Goal: Task Accomplishment & Management: Complete application form

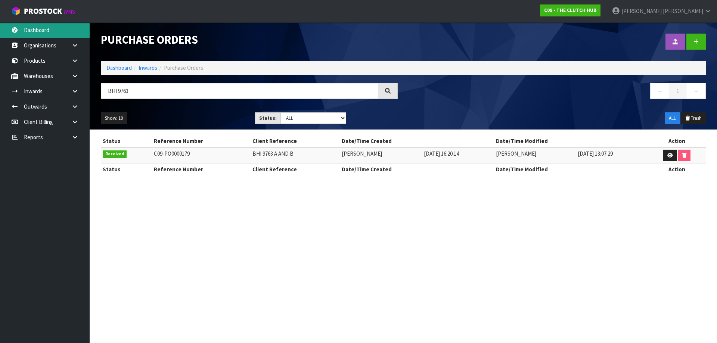
click at [49, 28] on link "Dashboard" at bounding box center [45, 29] width 90 height 15
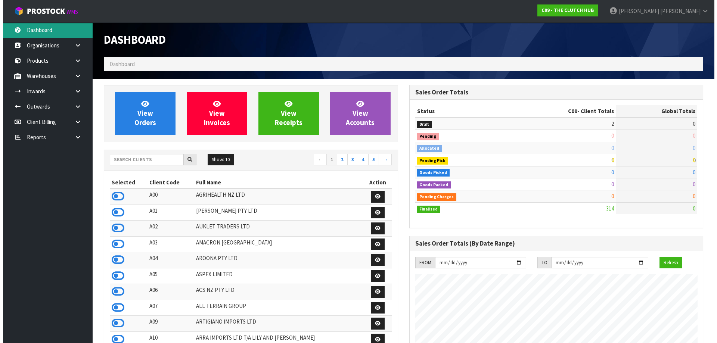
scroll to position [566, 305]
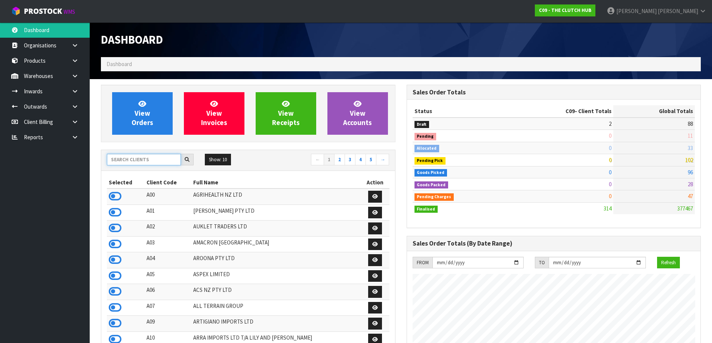
click at [143, 163] on input "text" at bounding box center [144, 160] width 74 height 12
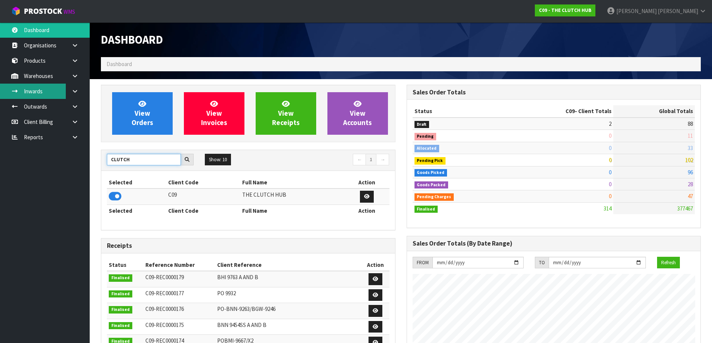
type input "CLUTCH"
click at [61, 92] on link "Inwards" at bounding box center [45, 91] width 90 height 15
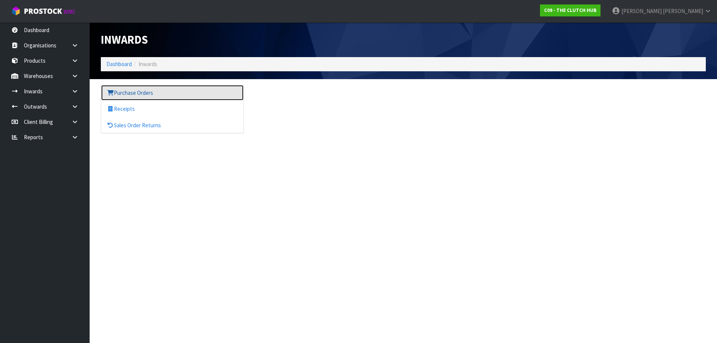
click at [143, 92] on link "Purchase Orders" at bounding box center [172, 92] width 142 height 15
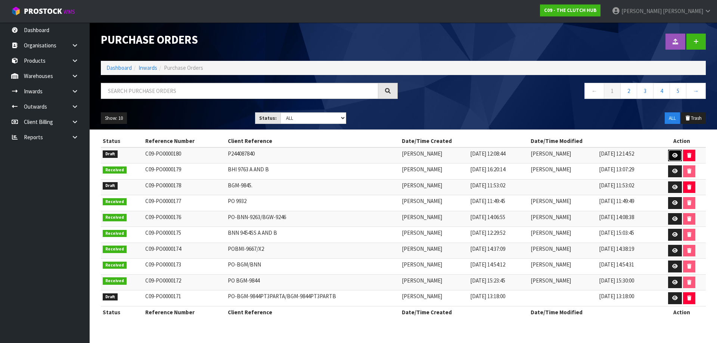
click at [679, 157] on link at bounding box center [675, 156] width 14 height 12
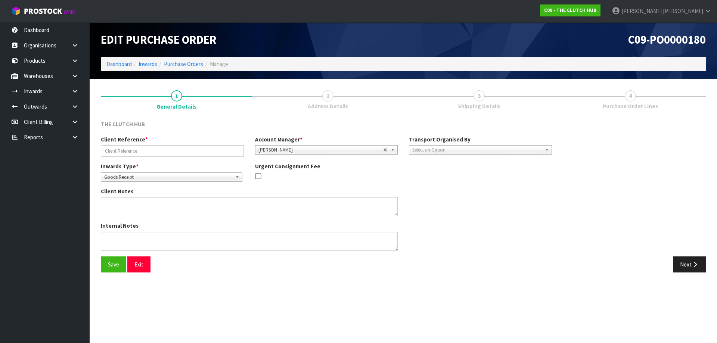
type input "P244087840"
click at [476, 91] on span "3" at bounding box center [479, 95] width 11 height 11
click at [689, 259] on button "Next" at bounding box center [689, 265] width 33 height 16
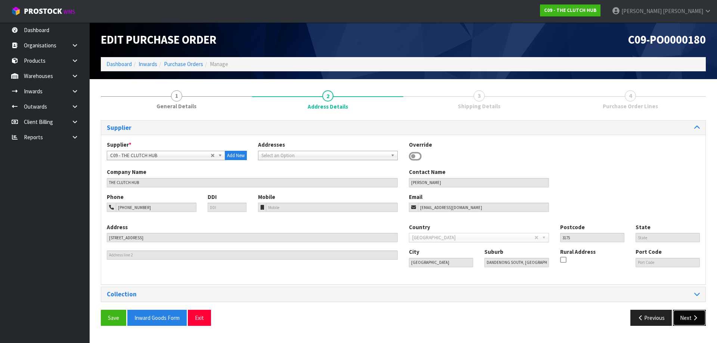
click at [687, 318] on button "Next" at bounding box center [689, 318] width 33 height 16
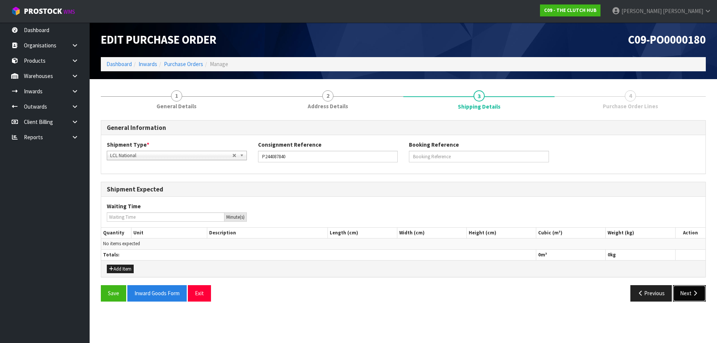
click at [692, 290] on button "Next" at bounding box center [689, 293] width 33 height 16
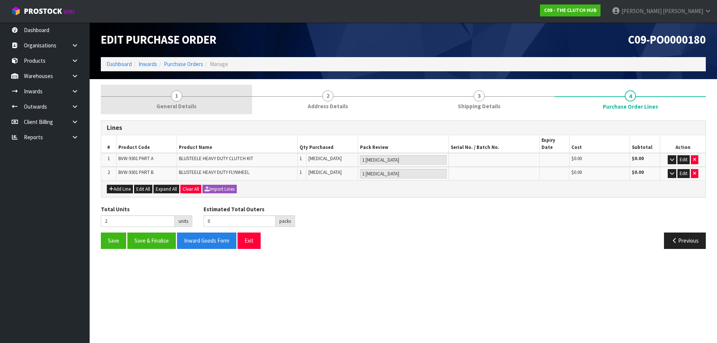
click at [203, 96] on link "1 General Details" at bounding box center [176, 100] width 151 height 30
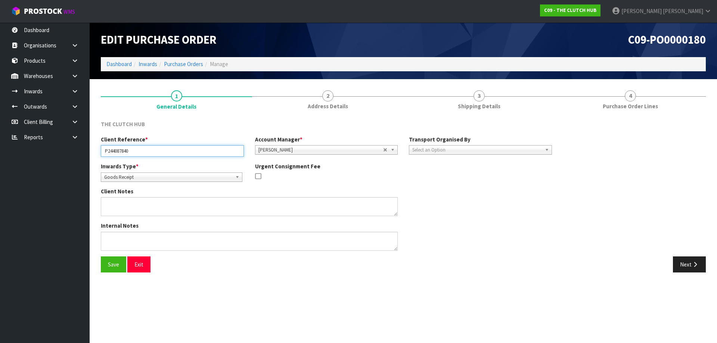
drag, startPoint x: 196, startPoint y: 149, endPoint x: 77, endPoint y: 150, distance: 118.8
click at [77, 150] on body "Toggle navigation ProStock WMS C09 - THE CLUTCH HUB [PERSON_NAME] Logout Dashbo…" at bounding box center [358, 171] width 717 height 343
click at [220, 152] on input "P244087840" at bounding box center [172, 151] width 143 height 12
drag, startPoint x: 220, startPoint y: 151, endPoint x: 52, endPoint y: 150, distance: 168.5
click at [52, 150] on body "Toggle navigation ProStock WMS C09 - THE CLUTCH HUB [PERSON_NAME] Logout Dashbo…" at bounding box center [358, 171] width 717 height 343
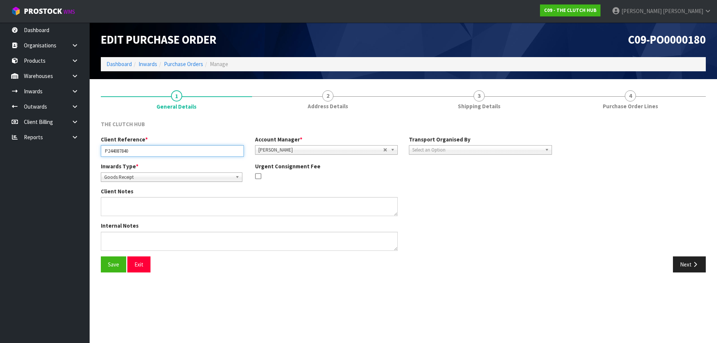
click at [106, 148] on input "P244087840" at bounding box center [172, 151] width 143 height 12
paste input "BNN-9301"
click at [179, 151] on input "BNN-9301A/B P244087840" at bounding box center [172, 151] width 143 height 12
type input "BNN-9301A/B P244087840"
click at [463, 188] on div "Client Notes" at bounding box center [326, 205] width 463 height 34
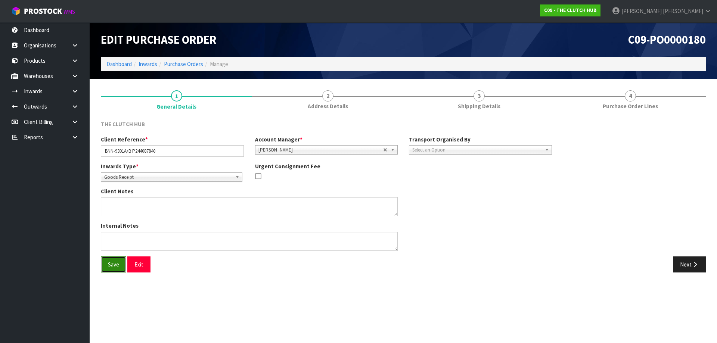
click at [106, 263] on button "Save" at bounding box center [113, 265] width 25 height 16
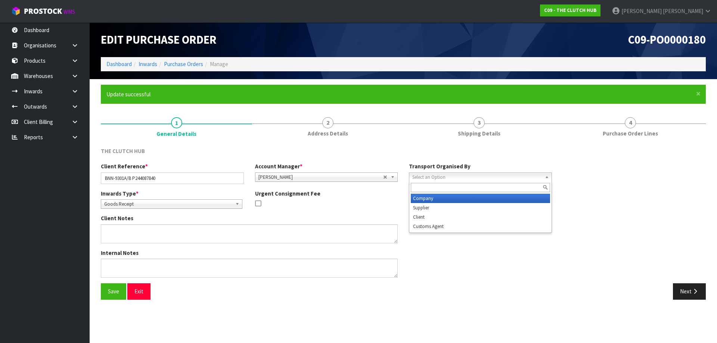
click at [484, 178] on span "Select an Option" at bounding box center [477, 177] width 130 height 9
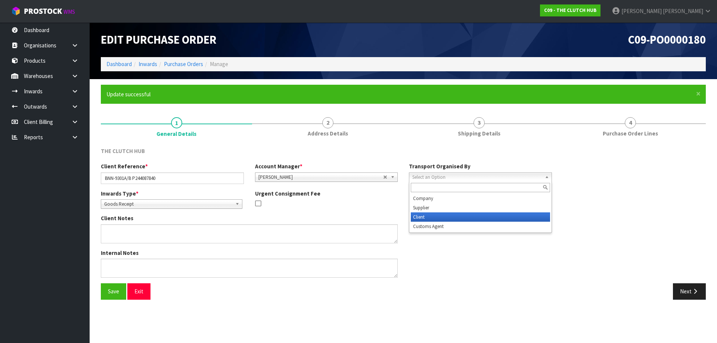
click at [463, 216] on li "Client" at bounding box center [480, 217] width 139 height 9
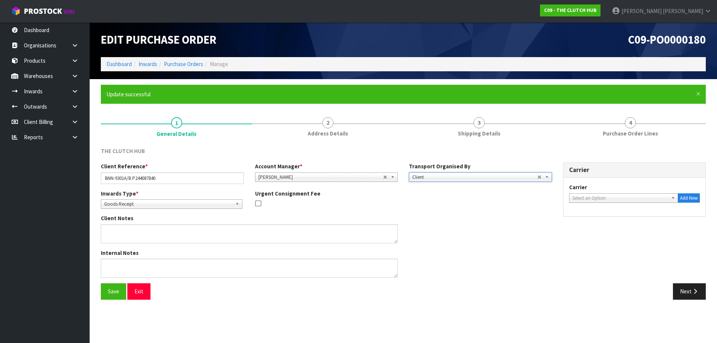
click at [609, 197] on span "Select an Option" at bounding box center [621, 198] width 96 height 9
type input "fed"
click at [611, 225] on li "FED EX WORLD SERVICE CENTER - FEDEX WORLD SERVICE CENTER" at bounding box center [624, 222] width 106 height 15
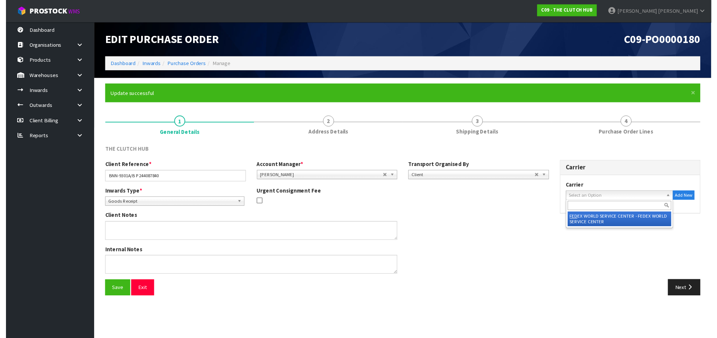
scroll to position [0, 0]
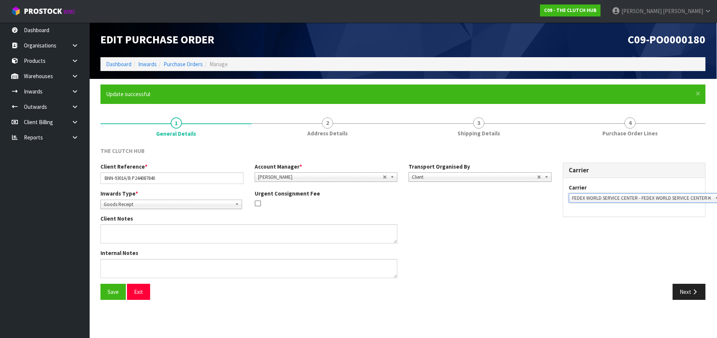
click at [516, 196] on div "Inwards Type * Goods Receipt Goods Returned Goods Receipt Urgent Consignment Fee" at bounding box center [326, 201] width 463 height 25
click at [683, 282] on div "Client Reference * BNN-9301A/B P244087840 Account Manager * [PERSON_NAME] [PERS…" at bounding box center [403, 223] width 616 height 121
click at [685, 294] on button "Next" at bounding box center [689, 292] width 33 height 16
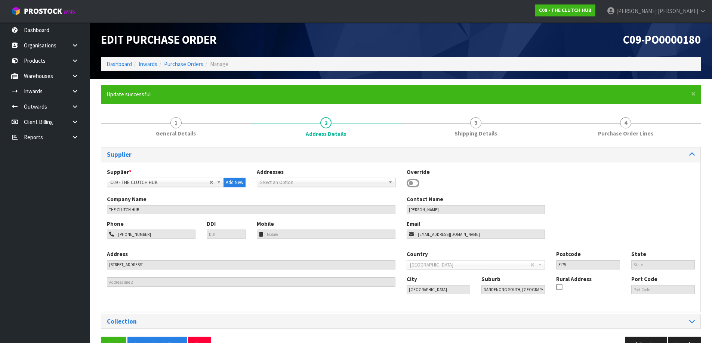
scroll to position [21, 0]
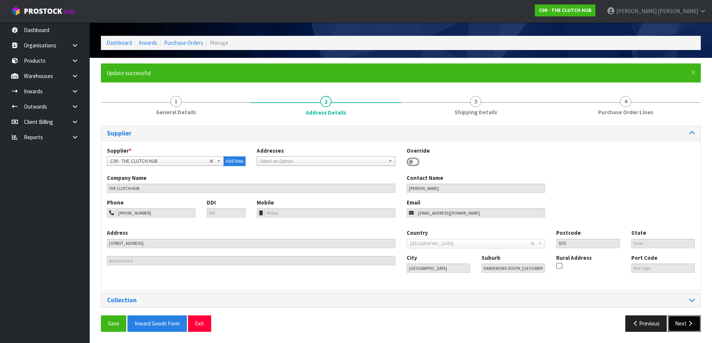
click at [678, 328] on button "Next" at bounding box center [684, 324] width 33 height 16
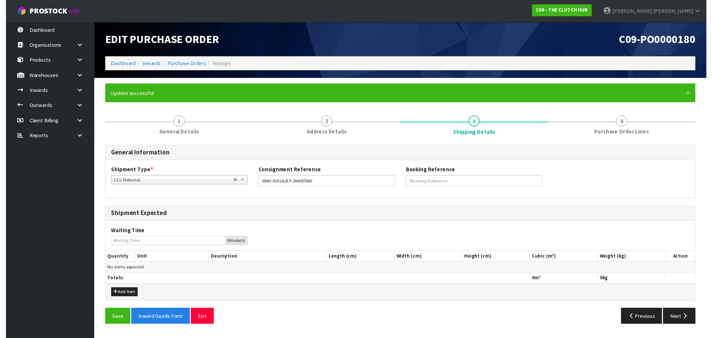
scroll to position [0, 0]
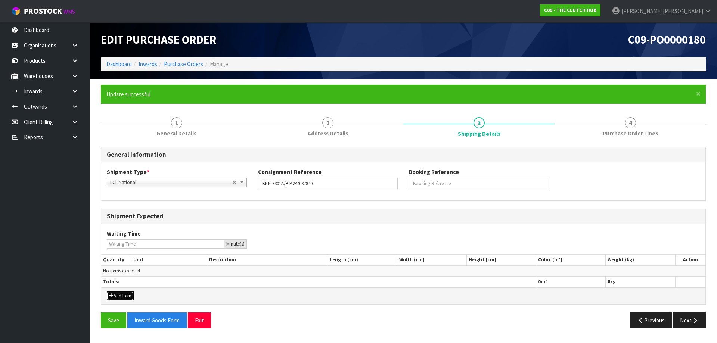
click at [117, 298] on button "Add Item" at bounding box center [120, 296] width 27 height 9
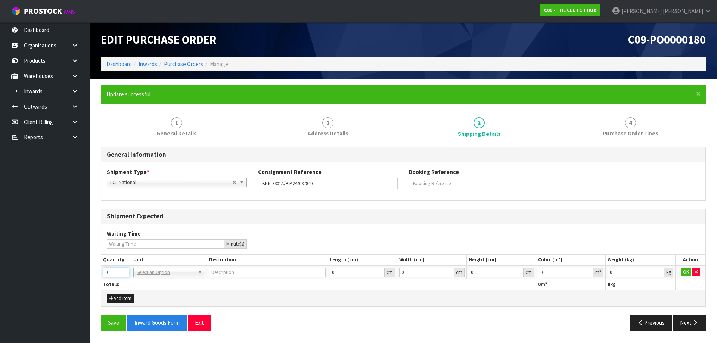
drag, startPoint x: 118, startPoint y: 271, endPoint x: 91, endPoint y: 272, distance: 27.3
click at [91, 272] on section "× Close Update successful 1 General Details 2 Address Details 3 Shipping Detail…" at bounding box center [404, 210] width 628 height 263
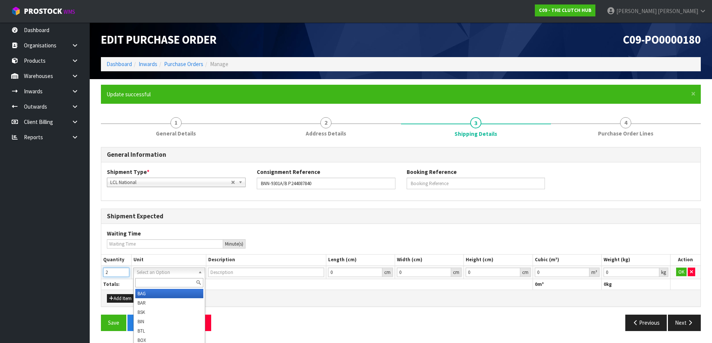
type input "2"
click at [153, 284] on input "text" at bounding box center [169, 282] width 68 height 9
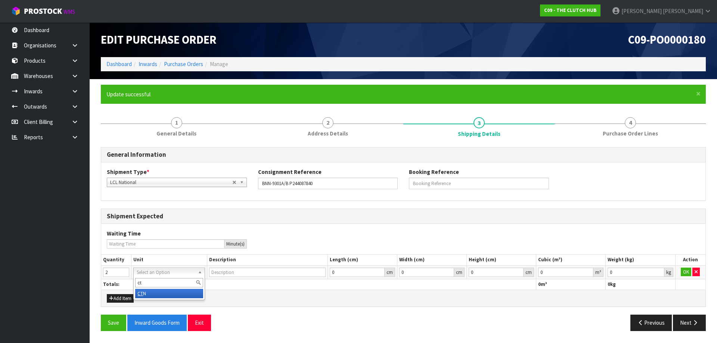
type input "ct"
type input "CARTON"
click at [264, 295] on div "Add Item" at bounding box center [403, 298] width 605 height 17
click at [685, 271] on button "OK" at bounding box center [686, 272] width 10 height 9
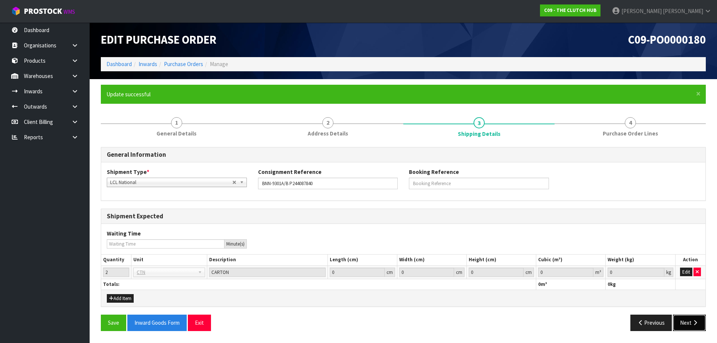
click at [690, 324] on button "Next" at bounding box center [689, 323] width 33 height 16
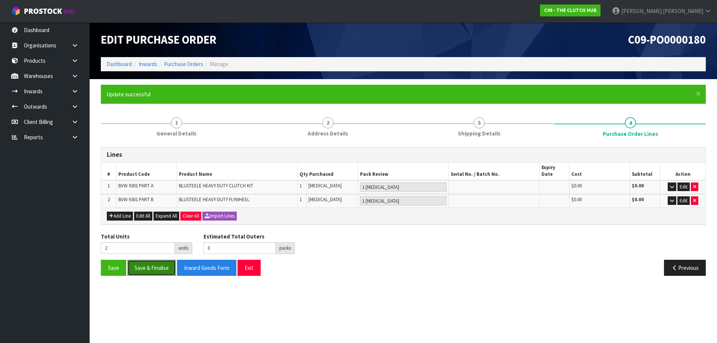
click at [148, 263] on button "Save & Finalise" at bounding box center [151, 268] width 49 height 16
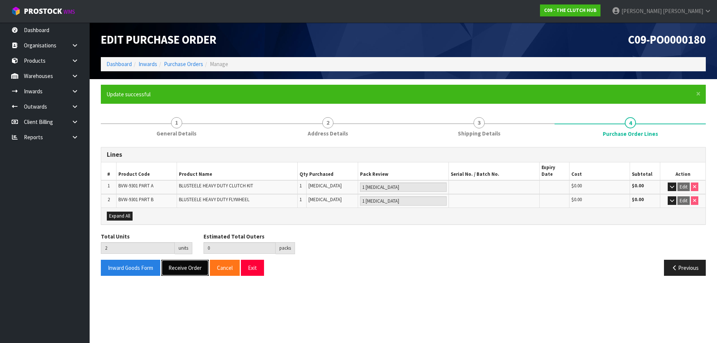
click at [179, 260] on button "Receive Order" at bounding box center [184, 268] width 47 height 16
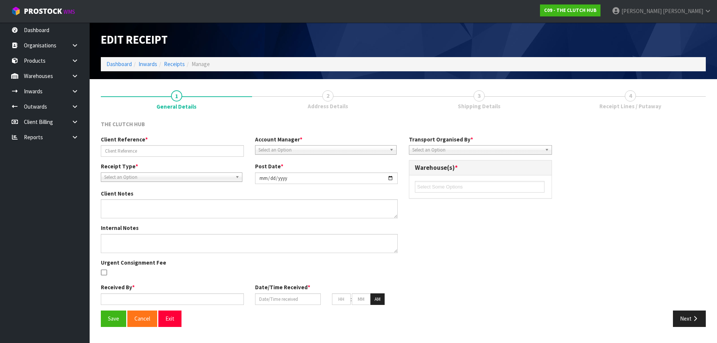
type input "BNN-9301A/B P244087840"
type input "[DATE]"
type input "[PERSON_NAME]"
type input "[DATE]"
type input "11"
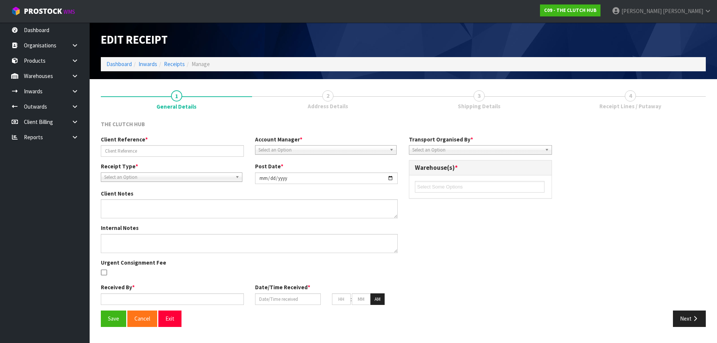
type input "22"
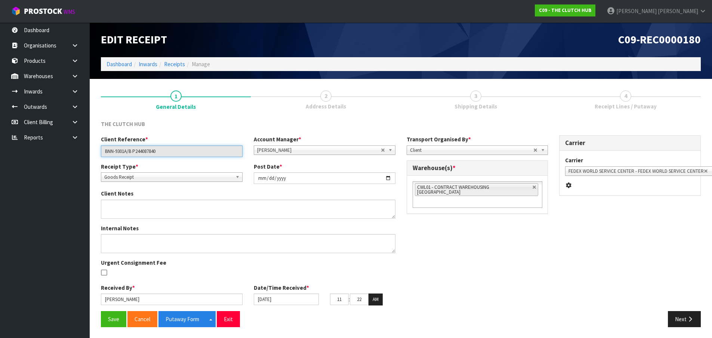
click at [169, 149] on input "BNN-9301A/B P244087840" at bounding box center [172, 151] width 142 height 12
click at [523, 217] on div "Client Reference * BNN-9301A/B P244087840 Account Manager * [PERSON_NAME] [PERS…" at bounding box center [400, 222] width 611 height 175
click at [532, 187] on link at bounding box center [534, 187] width 4 height 4
type input "Select Some Options"
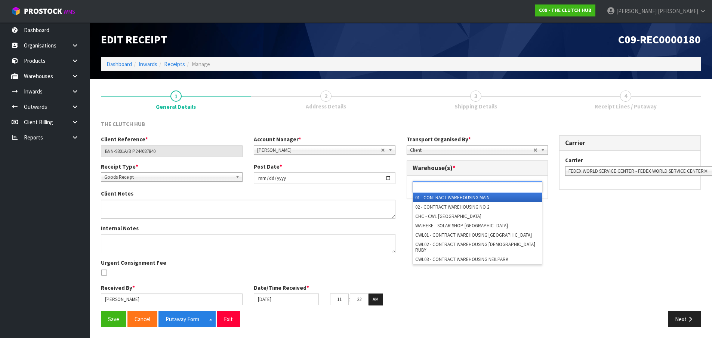
click at [523, 188] on ul at bounding box center [477, 187] width 130 height 12
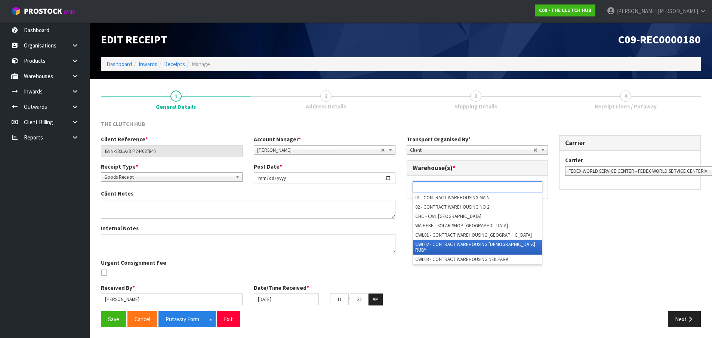
click at [489, 242] on li "CWL02 - CONTRACT WAREHOUSING [DEMOGRAPHIC_DATA] RUBY" at bounding box center [477, 247] width 129 height 15
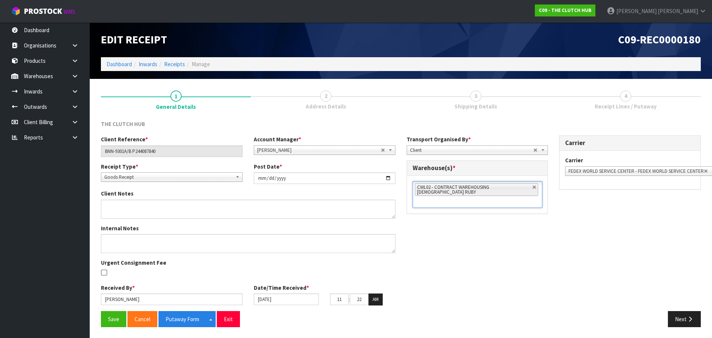
click at [492, 231] on div "Client Reference * BNN-9301A/B P244087840 Account Manager * [PERSON_NAME] [PERS…" at bounding box center [400, 222] width 611 height 175
click at [103, 318] on button "Save" at bounding box center [113, 319] width 25 height 16
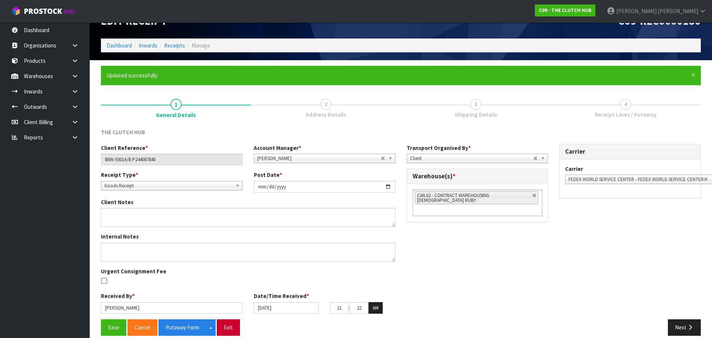
scroll to position [28, 0]
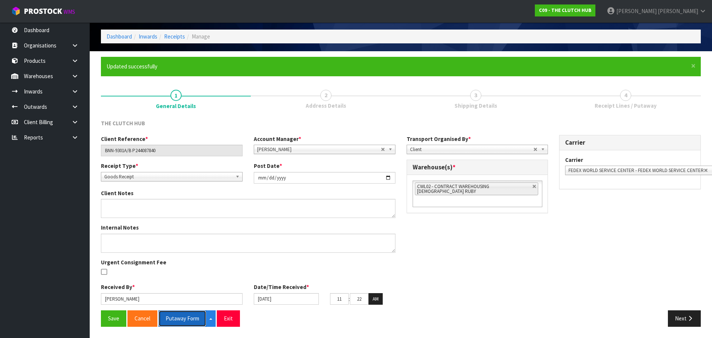
click at [204, 321] on button "Putaway Form" at bounding box center [182, 318] width 48 height 16
click at [677, 318] on button "Next" at bounding box center [684, 318] width 33 height 16
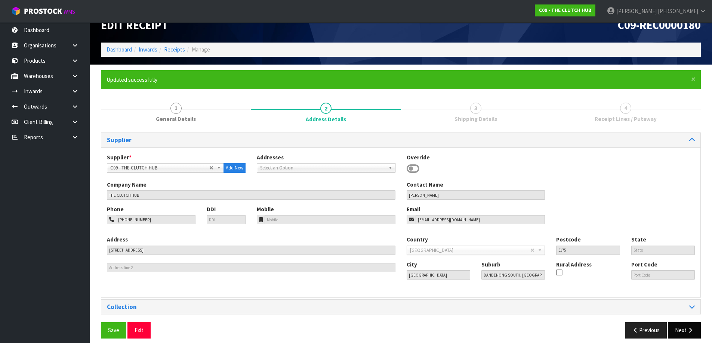
scroll to position [21, 0]
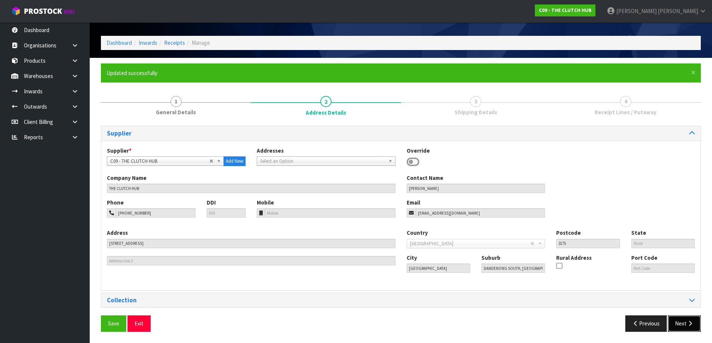
click at [684, 321] on button "Next" at bounding box center [684, 324] width 33 height 16
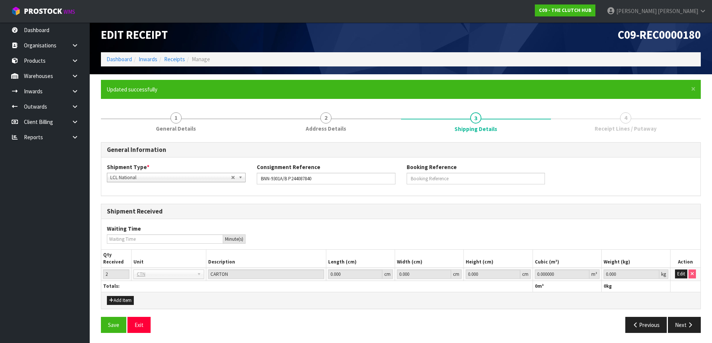
scroll to position [6, 0]
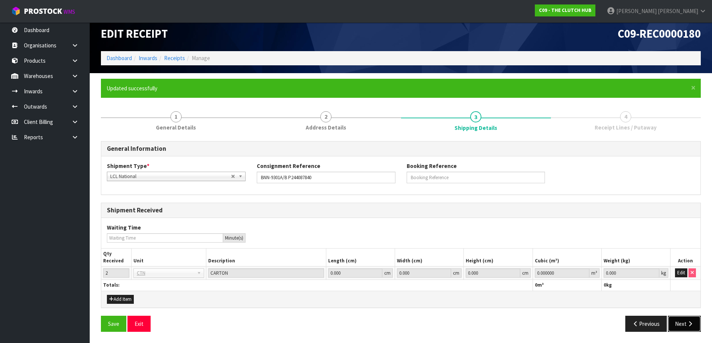
click at [683, 324] on button "Next" at bounding box center [684, 324] width 33 height 16
click at [680, 271] on button "Edit" at bounding box center [681, 273] width 12 height 9
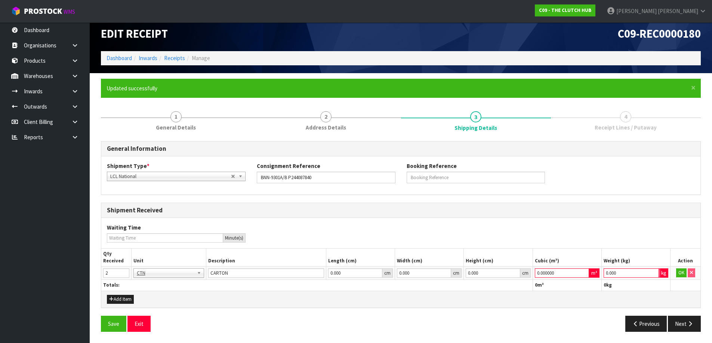
drag, startPoint x: 615, startPoint y: 275, endPoint x: 526, endPoint y: 275, distance: 88.2
click at [527, 275] on tr "2 BAG BAR BSK BIN BTL BOX BDL CAB CGE CTN CSE COI CRA CRT CBE CYL DRM JAR MTR P…" at bounding box center [400, 273] width 599 height 13
type input "1"
drag, startPoint x: 560, startPoint y: 273, endPoint x: 510, endPoint y: 278, distance: 50.7
click at [510, 278] on tr "2 BAG BAR BSK BIN BTL BOX BDL CAB CGE CTN CSE COI CRA CRT CBE CYL DRM JAR MTR P…" at bounding box center [400, 273] width 599 height 13
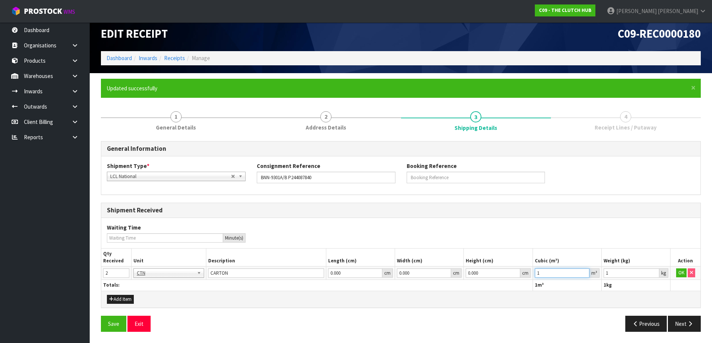
type input "1"
click at [679, 278] on td "OK" at bounding box center [685, 273] width 30 height 13
click at [681, 272] on button "OK" at bounding box center [681, 273] width 10 height 9
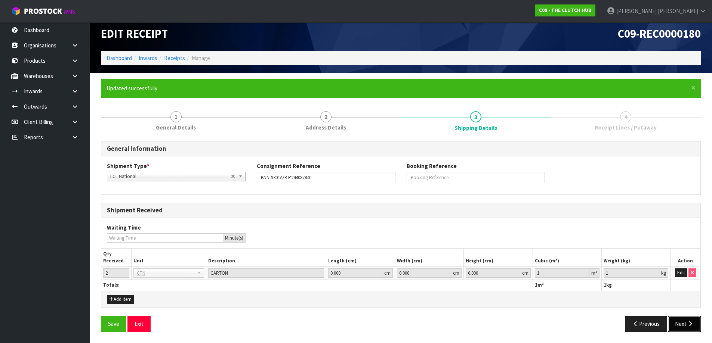
click at [682, 319] on button "Next" at bounding box center [684, 324] width 33 height 16
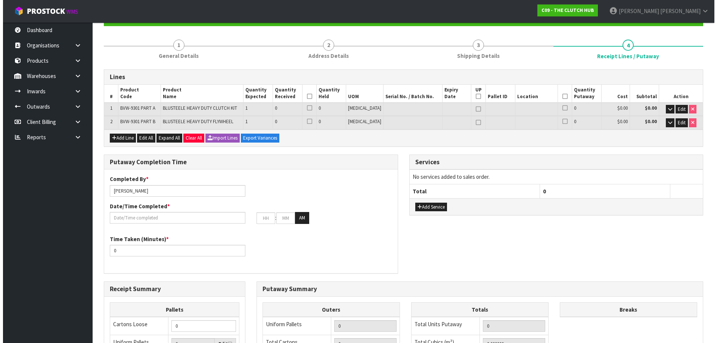
scroll to position [75, 0]
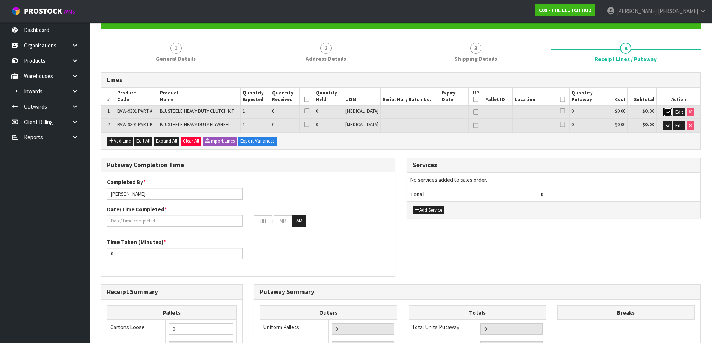
click at [667, 111] on icon "button" at bounding box center [667, 112] width 4 height 5
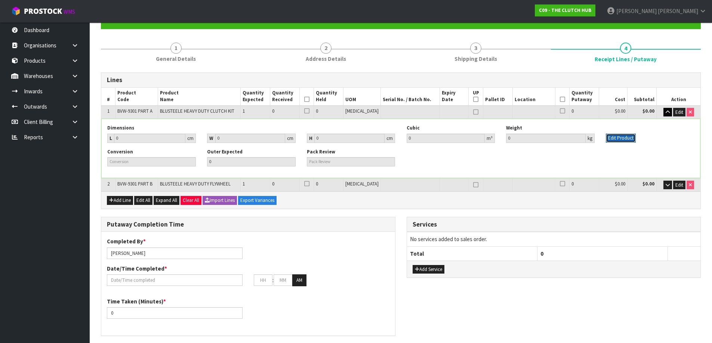
click at [627, 139] on button "Edit Product" at bounding box center [621, 138] width 30 height 9
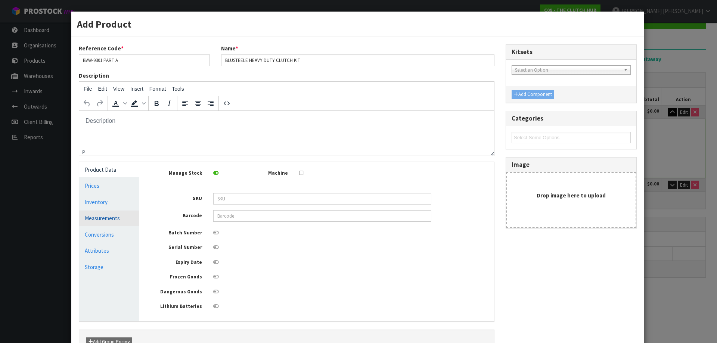
scroll to position [0, 0]
click at [106, 225] on link "Measurements" at bounding box center [109, 218] width 60 height 15
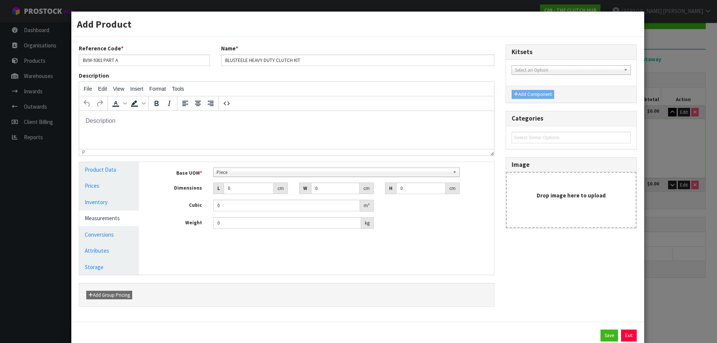
scroll to position [135, 0]
click at [248, 173] on span "Piece" at bounding box center [334, 172] width 234 height 9
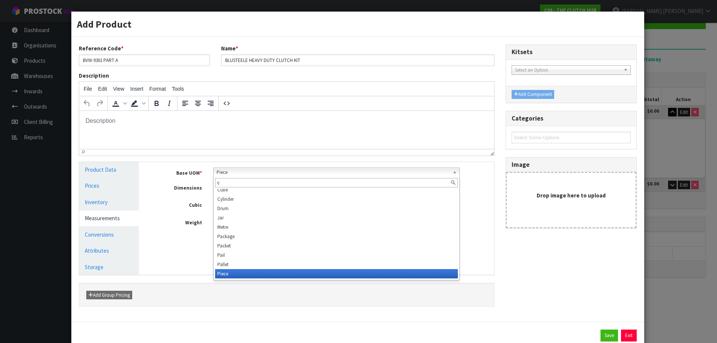
scroll to position [0, 0]
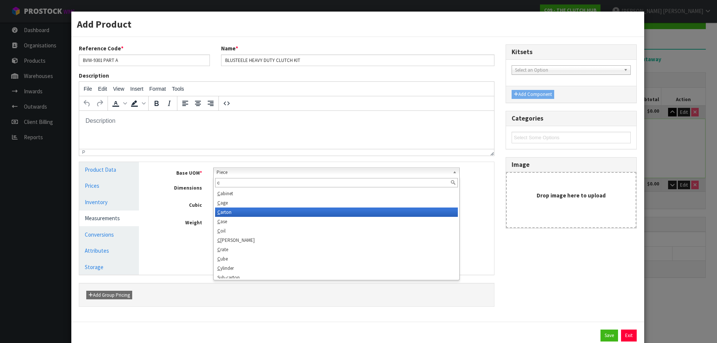
type input "c"
click at [242, 209] on li "C arton" at bounding box center [336, 212] width 243 height 9
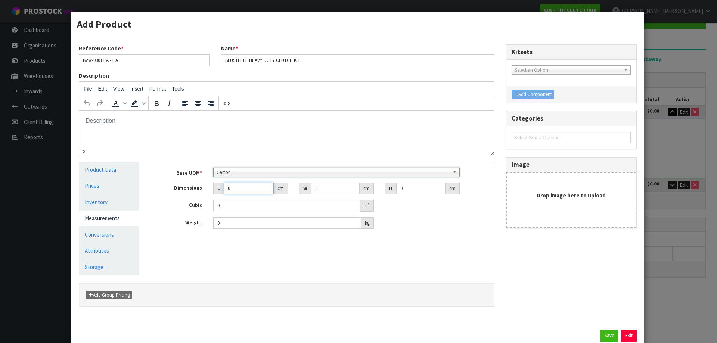
drag, startPoint x: 243, startPoint y: 189, endPoint x: 203, endPoint y: 190, distance: 40.0
click at [203, 190] on div "Dimensions L 0 cm W 0 cm H 0 cm" at bounding box center [322, 189] width 344 height 12
type input "4"
type input "0.000001"
type input "40"
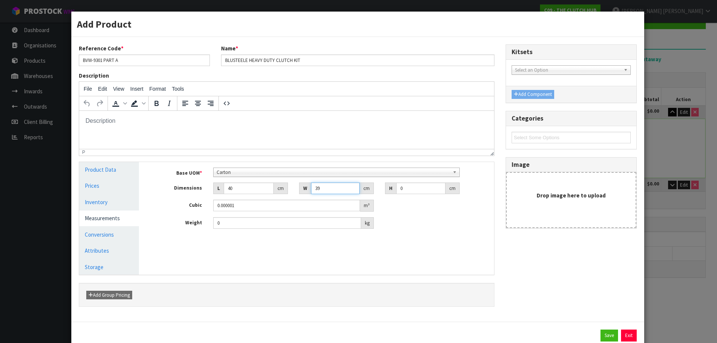
type input "39"
type input "1"
type input "0.00156"
type input "15"
type input "0.0234"
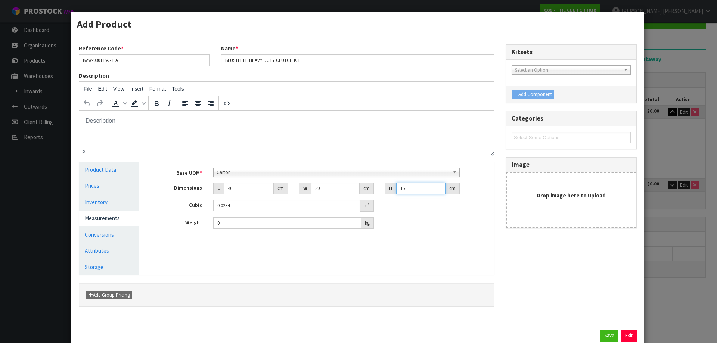
type input "15"
type input "9.15"
click at [614, 333] on div "Save Exit" at bounding box center [358, 336] width 558 height 12
click at [612, 334] on button "Save" at bounding box center [610, 336] width 18 height 12
type input "40"
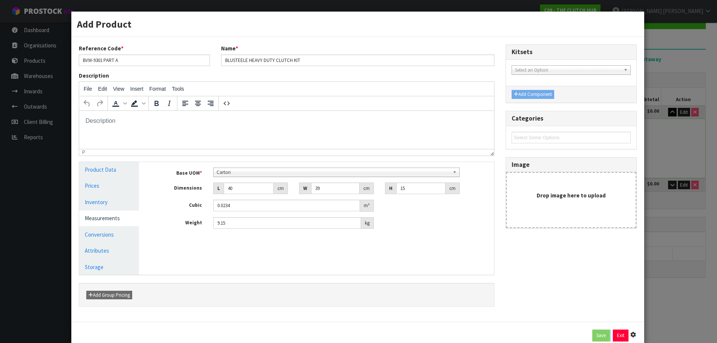
type input "39"
type input "15"
type input "0.0234"
type input "9.15"
type input "1 [MEDICAL_DATA] x CTN"
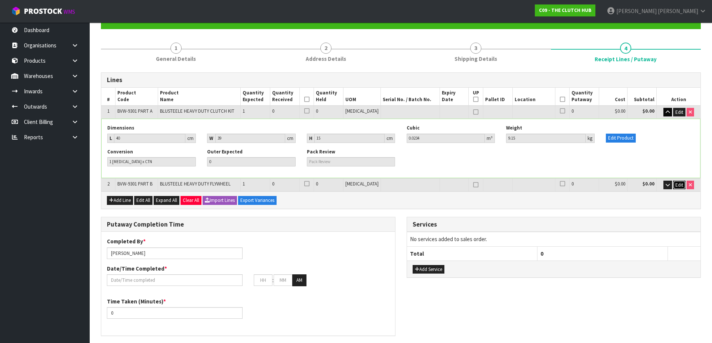
click at [681, 186] on span "Edit" at bounding box center [679, 185] width 8 height 6
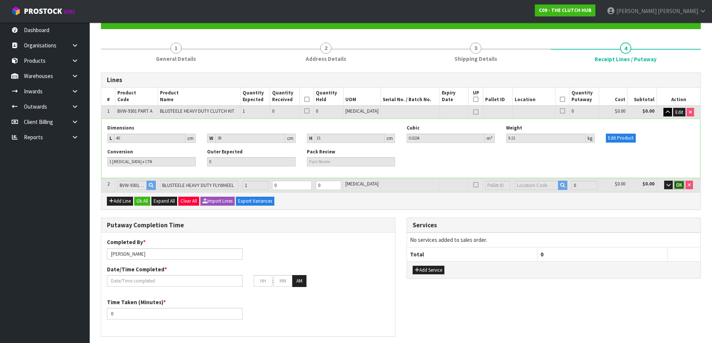
click at [676, 186] on span "OK" at bounding box center [679, 185] width 6 height 6
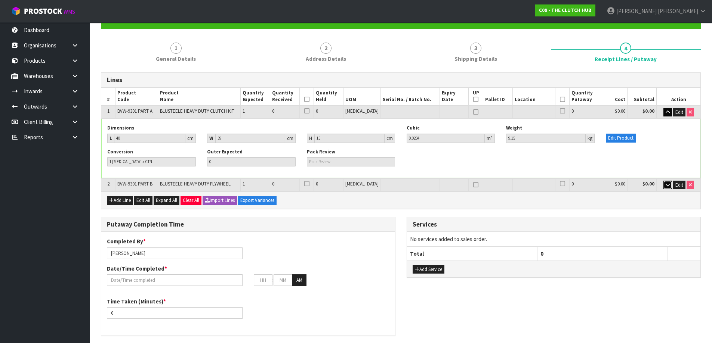
click at [668, 186] on icon "button" at bounding box center [667, 185] width 4 height 5
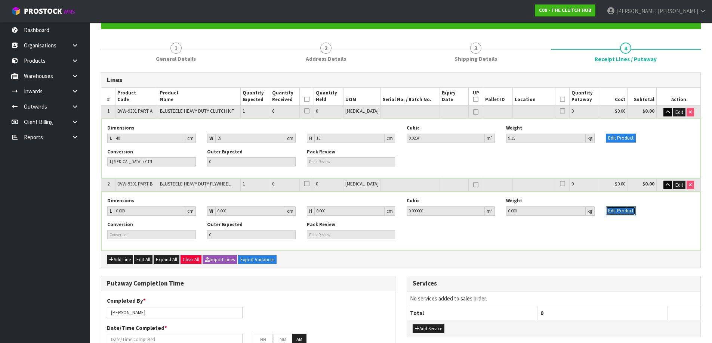
click at [627, 210] on button "Edit Product" at bounding box center [621, 211] width 30 height 9
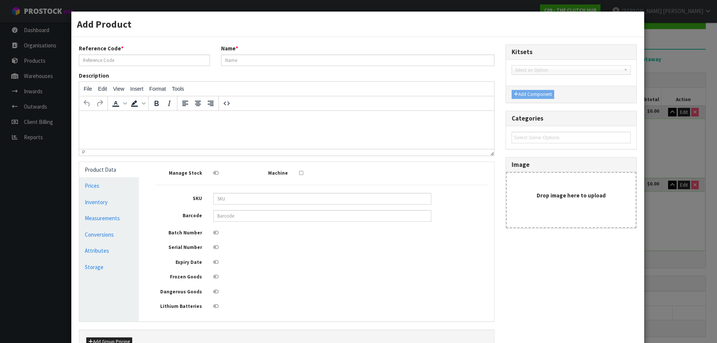
type input "BVW-9301 PART B"
type input "BLUSTEELE HEAVY DUTY FLYWHEEL"
click at [86, 222] on link "Measurements" at bounding box center [109, 218] width 60 height 15
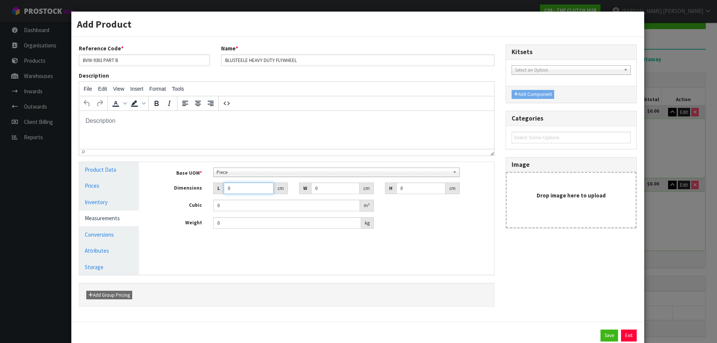
drag, startPoint x: 235, startPoint y: 192, endPoint x: 219, endPoint y: 192, distance: 15.3
click at [219, 192] on div "L 0 cm" at bounding box center [250, 189] width 75 height 12
click at [237, 177] on div "Base UOM * Bag Bar Basket Bin Bottle Box Bundle Cabinet Cage Carton Case Coil C…" at bounding box center [322, 199] width 333 height 62
click at [240, 172] on span "Piece" at bounding box center [334, 172] width 234 height 9
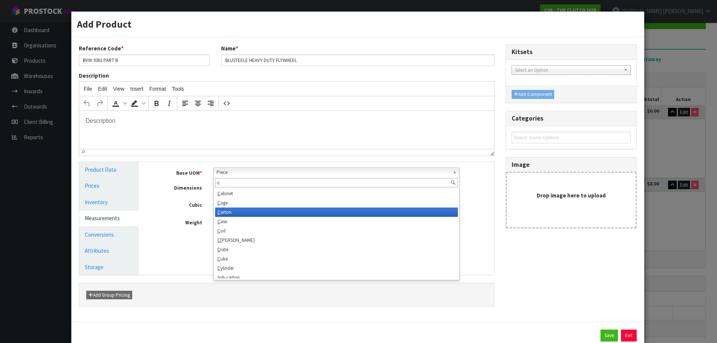
type input "c"
click at [235, 210] on li "C arton" at bounding box center [336, 212] width 243 height 9
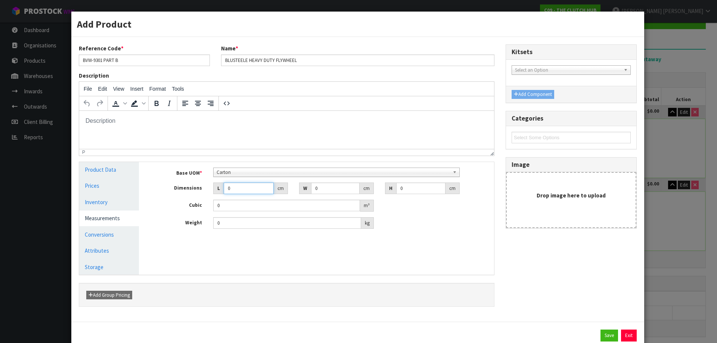
drag, startPoint x: 236, startPoint y: 190, endPoint x: 210, endPoint y: 191, distance: 25.8
click at [213, 190] on div "L 0 cm" at bounding box center [250, 189] width 75 height 12
type input "4"
type input "0.000001"
type input "40"
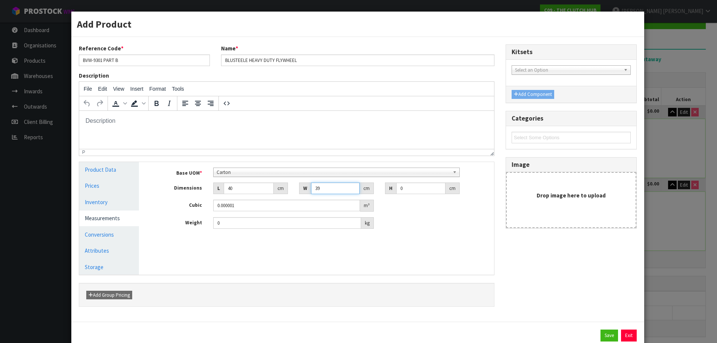
type input "39"
type input "1"
type input "0.00156"
type input "15"
type input "0.0234"
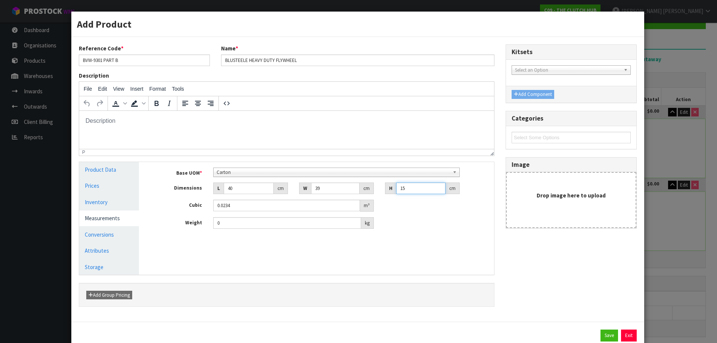
type input "15"
type input "17.60"
click at [601, 336] on button "Save" at bounding box center [610, 336] width 18 height 12
type input "40"
type input "39"
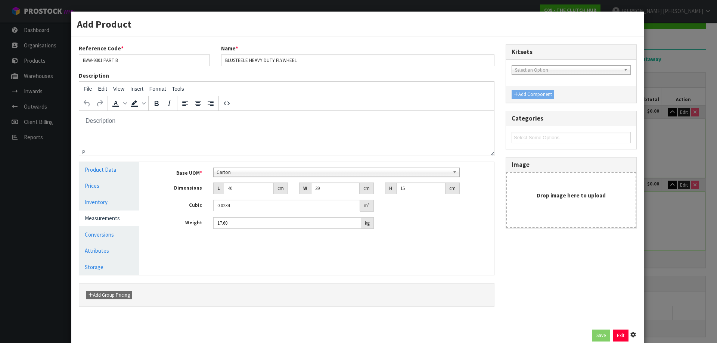
type input "15"
type input "0.0234"
type input "17.6"
type input "1 [MEDICAL_DATA] x CTN"
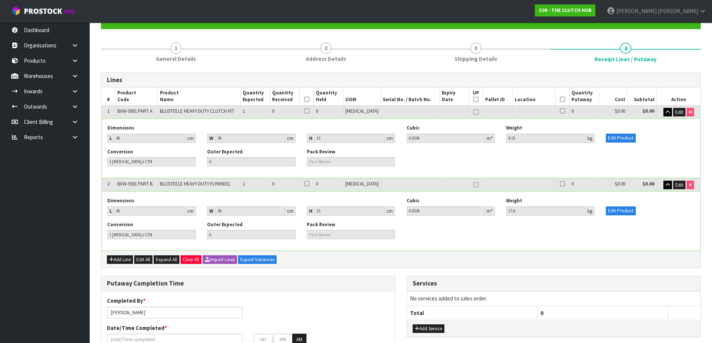
click at [651, 163] on div "Conversion 1 [MEDICAL_DATA] x CTN Outer Expected 0 Pack Review" at bounding box center [401, 161] width 598 height 24
click at [667, 110] on icon "button" at bounding box center [667, 112] width 4 height 5
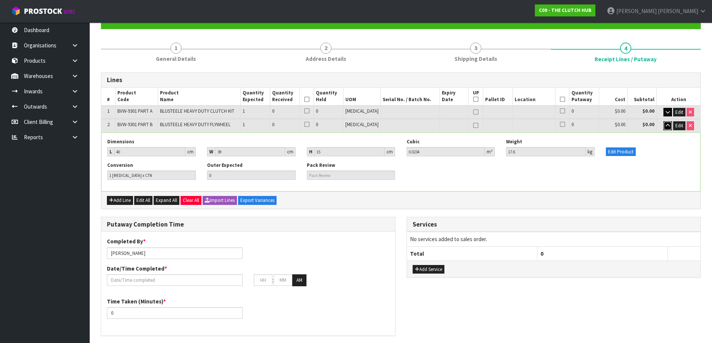
click at [667, 123] on icon "button" at bounding box center [667, 125] width 4 height 5
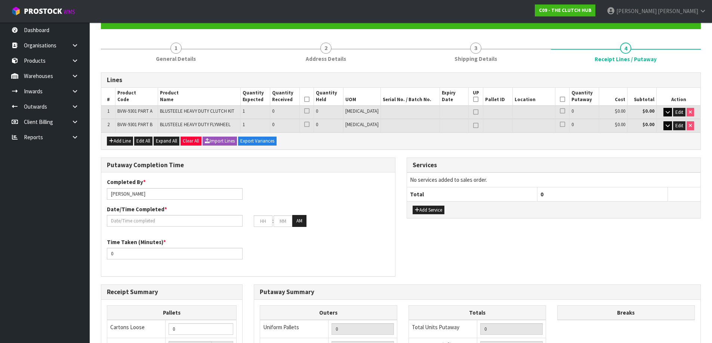
click at [309, 99] on icon at bounding box center [306, 99] width 5 height 0
click at [313, 103] on th at bounding box center [306, 97] width 14 height 18
click at [309, 99] on icon at bounding box center [306, 99] width 5 height 0
click at [561, 99] on th at bounding box center [562, 97] width 14 height 18
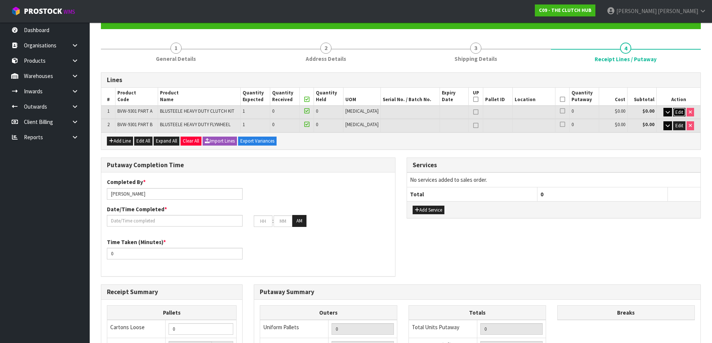
click at [675, 111] on span "Edit" at bounding box center [679, 112] width 8 height 6
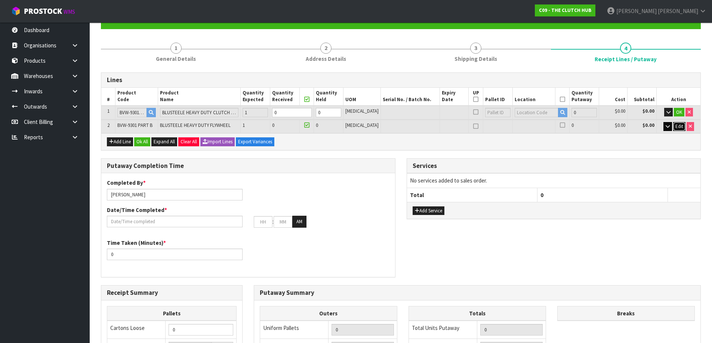
click at [675, 125] on span "Edit" at bounding box center [679, 126] width 8 height 6
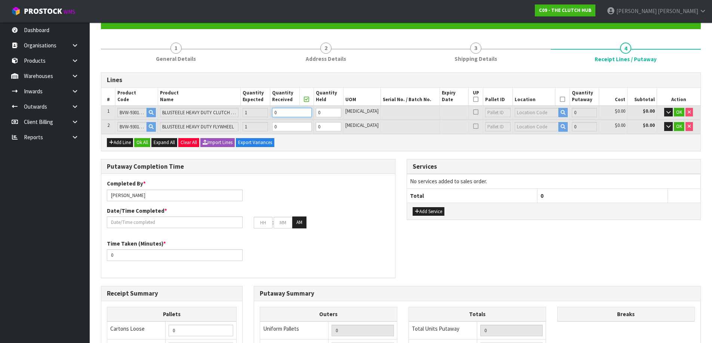
click at [237, 115] on tr "1 BVW-9301 PART A BLUSTEELE HEAVY DUTY CLUTCH KIT 1 0 0 [MEDICAL_DATA] 0 $0.00 …" at bounding box center [400, 113] width 599 height 14
type input "1"
type input "0.0234"
type input "9.15"
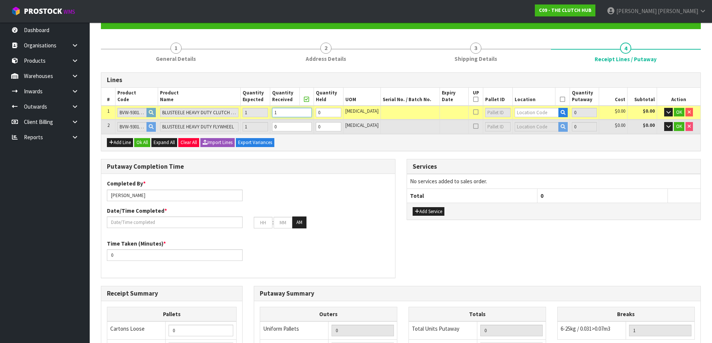
type input "1"
click at [247, 130] on tr "2 BVW-9301 PART B BLUSTEELE HEAVY DUTY FLYWHEEL 1 0 0 [MEDICAL_DATA] 0 $0.00 $0…" at bounding box center [400, 127] width 599 height 14
type input "2"
type input "0.0468"
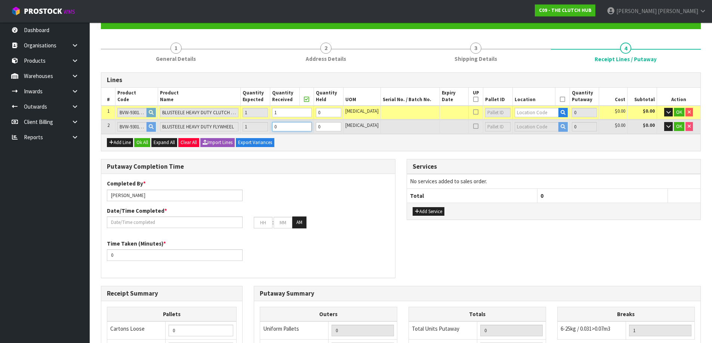
type input "26.75"
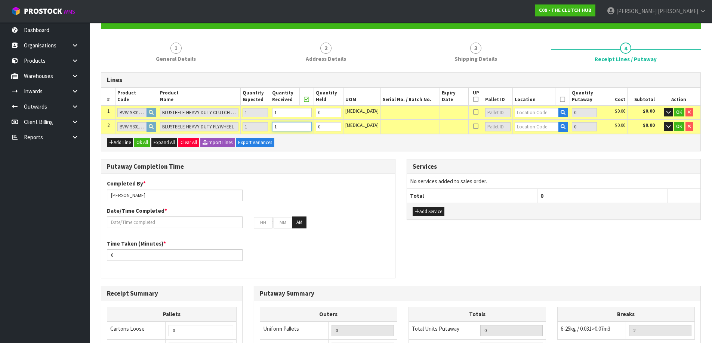
type input "1"
click at [540, 114] on input "text" at bounding box center [536, 112] width 44 height 9
type input "01-21-2-B"
type input "1"
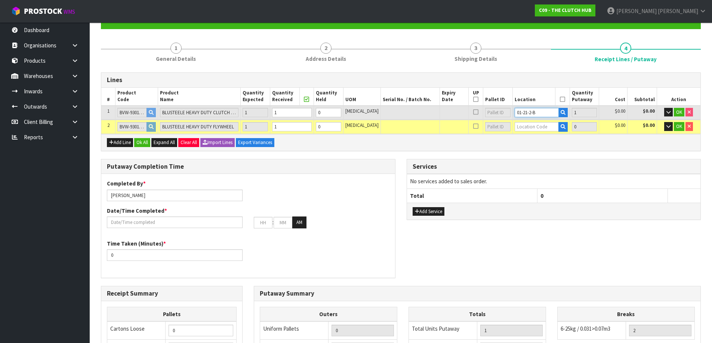
drag, startPoint x: 533, startPoint y: 114, endPoint x: 458, endPoint y: 114, distance: 75.5
click at [457, 114] on tr "1 BVW-9301 PART A BLUSTEELE HEAVY DUTY CLUTCH KIT 1 1 0 [MEDICAL_DATA] 01-21-2-…" at bounding box center [400, 113] width 599 height 14
type input "01-21-2-B"
click at [517, 125] on input "text" at bounding box center [536, 126] width 44 height 9
paste input "01-21-2-B"
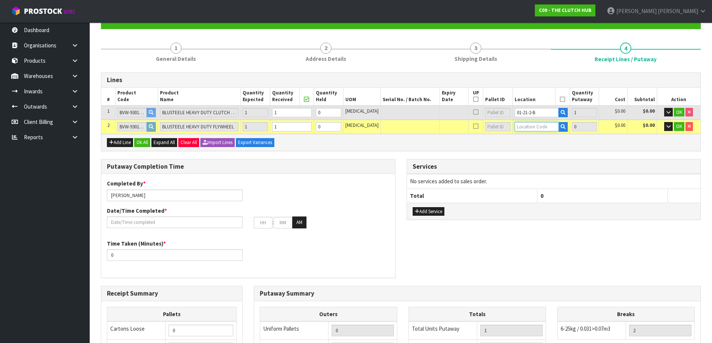
type input "01-21-2-B"
type input "2"
type input "1"
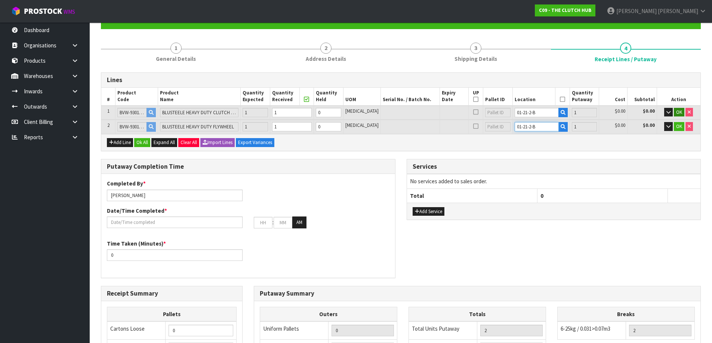
type input "01-21-2-B"
click at [677, 111] on span "OK" at bounding box center [679, 112] width 6 height 6
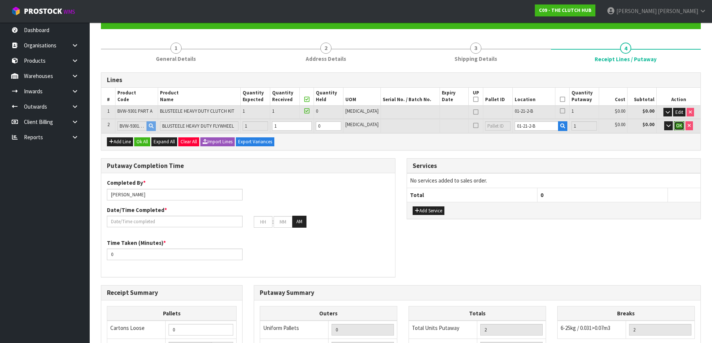
click at [678, 123] on span "OK" at bounding box center [679, 126] width 6 height 6
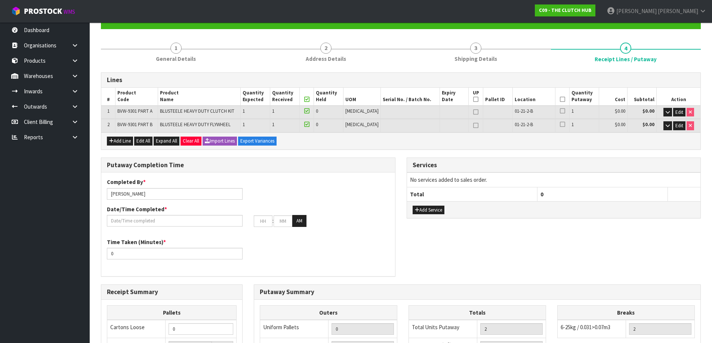
click at [560, 99] on icon at bounding box center [562, 99] width 5 height 0
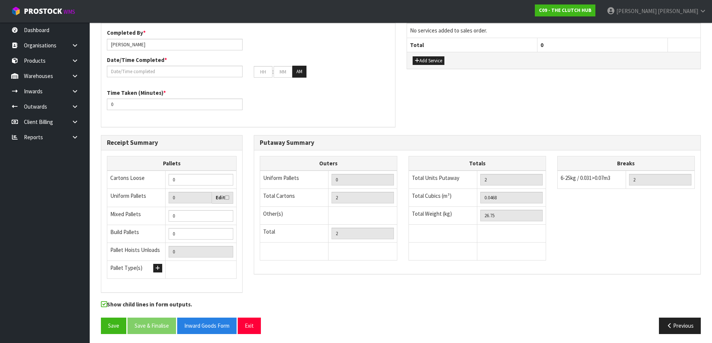
scroll to position [226, 0]
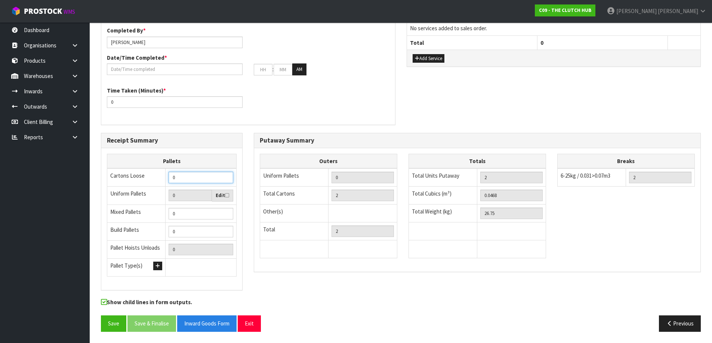
drag, startPoint x: 179, startPoint y: 178, endPoint x: 142, endPoint y: 181, distance: 37.8
click at [142, 181] on tr "Cartons Loose 0" at bounding box center [171, 178] width 129 height 18
type input "2"
click at [247, 113] on div "Time Taken (Minutes) * 0" at bounding box center [248, 100] width 294 height 27
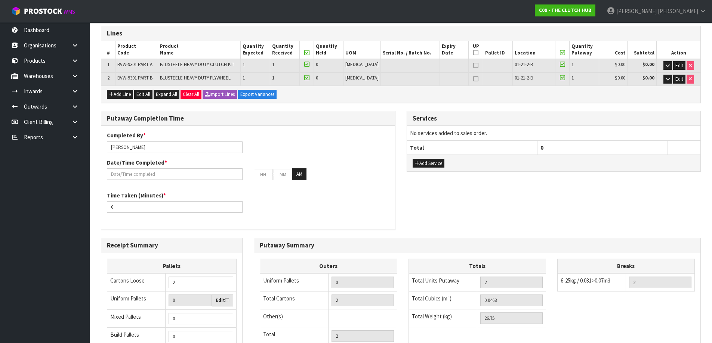
scroll to position [114, 0]
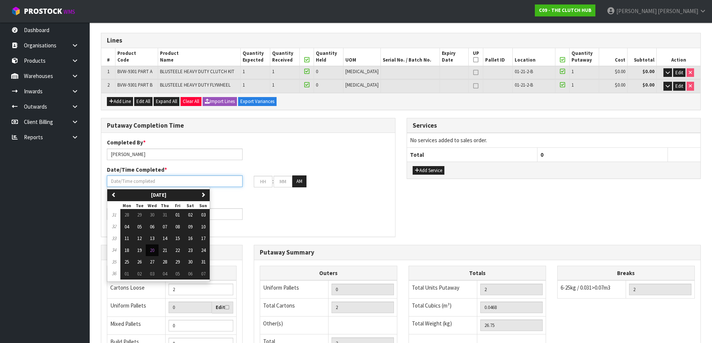
click at [148, 186] on input "text" at bounding box center [175, 182] width 136 height 12
click at [156, 250] on button "20" at bounding box center [152, 251] width 13 height 12
type input "[DATE]"
type input "12"
type input "00"
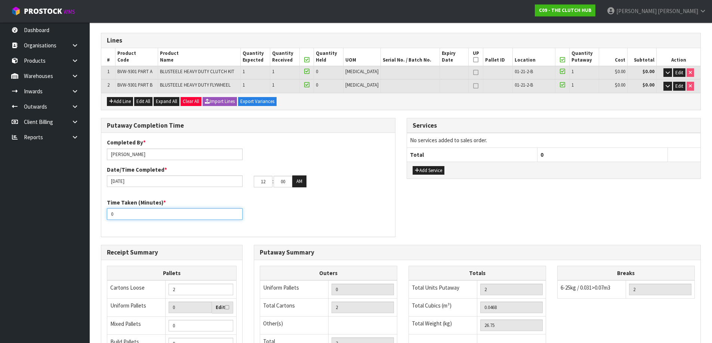
drag, startPoint x: 151, startPoint y: 213, endPoint x: 10, endPoint y: 215, distance: 140.5
click at [13, 215] on body "Toggle navigation ProStock WMS C09 - THE CLUTCH HUB [PERSON_NAME] Logout Dashbo…" at bounding box center [356, 57] width 712 height 343
type input "15"
drag, startPoint x: 310, startPoint y: 223, endPoint x: 253, endPoint y: 215, distance: 57.8
click at [310, 223] on div "Time Taken (Minutes) * 15" at bounding box center [248, 212] width 294 height 27
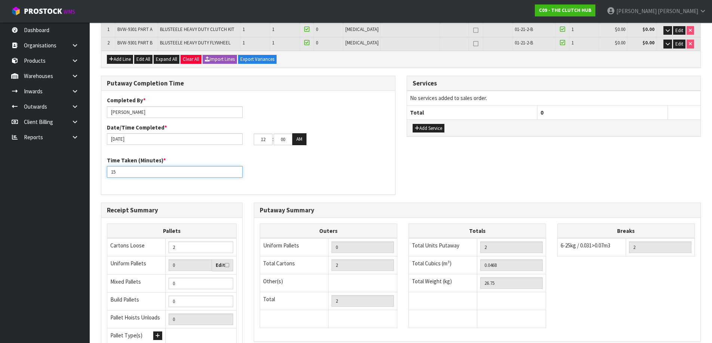
scroll to position [226, 0]
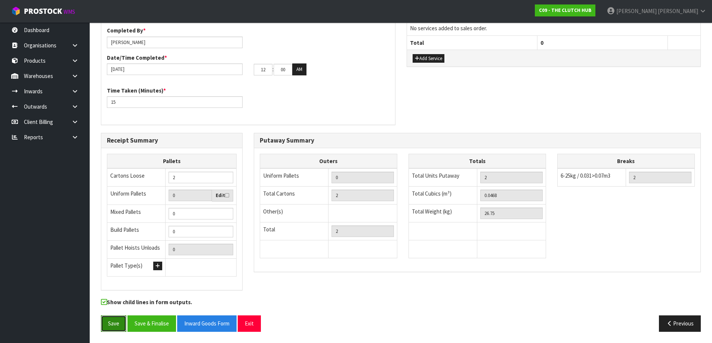
click at [112, 328] on button "Save" at bounding box center [113, 324] width 25 height 16
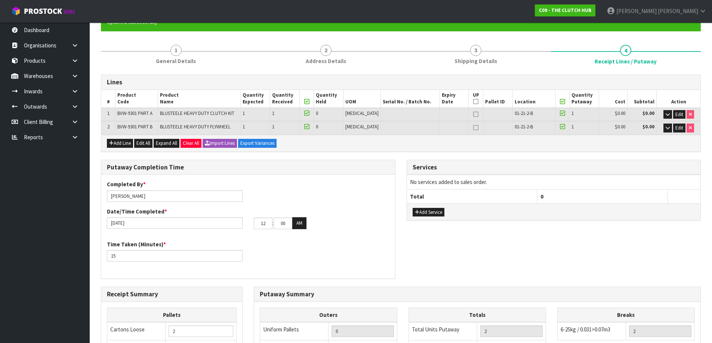
scroll to position [187, 0]
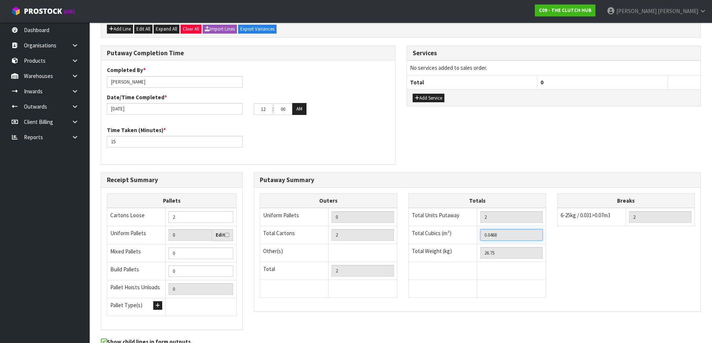
drag, startPoint x: 506, startPoint y: 237, endPoint x: 319, endPoint y: 208, distance: 188.2
click at [321, 211] on div "Outers Uniform Pallets 0 Total Cartons 2 Other(s) Bag x 0 Bar x 0 Basket x 0 Bi…" at bounding box center [477, 250] width 446 height 112
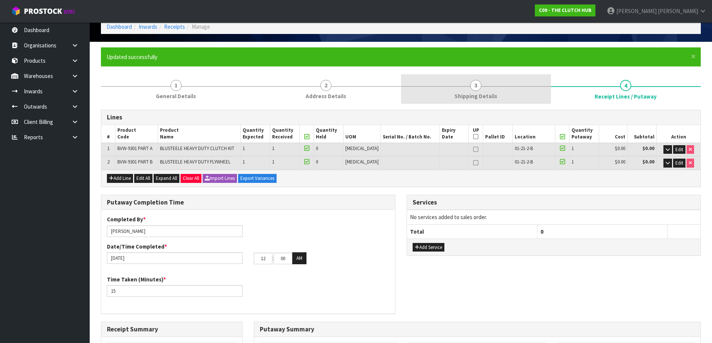
click at [458, 88] on link "3 Shipping Details" at bounding box center [476, 89] width 150 height 30
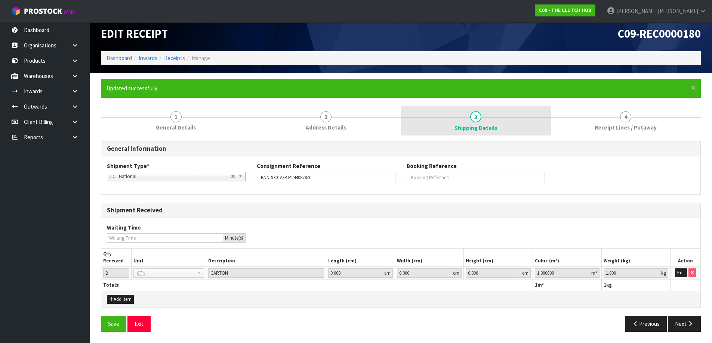
scroll to position [6, 0]
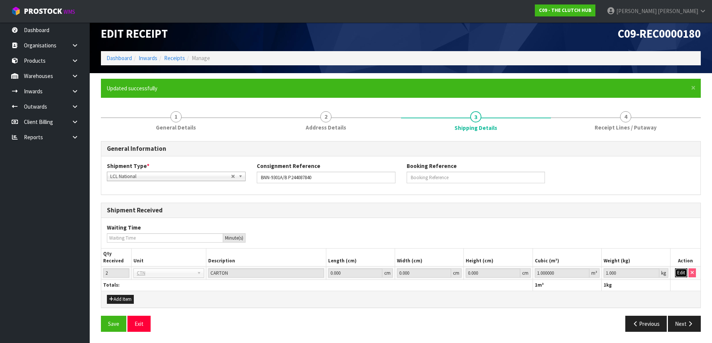
drag, startPoint x: 680, startPoint y: 272, endPoint x: 580, endPoint y: 266, distance: 100.3
click at [680, 272] on button "Edit" at bounding box center [681, 273] width 12 height 9
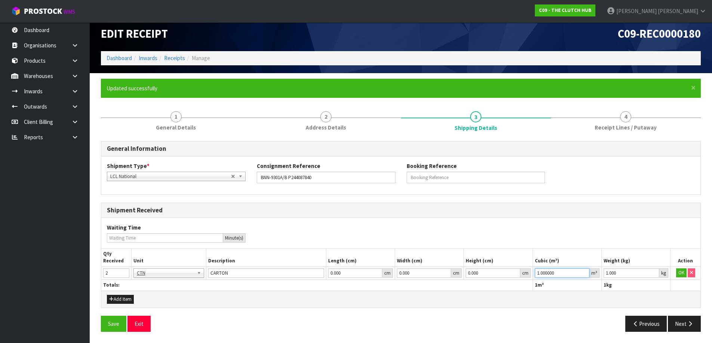
drag, startPoint x: 506, startPoint y: 275, endPoint x: 408, endPoint y: 267, distance: 98.2
click at [409, 267] on tr "2 BAG BAR BSK BIN BTL BOX BDL CAB CGE CTN CSE COI CRA CRT CBE CYL DRM JAR MTR P…" at bounding box center [400, 273] width 599 height 13
paste input "0.0468"
type input "0.0468"
click at [680, 276] on button "OK" at bounding box center [681, 273] width 10 height 9
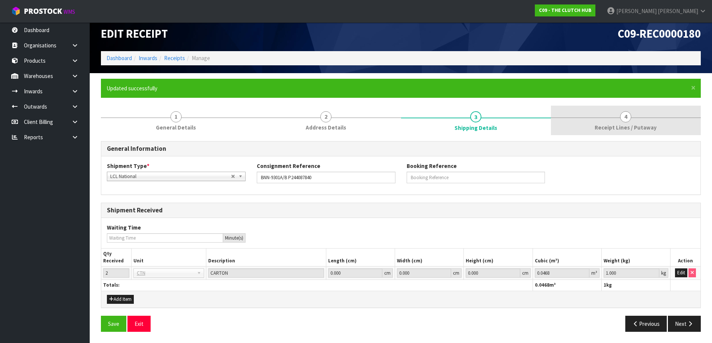
click at [604, 126] on span "Receipt Lines / Putaway" at bounding box center [625, 128] width 62 height 8
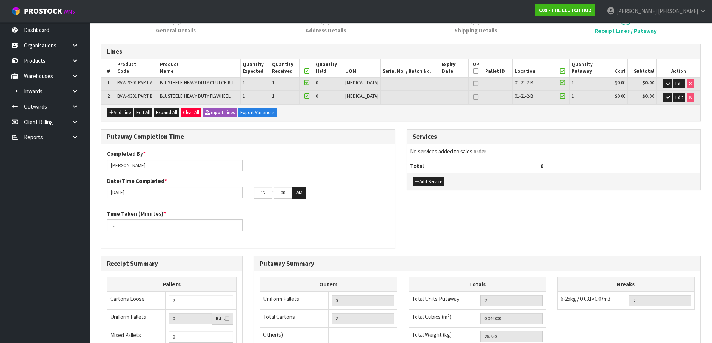
scroll to position [226, 0]
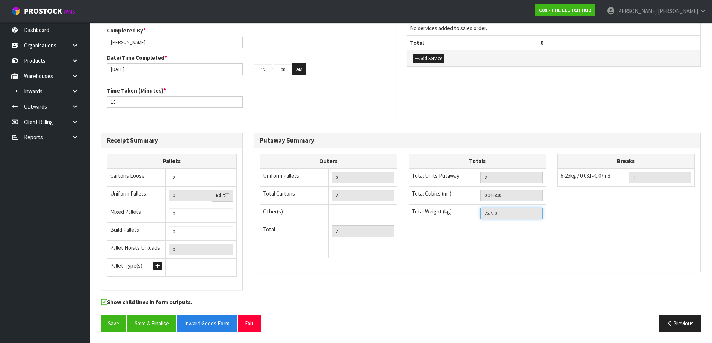
drag, startPoint x: 513, startPoint y: 213, endPoint x: 366, endPoint y: 212, distance: 147.2
click at [368, 213] on div "Outers Uniform Pallets 0 Total Cartons 2 Other(s) Bag x 0 Bar x 0 Basket x 0 Bi…" at bounding box center [477, 210] width 446 height 112
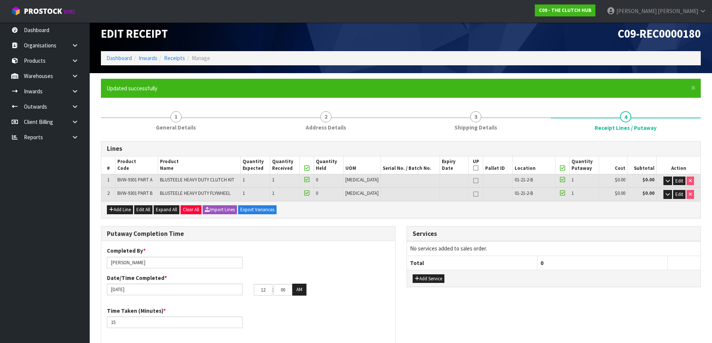
scroll to position [2, 0]
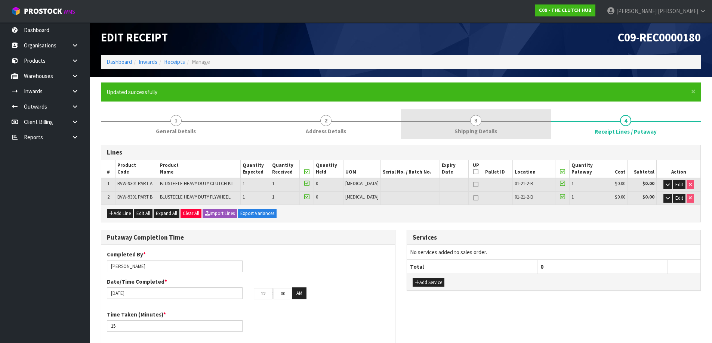
click at [484, 120] on link "3 Shipping Details" at bounding box center [476, 124] width 150 height 30
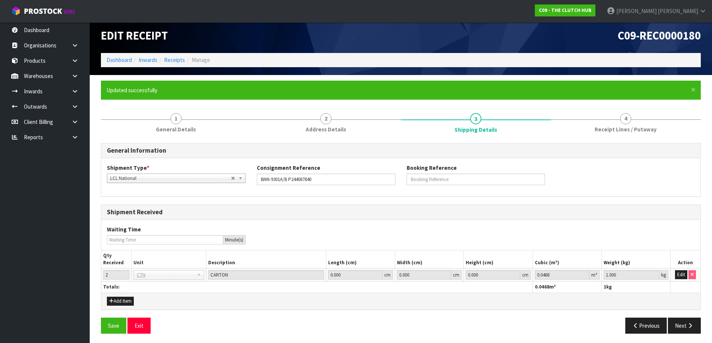
scroll to position [6, 0]
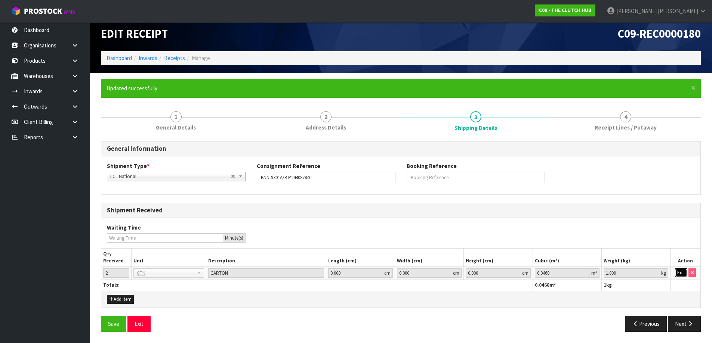
click at [686, 274] on button "Edit" at bounding box center [681, 273] width 12 height 9
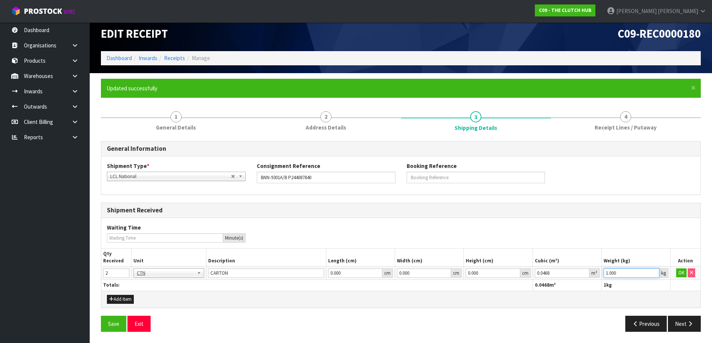
drag, startPoint x: 622, startPoint y: 272, endPoint x: 495, endPoint y: 260, distance: 128.0
click at [497, 262] on table "Qty Received Unit Description Length (cm) Width (cm) Height (cm) Cubic (m³) Wei…" at bounding box center [400, 270] width 599 height 42
paste input "26.75"
type input "26.75"
click at [677, 271] on button "OK" at bounding box center [681, 273] width 10 height 9
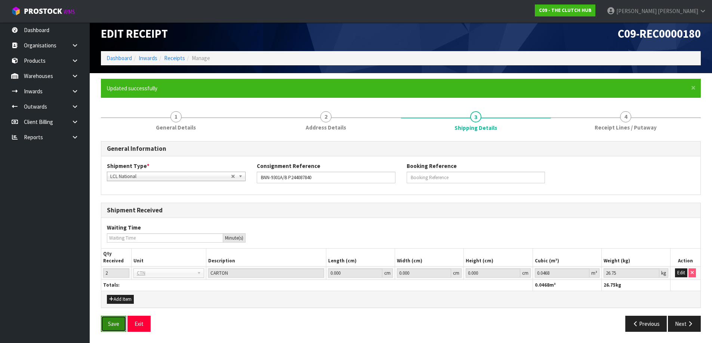
click at [103, 324] on button "Save" at bounding box center [113, 324] width 25 height 16
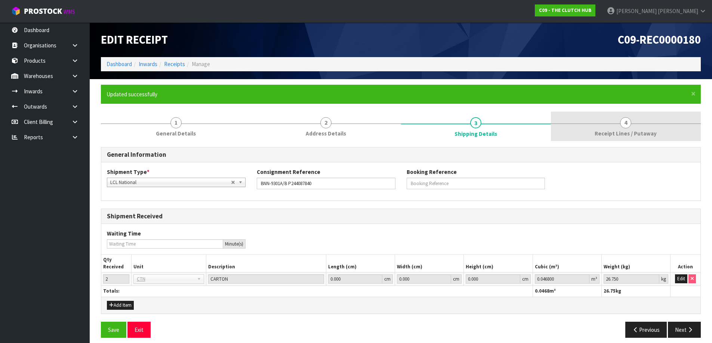
click at [611, 120] on link "4 Receipt Lines / Putaway" at bounding box center [626, 127] width 150 height 30
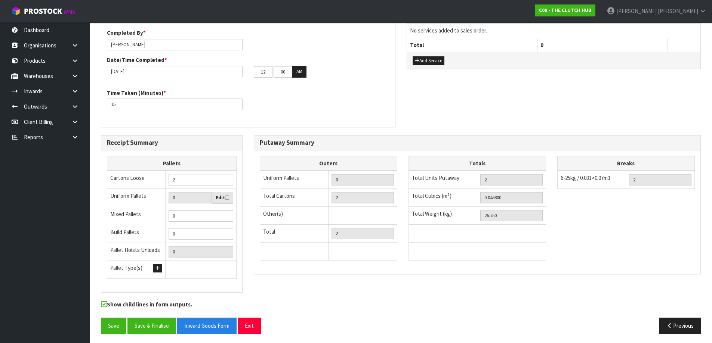
scroll to position [226, 0]
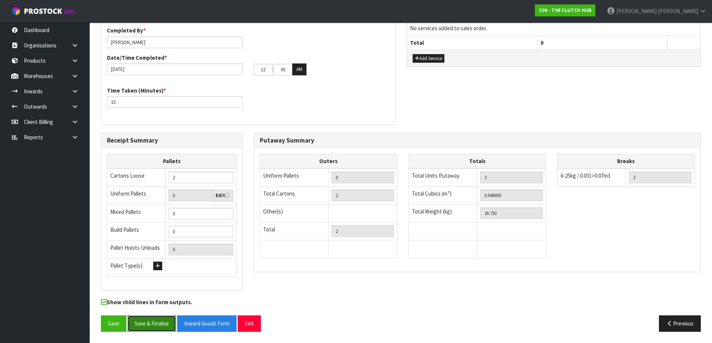
click at [159, 325] on button "Save & Finalise" at bounding box center [151, 324] width 49 height 16
drag, startPoint x: 269, startPoint y: 69, endPoint x: 195, endPoint y: 83, distance: 75.7
click at [200, 82] on div "Completed By * [PERSON_NAME] Date/Time Completed * [DATE] 12 : 00 : 00 AM Time …" at bounding box center [248, 73] width 294 height 93
type input "11"
drag, startPoint x: 288, startPoint y: 68, endPoint x: 254, endPoint y: 73, distance: 34.0
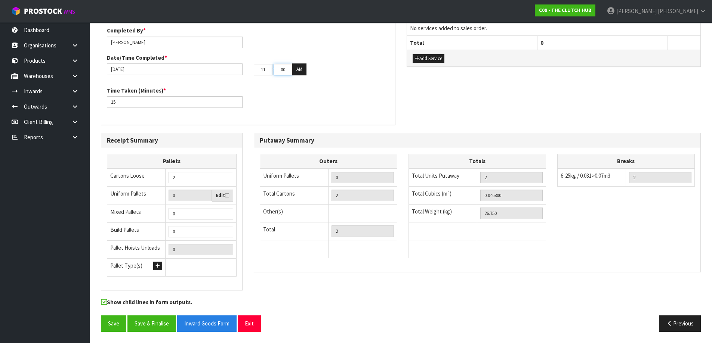
click at [254, 73] on tr "11 : 00 : 00 AM" at bounding box center [280, 70] width 53 height 12
type input "30"
drag, startPoint x: 297, startPoint y: 101, endPoint x: 260, endPoint y: 129, distance: 46.5
click at [297, 103] on div "Time Taken (Minutes) * 15" at bounding box center [248, 100] width 294 height 27
type input "15"
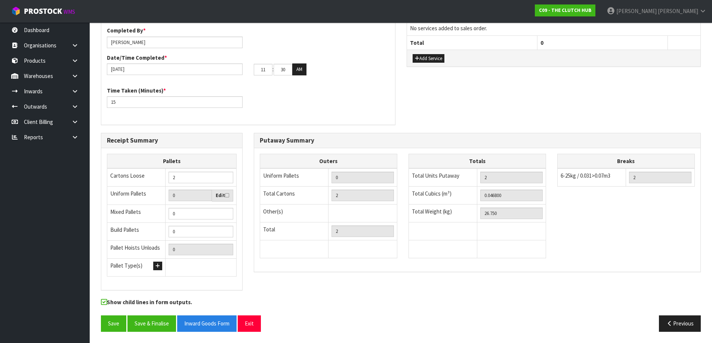
click at [274, 117] on div "Completed By * [PERSON_NAME] Date/Time Completed * [DATE] 11 : 30 : 00 AM Time …" at bounding box center [248, 73] width 294 height 93
click at [121, 321] on button "Save" at bounding box center [113, 324] width 25 height 16
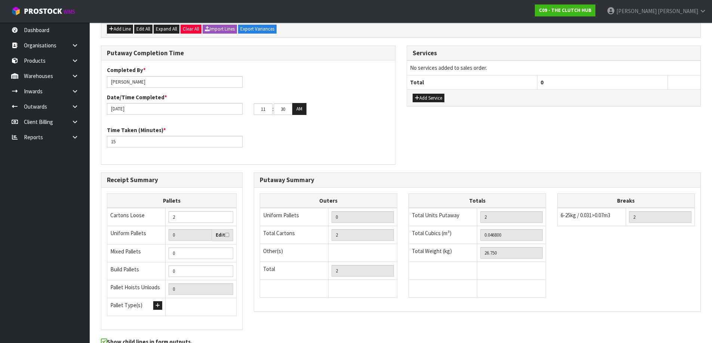
click at [251, 241] on div "Putaway Summary Outers Uniform Pallets 0 Total Cartons 2 Other(s) Bag x 0 Bar x…" at bounding box center [477, 246] width 458 height 147
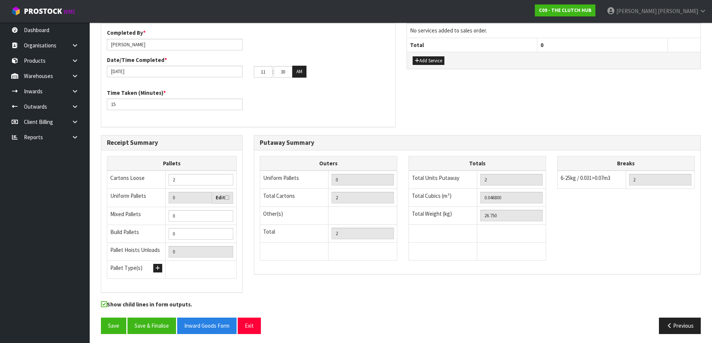
scroll to position [226, 0]
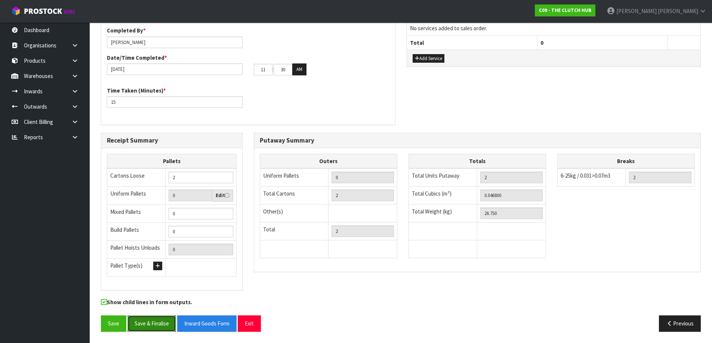
click at [164, 319] on button "Save & Finalise" at bounding box center [151, 324] width 49 height 16
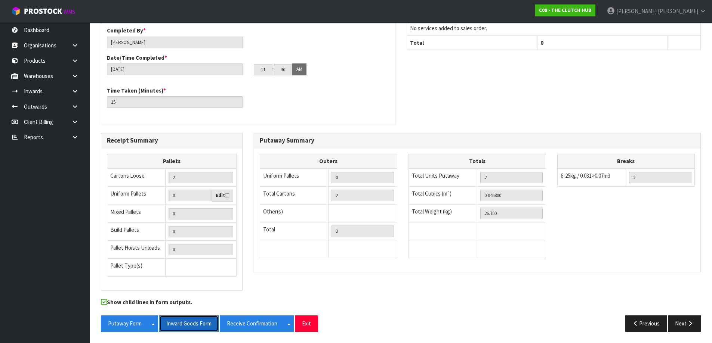
click at [196, 321] on button "Inward Goods Form" at bounding box center [188, 324] width 59 height 16
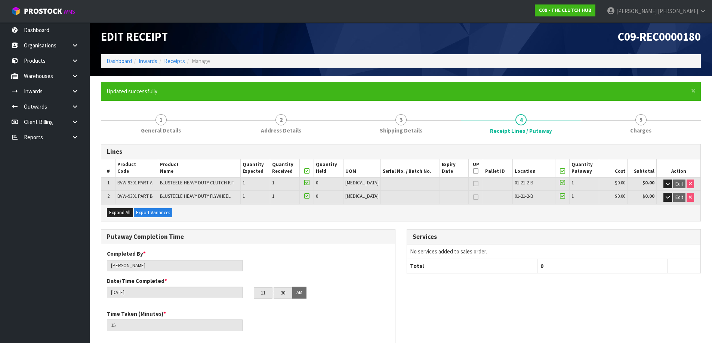
scroll to position [0, 0]
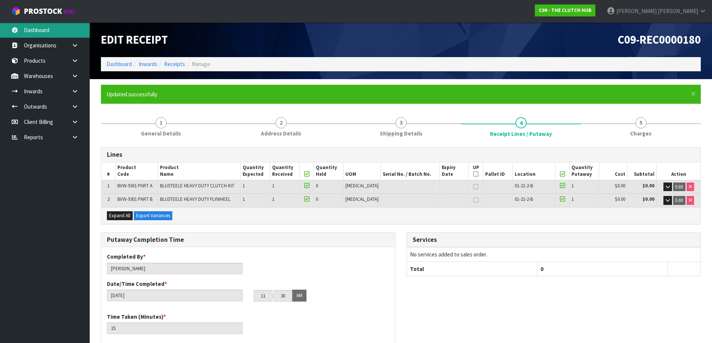
click at [51, 26] on link "Dashboard" at bounding box center [45, 29] width 90 height 15
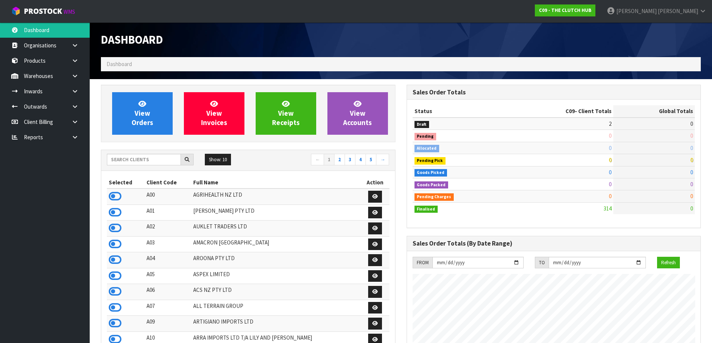
drag, startPoint x: 149, startPoint y: 59, endPoint x: 149, endPoint y: 68, distance: 8.6
click at [149, 60] on ol "Dashboard" at bounding box center [401, 64] width 600 height 14
click at [150, 157] on input "text" at bounding box center [144, 160] width 74 height 12
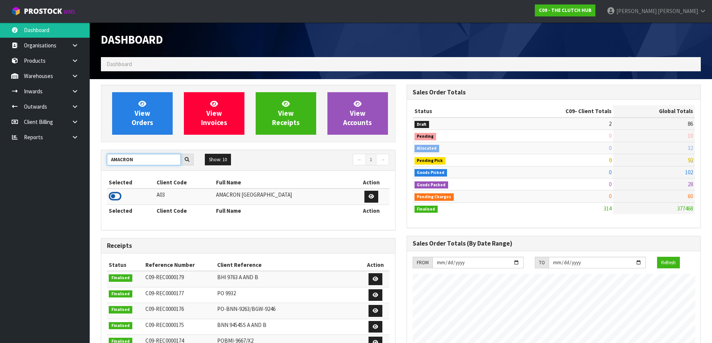
type input "AMACRON"
click at [117, 200] on icon at bounding box center [115, 196] width 13 height 11
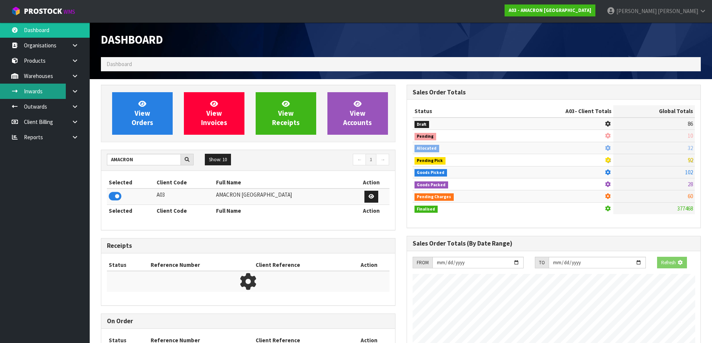
scroll to position [518, 305]
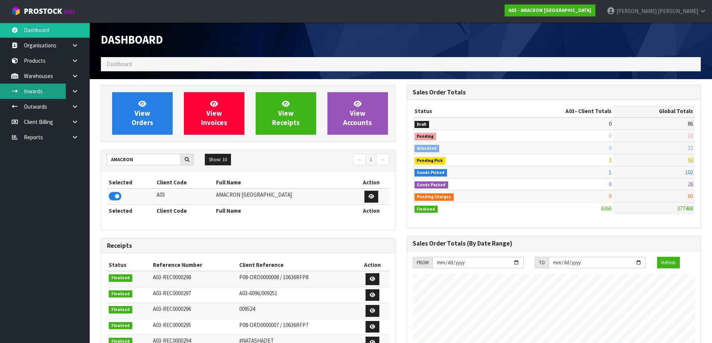
click at [48, 90] on link "Inwards" at bounding box center [45, 91] width 90 height 15
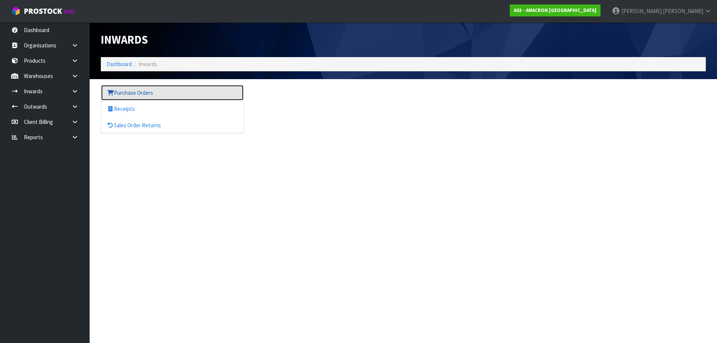
click at [144, 93] on link "Purchase Orders" at bounding box center [172, 92] width 142 height 15
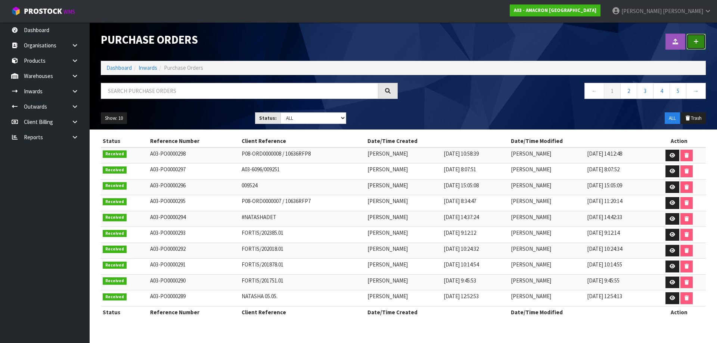
click at [705, 35] on link at bounding box center [696, 42] width 19 height 16
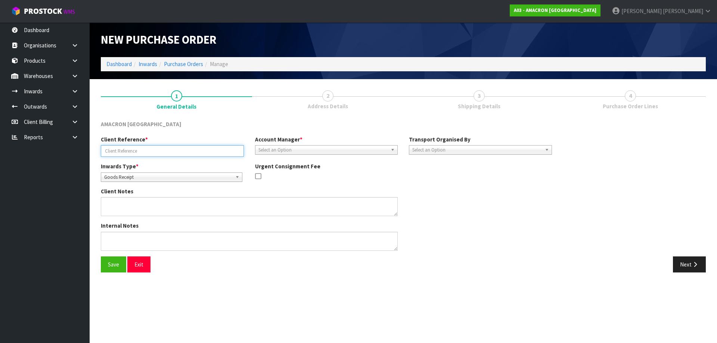
click at [163, 150] on input "text" at bounding box center [172, 151] width 143 height 12
paste input "[PERSON_NAME]"
type input "[PERSON_NAME]"
click at [289, 126] on div "AMACRON [GEOGRAPHIC_DATA]" at bounding box center [403, 127] width 616 height 15
click at [296, 147] on span "Select an Option" at bounding box center [324, 150] width 130 height 9
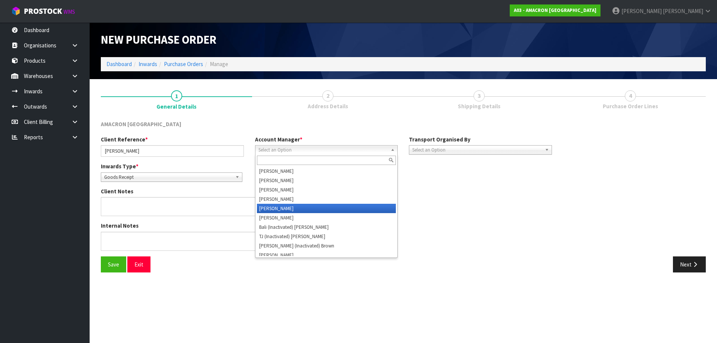
click at [285, 209] on li "[PERSON_NAME]" at bounding box center [326, 208] width 139 height 9
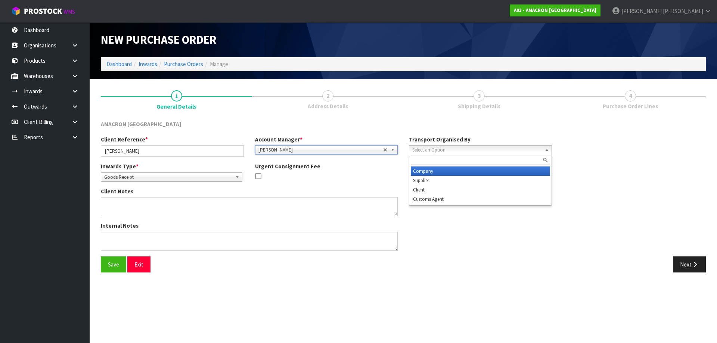
click at [434, 152] on span "Select an Option" at bounding box center [477, 150] width 130 height 9
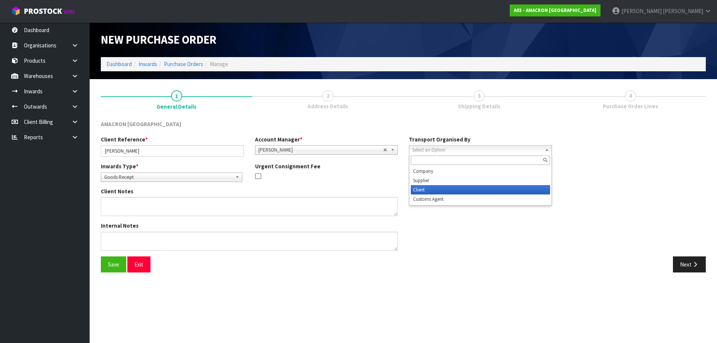
drag, startPoint x: 425, startPoint y: 187, endPoint x: 407, endPoint y: 200, distance: 22.6
click at [425, 188] on li "Client" at bounding box center [480, 189] width 139 height 9
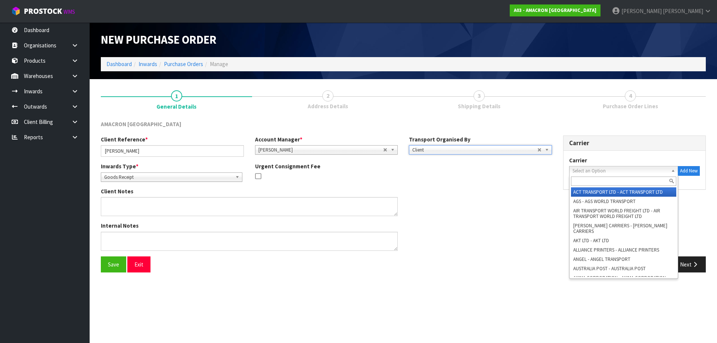
click at [612, 173] on span "Select an Option" at bounding box center [621, 171] width 96 height 9
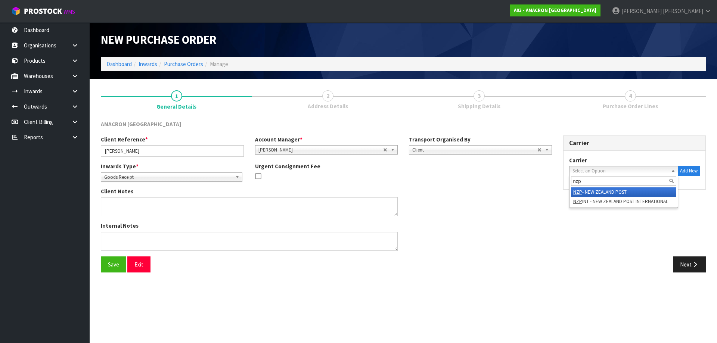
type input "nzp"
click at [612, 189] on li "NZP - NEW ZEALAND POST" at bounding box center [624, 192] width 106 height 9
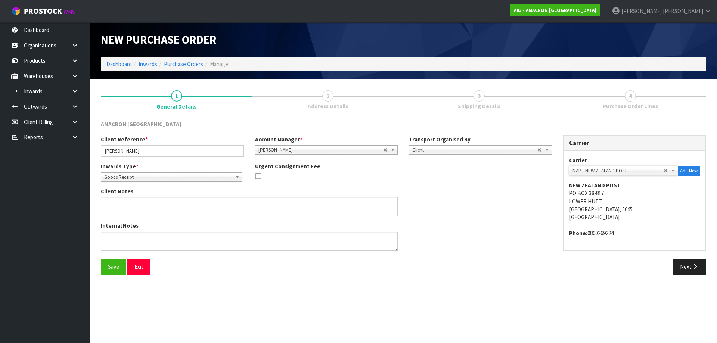
click at [560, 209] on div "Carrier Carrier ACT TRANSPORT LTD - ACT TRANSPORT LTD AGS - AGS WORLD TRANSPORT…" at bounding box center [635, 197] width 154 height 123
drag, startPoint x: 679, startPoint y: 269, endPoint x: 624, endPoint y: 255, distance: 57.0
click at [679, 269] on button "Next" at bounding box center [689, 267] width 33 height 16
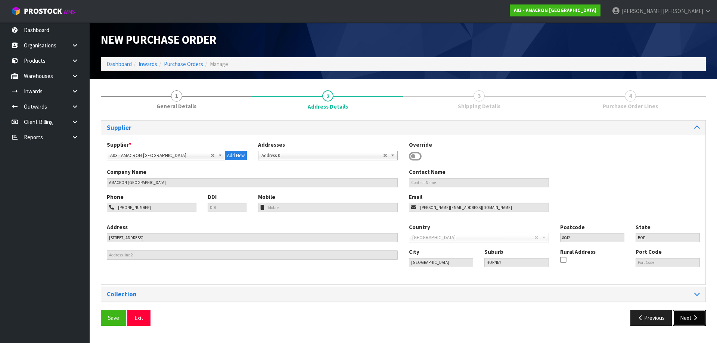
click at [696, 312] on button "Next" at bounding box center [689, 318] width 33 height 16
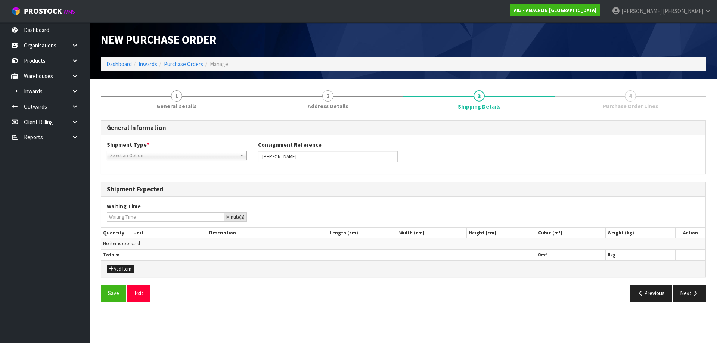
click at [177, 160] on div "Shipment Type * LCL National LCL International FCL-20ft FCL-40ft Select an Opti…" at bounding box center [403, 154] width 605 height 27
click at [177, 156] on span "Select an Option" at bounding box center [173, 155] width 127 height 9
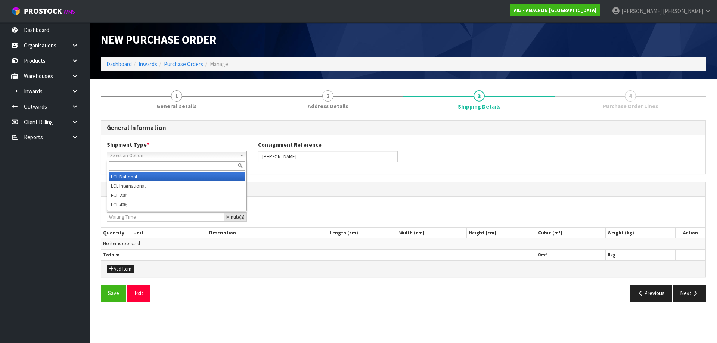
click at [161, 176] on li "LCL National" at bounding box center [177, 176] width 136 height 9
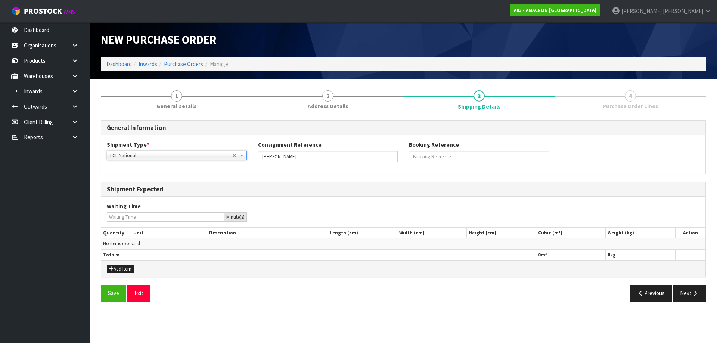
click at [336, 177] on div "General Information Shipment Type * LCL National LCL International FCL-20ft FCL…" at bounding box center [403, 213] width 605 height 187
click at [128, 271] on button "Add Item" at bounding box center [120, 269] width 27 height 9
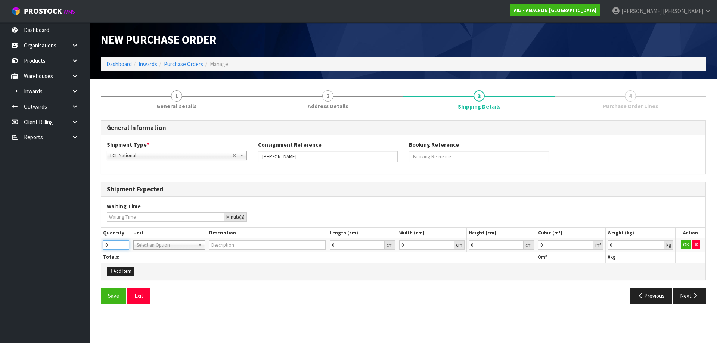
drag, startPoint x: 116, startPoint y: 247, endPoint x: 88, endPoint y: 250, distance: 28.1
click at [88, 250] on body "Toggle navigation ProStock WMS A03 - AMACRON [GEOGRAPHIC_DATA] [PERSON_NAME] Lo…" at bounding box center [358, 171] width 717 height 343
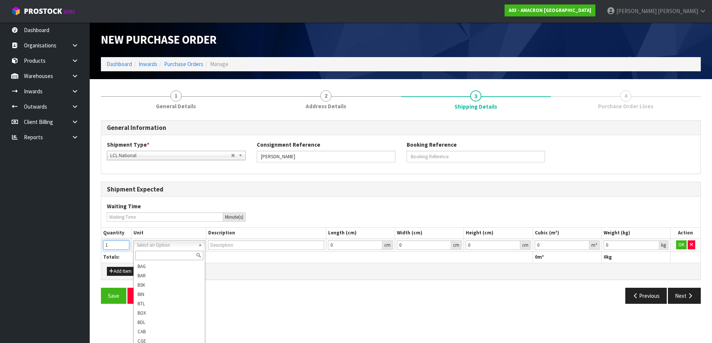
type input "1"
click at [182, 256] on input "text" at bounding box center [169, 255] width 68 height 9
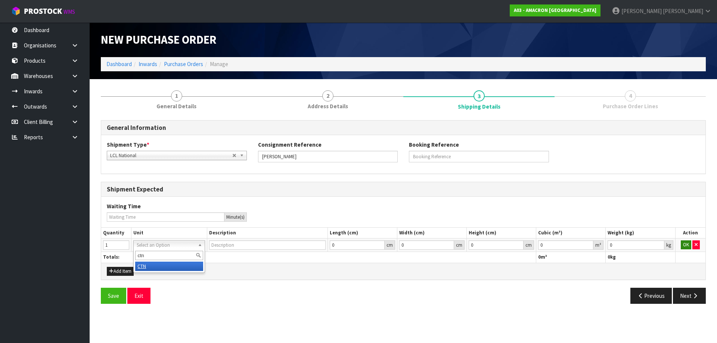
type input "ctn"
click at [689, 245] on button "OK" at bounding box center [686, 245] width 10 height 9
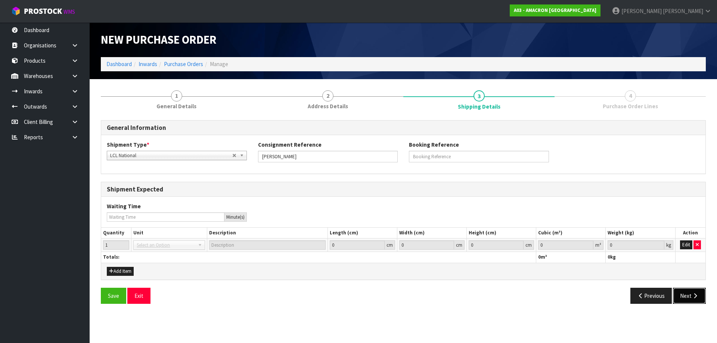
click at [682, 296] on button "Next" at bounding box center [689, 296] width 33 height 16
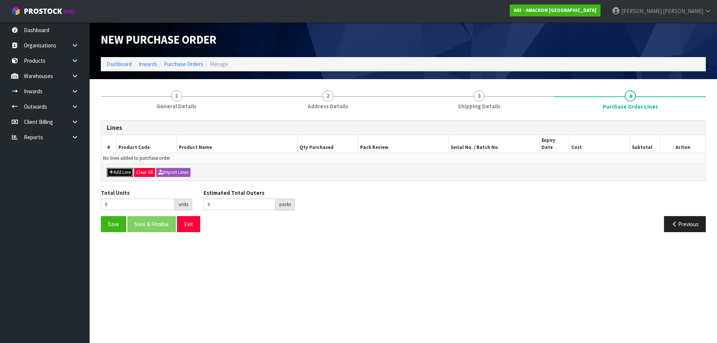
click at [115, 168] on button "Add Line" at bounding box center [120, 172] width 26 height 9
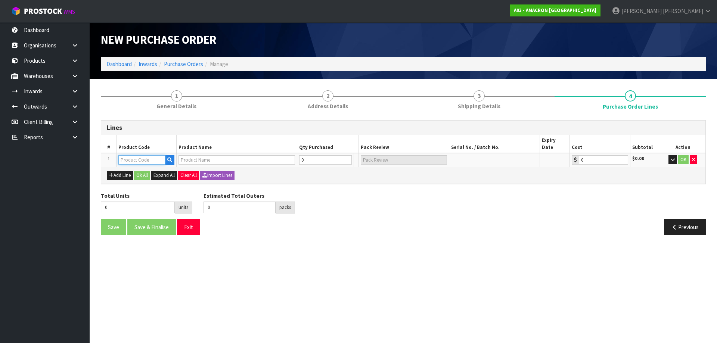
click at [128, 155] on input "text" at bounding box center [141, 159] width 47 height 9
type input "YPPU04"
type input "PUMP FOR 5L PLUSVITAL SYRUP"
type input "0.00"
type input "YPPU04"
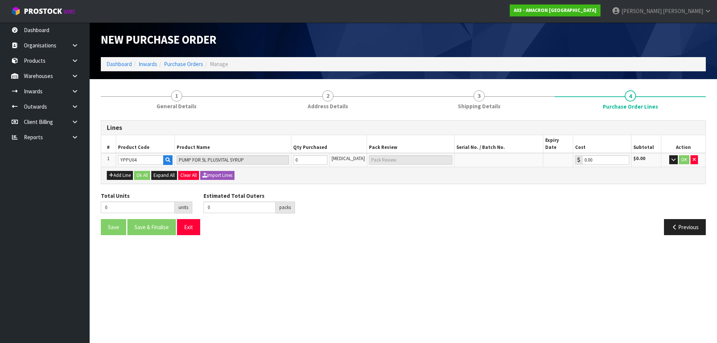
click at [292, 181] on div "Lines # Product Code Product Name Qty Purchased Pack Review Serial No. / Batch …" at bounding box center [403, 180] width 605 height 121
click at [252, 153] on tr "1 YPPU04 PUMP FOR 5L PLUSVITAL SYRUP 0 [MEDICAL_DATA] 0.00 $0.00 OK" at bounding box center [403, 160] width 605 height 14
type input "3"
type input "3 [MEDICAL_DATA]"
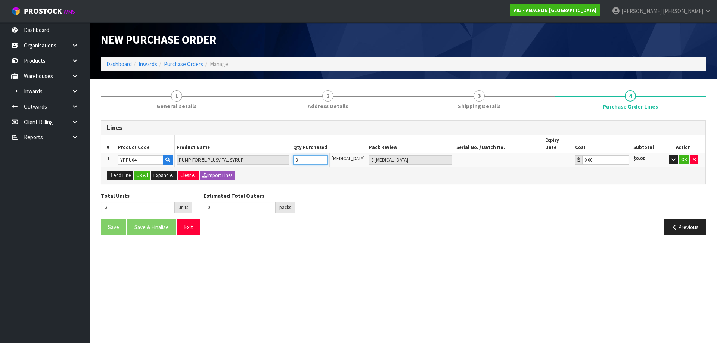
type input "30"
type input "30 [MEDICAL_DATA]"
type input "30"
click at [685, 155] on button "OK" at bounding box center [684, 159] width 10 height 9
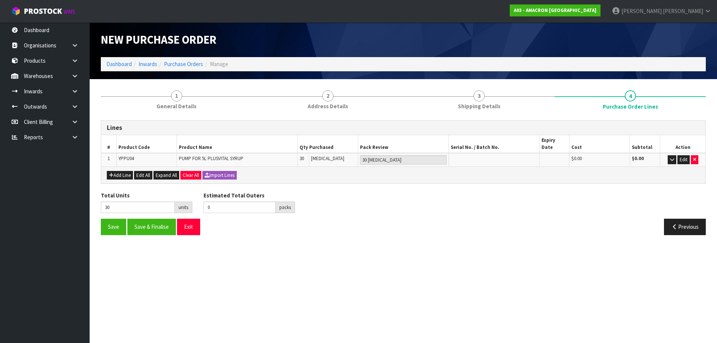
click at [438, 234] on div "Save Save & Finalise Exit Previous" at bounding box center [403, 230] width 616 height 22
click at [121, 219] on button "Save" at bounding box center [113, 227] width 25 height 16
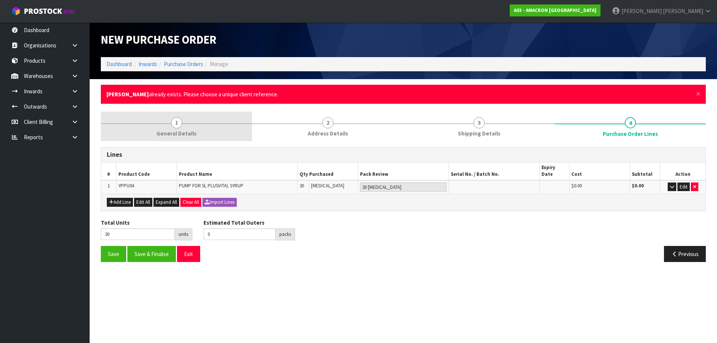
click at [173, 127] on span "1" at bounding box center [176, 122] width 11 height 11
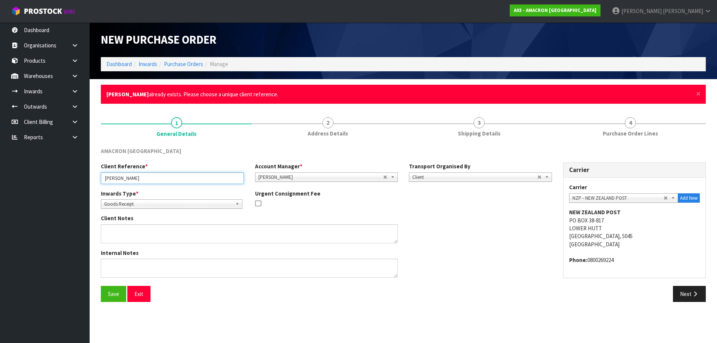
click at [155, 174] on input "[PERSON_NAME]" at bounding box center [172, 179] width 143 height 12
type input "[PERSON_NAME] [DATE]"
click at [458, 217] on div "Client Notes" at bounding box center [326, 231] width 463 height 34
click at [114, 291] on button "Save" at bounding box center [113, 294] width 25 height 16
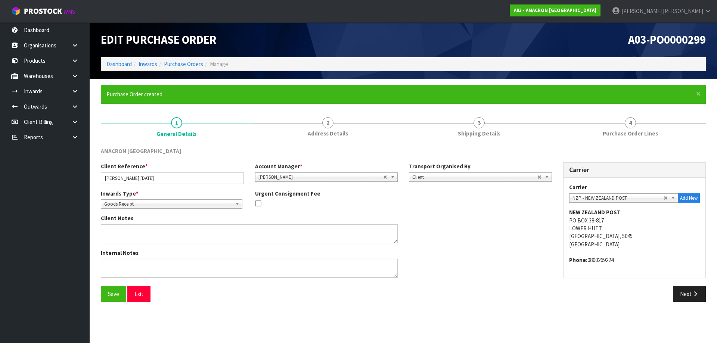
click at [508, 246] on div "Client Notes" at bounding box center [326, 231] width 463 height 34
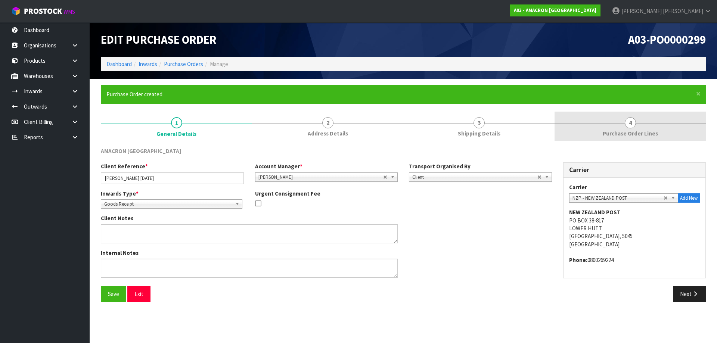
click at [601, 128] on link "4 Purchase Order Lines" at bounding box center [630, 127] width 151 height 30
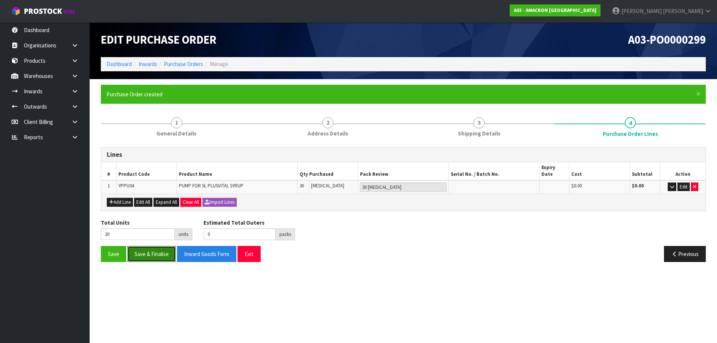
click at [149, 247] on button "Save & Finalise" at bounding box center [151, 254] width 49 height 16
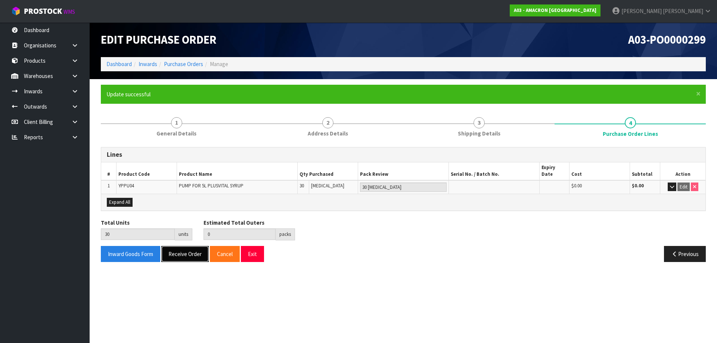
click at [172, 247] on button "Receive Order" at bounding box center [184, 254] width 47 height 16
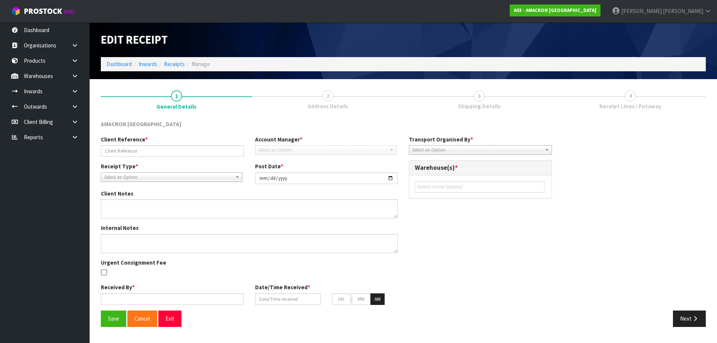
type input "[PERSON_NAME] [DATE]"
type input "[DATE]"
type input "[PERSON_NAME]"
type input "[DATE]"
type input "11"
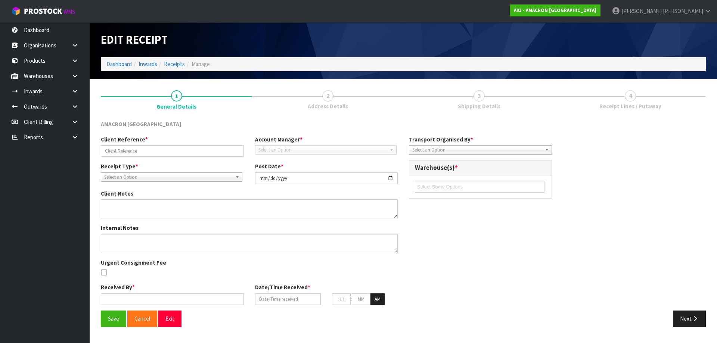
type input "53"
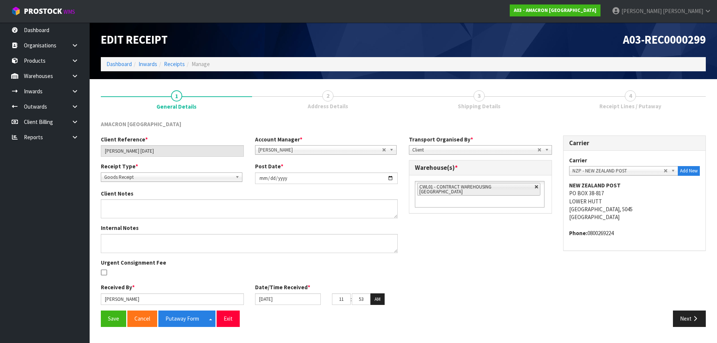
click at [535, 189] on link at bounding box center [537, 187] width 4 height 4
type input "Select Some Options"
click at [523, 190] on ul at bounding box center [480, 187] width 130 height 12
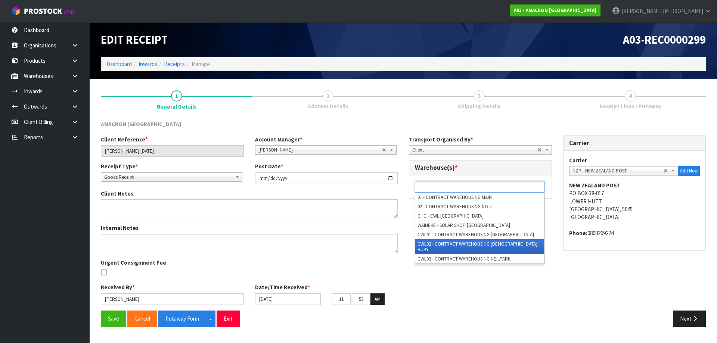
click at [494, 244] on li "CWL02 - CONTRACT WAREHOUSING [DEMOGRAPHIC_DATA] RUBY" at bounding box center [479, 247] width 129 height 15
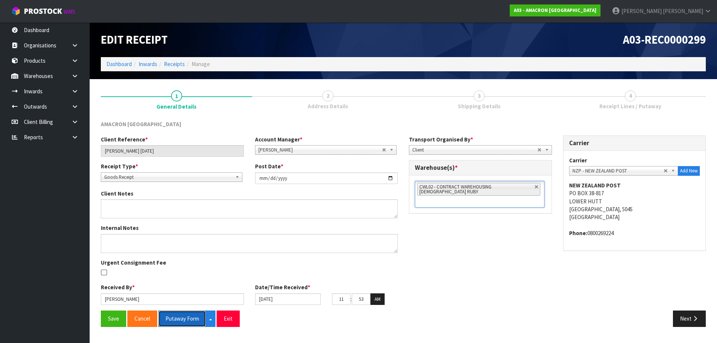
click at [197, 318] on button "Putaway Form" at bounding box center [182, 319] width 48 height 16
click at [453, 241] on div "Client Reference * [PERSON_NAME] [DATE] Account Manager * [PERSON_NAME] [PERSON…" at bounding box center [403, 223] width 616 height 175
click at [290, 299] on input "[DATE]" at bounding box center [288, 300] width 66 height 12
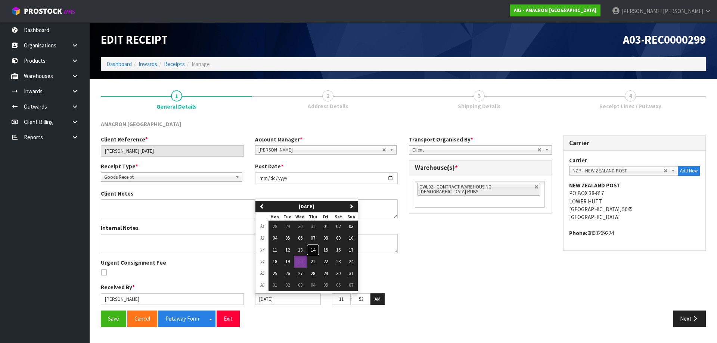
click at [312, 250] on span "14" at bounding box center [313, 250] width 4 height 6
type input "[DATE]"
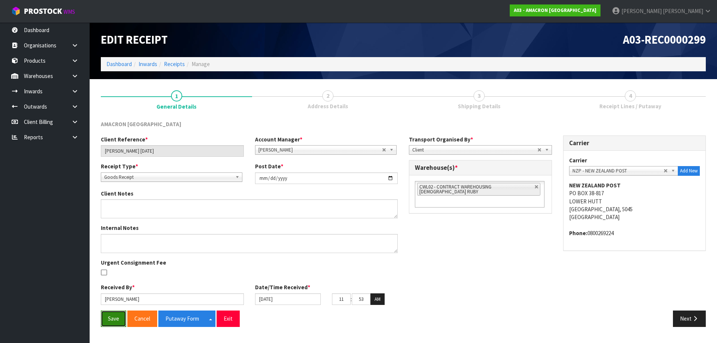
click at [102, 316] on button "Save" at bounding box center [113, 319] width 25 height 16
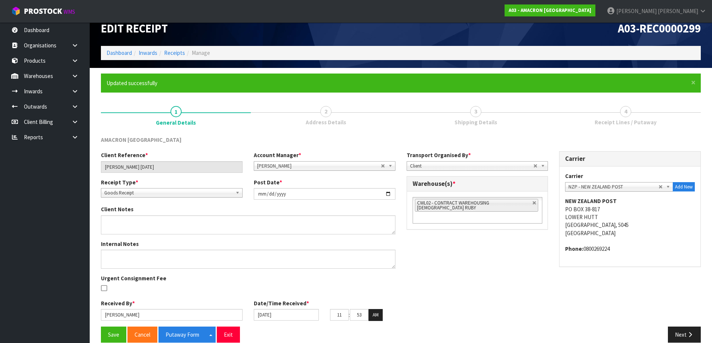
scroll to position [22, 0]
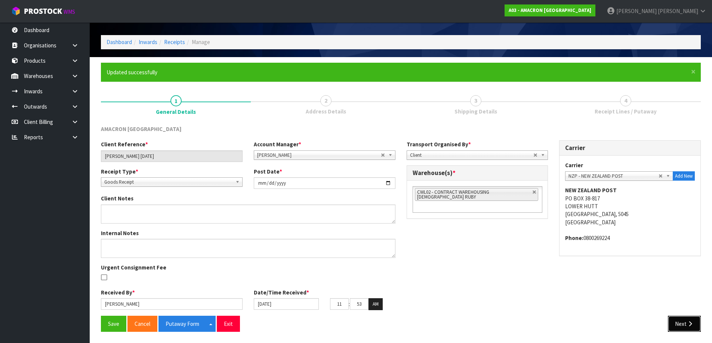
click at [685, 322] on button "Next" at bounding box center [684, 324] width 33 height 16
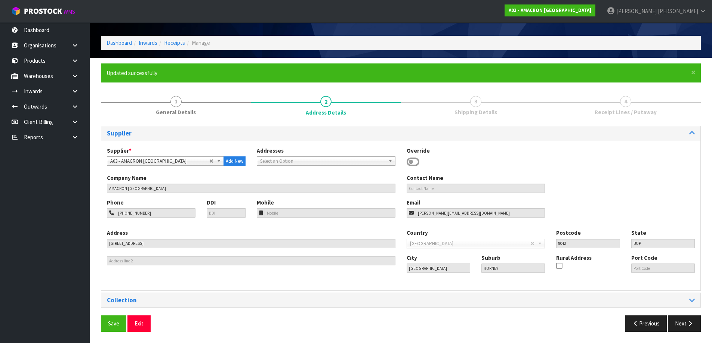
scroll to position [0, 0]
click at [685, 325] on button "Next" at bounding box center [684, 324] width 33 height 16
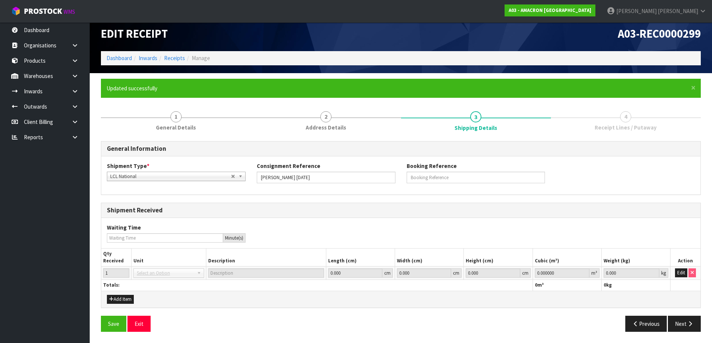
scroll to position [6, 0]
click at [679, 275] on button "Edit" at bounding box center [681, 273] width 12 height 9
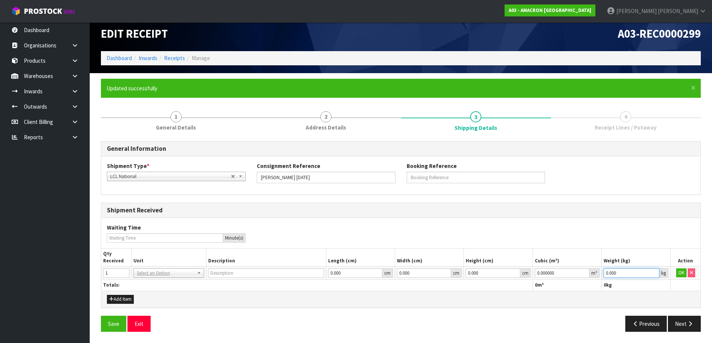
drag, startPoint x: 627, startPoint y: 272, endPoint x: 463, endPoint y: 263, distance: 164.3
click at [463, 263] on table "Qty Received Unit Description Length (cm) Width (cm) Height (cm) Cubic (m³) Wei…" at bounding box center [400, 270] width 599 height 42
type input "1"
drag, startPoint x: 529, startPoint y: 273, endPoint x: 463, endPoint y: 272, distance: 66.9
click at [462, 272] on tr "1 BAG BAR BSK BIN BTL BOX BDL CAB CGE CTN CSE COI CRA CRT CBE CYL DRM JAR MTR P…" at bounding box center [400, 273] width 599 height 13
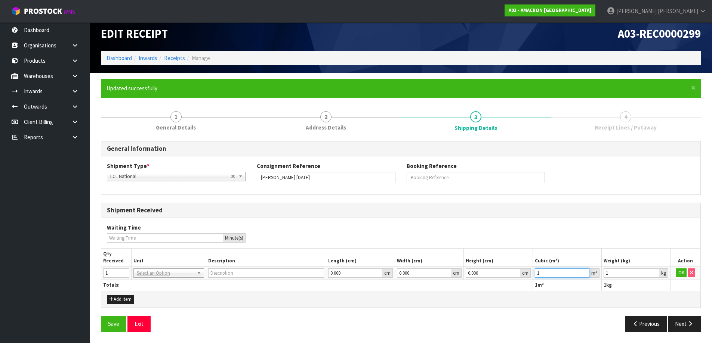
type input "1"
click at [674, 274] on td "OK" at bounding box center [685, 273] width 30 height 13
click at [678, 274] on button "OK" at bounding box center [681, 273] width 10 height 9
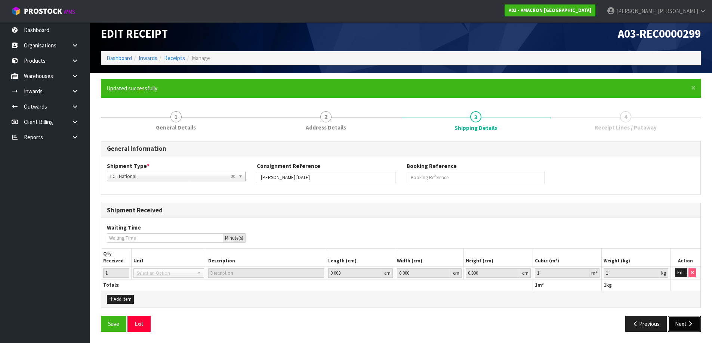
click at [682, 317] on button "Next" at bounding box center [684, 324] width 33 height 16
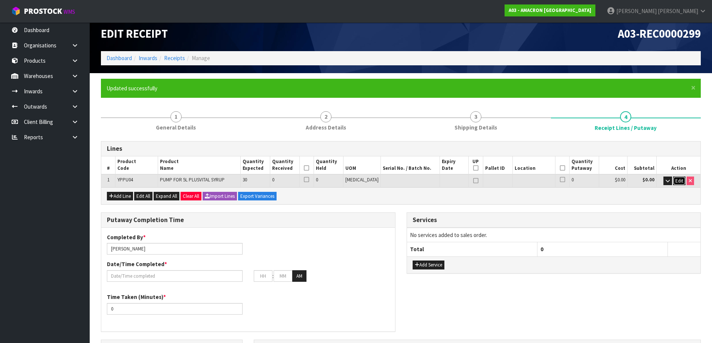
click at [676, 180] on span "Edit" at bounding box center [679, 181] width 8 height 6
drag, startPoint x: 296, startPoint y: 185, endPoint x: 185, endPoint y: 186, distance: 110.6
click at [187, 186] on tr "1 YPPU04 PUMP FOR 5L PLUSVITAL SYRUP 30 0 0 [MEDICAL_DATA] 0 $0.00 $0.00 OK" at bounding box center [400, 181] width 599 height 14
type input "0.00252"
type input "0.3"
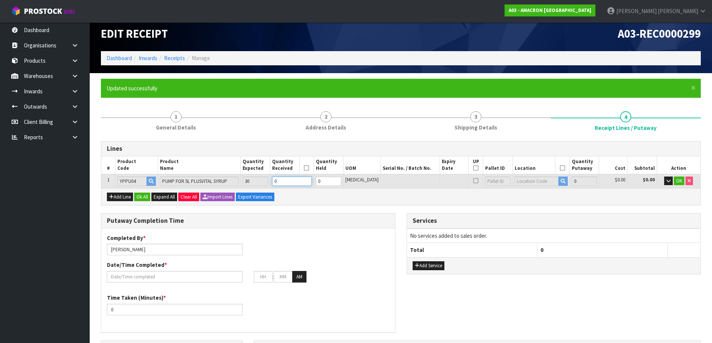
type input "3"
type input "0.0252"
type input "3"
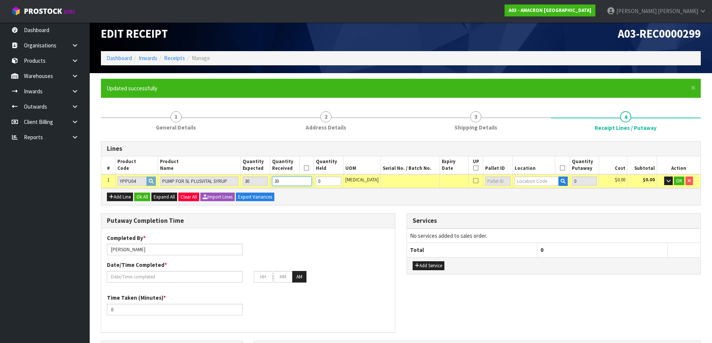
type input "30"
click at [539, 186] on td at bounding box center [540, 181] width 57 height 14
click at [540, 185] on input "text" at bounding box center [536, 181] width 44 height 9
click at [195, 183] on tr "1 YPPU04 PUMP FOR 5L PLUSVITAL SYRUP 30 30 0 [MEDICAL_DATA] 0 $0.00 $0.00 OK" at bounding box center [400, 181] width 599 height 14
type input "0"
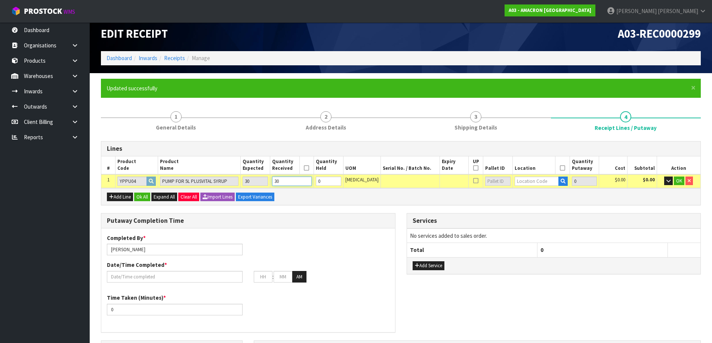
type input "0"
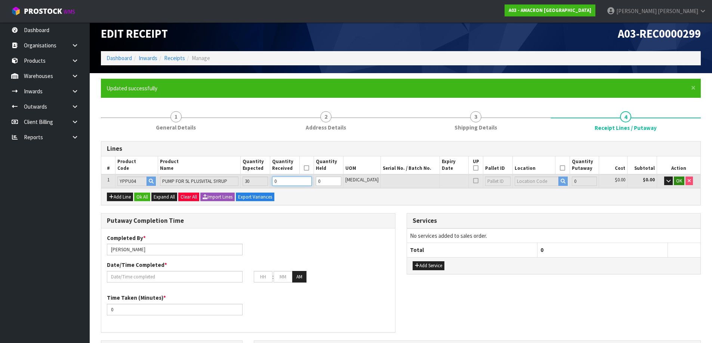
type input "0"
type input "0.000000"
type input "0.000"
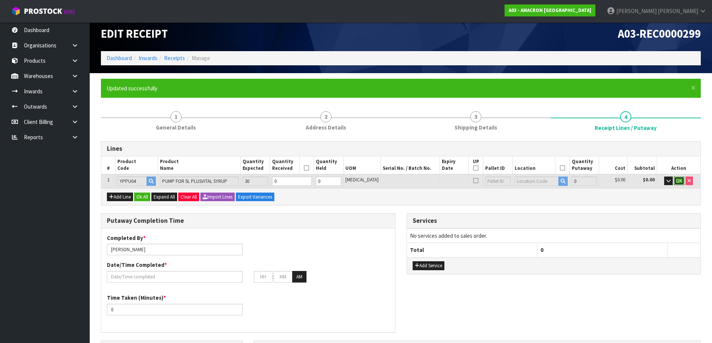
click at [681, 183] on span "OK" at bounding box center [679, 181] width 6 height 6
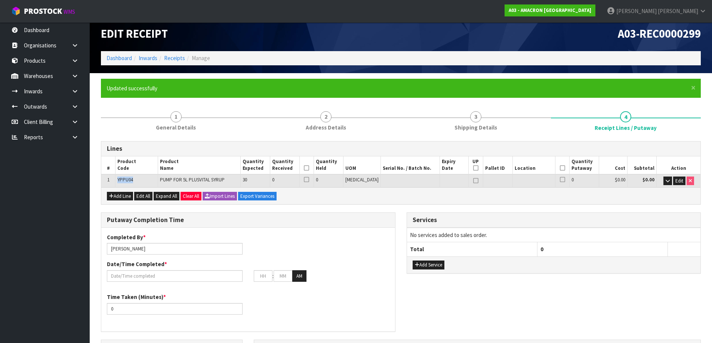
drag, startPoint x: 136, startPoint y: 180, endPoint x: 113, endPoint y: 181, distance: 22.4
click at [113, 181] on tr "1 YPPU04 PUMP FOR 5L PLUSVITAL SYRUP 30 0 0 [MEDICAL_DATA] 0 $0.00 $0.00 Edit" at bounding box center [400, 180] width 599 height 13
copy tr "YPPU04"
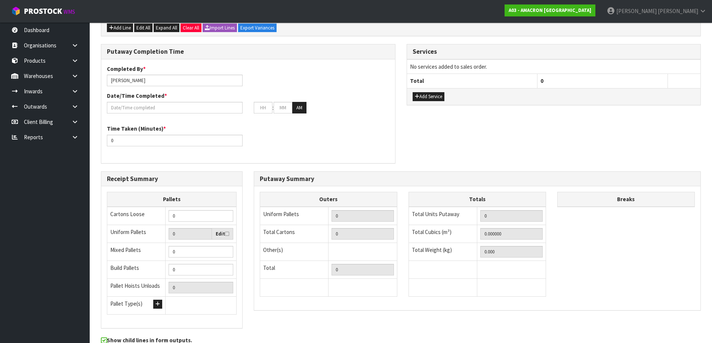
scroll to position [193, 0]
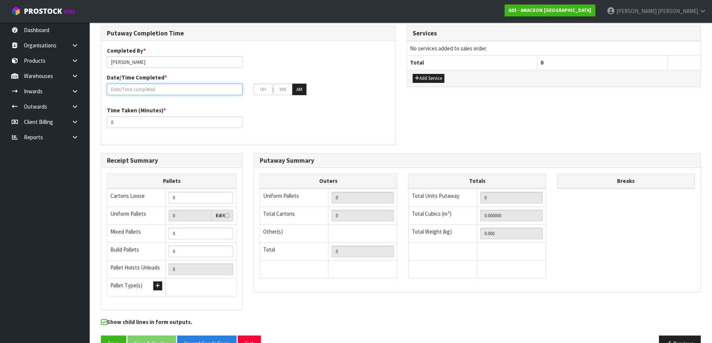
click at [187, 93] on input "text" at bounding box center [175, 90] width 136 height 12
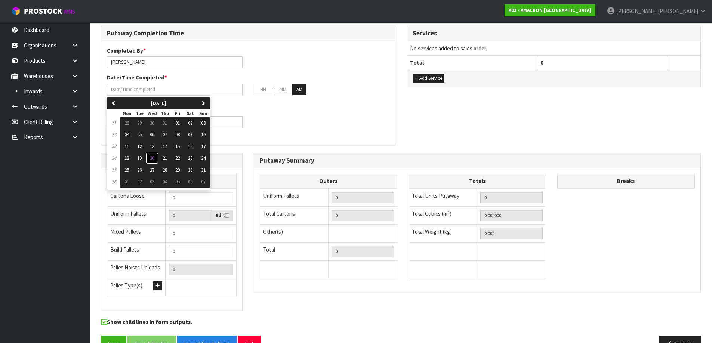
click at [154, 159] on span "20" at bounding box center [152, 158] width 4 height 6
type input "[DATE]"
type input "12"
type input "00"
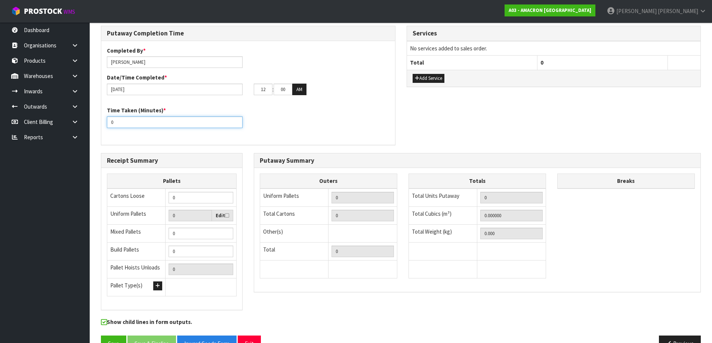
click at [164, 123] on input "0" at bounding box center [175, 123] width 136 height 12
drag, startPoint x: 164, startPoint y: 123, endPoint x: 84, endPoint y: 123, distance: 79.2
drag, startPoint x: 151, startPoint y: 120, endPoint x: 2, endPoint y: 122, distance: 149.5
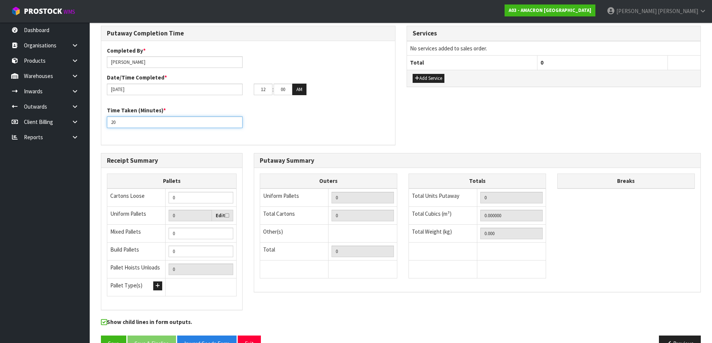
type input "20"
click at [256, 127] on div "Time Taken (Minutes) * 20" at bounding box center [248, 119] width 294 height 27
click at [244, 174] on div "Receipt Summary Pallets Cartons Loose 0 Uniform Pallets 0 Edit Mixed Pallets 0 …" at bounding box center [171, 236] width 153 height 166
drag, startPoint x: 202, startPoint y: 200, endPoint x: 63, endPoint y: 200, distance: 139.4
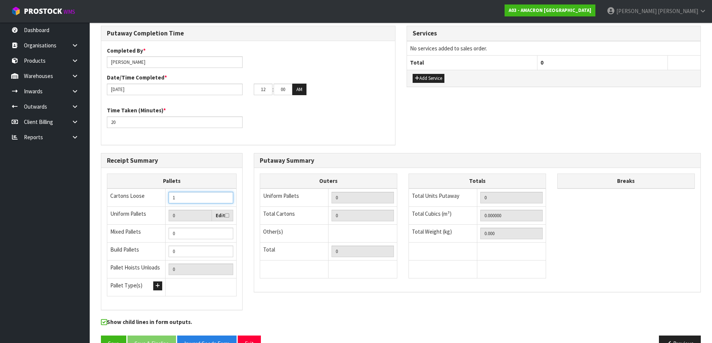
type input "1"
click at [281, 127] on div "Time Taken (Minutes) * 20" at bounding box center [248, 119] width 294 height 27
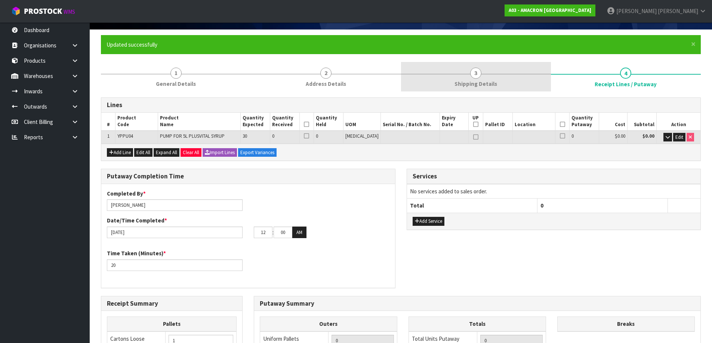
scroll to position [0, 0]
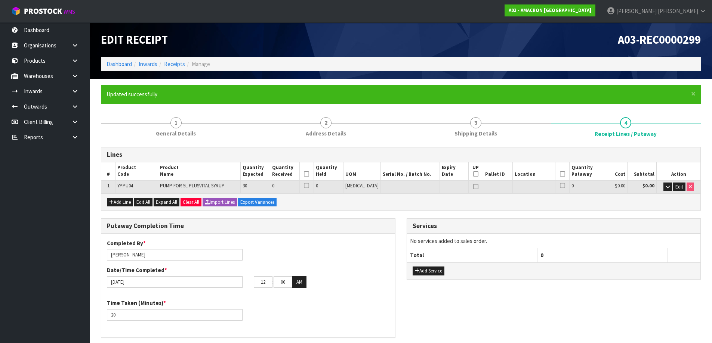
click at [560, 174] on icon at bounding box center [562, 174] width 5 height 0
click at [561, 175] on th at bounding box center [562, 172] width 14 height 18
click at [560, 174] on icon at bounding box center [562, 174] width 5 height 0
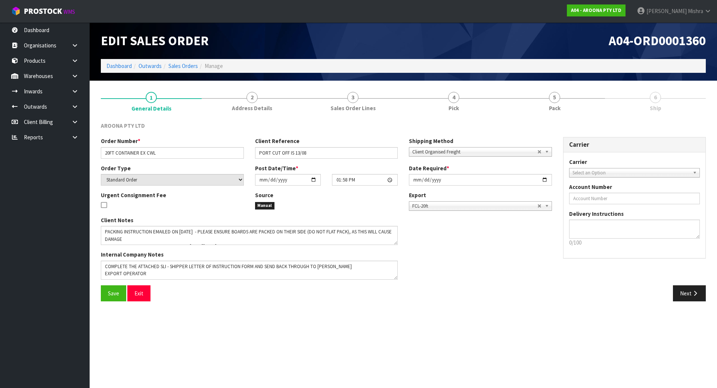
click at [234, 124] on div "AROONA PTY LTD" at bounding box center [172, 127] width 154 height 10
click at [217, 369] on section "Edit Sales Order A04-ORD0001360 Dashboard Outwards Sales Orders Manage 1 Genera…" at bounding box center [358, 194] width 717 height 388
click at [221, 130] on div "AROONA PTY LTD" at bounding box center [172, 127] width 154 height 10
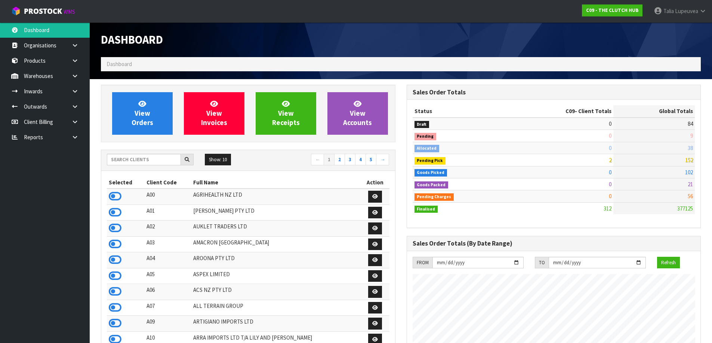
scroll to position [566, 305]
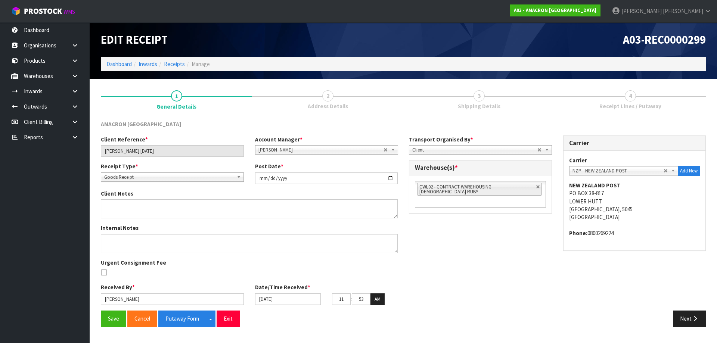
click at [686, 102] on link "4 Receipt Lines / Putaway" at bounding box center [630, 100] width 151 height 30
click at [680, 321] on button "Next" at bounding box center [689, 319] width 33 height 16
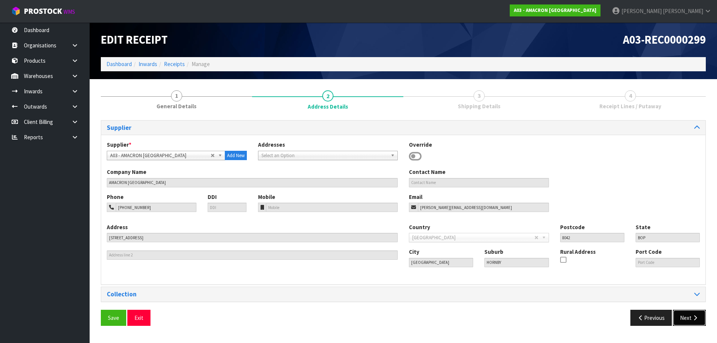
click at [680, 321] on button "Next" at bounding box center [689, 318] width 33 height 16
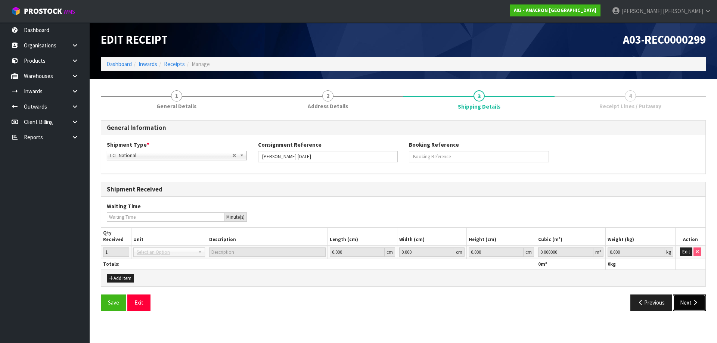
click at [695, 305] on icon "button" at bounding box center [695, 303] width 7 height 6
click at [686, 253] on button "Edit" at bounding box center [686, 252] width 12 height 9
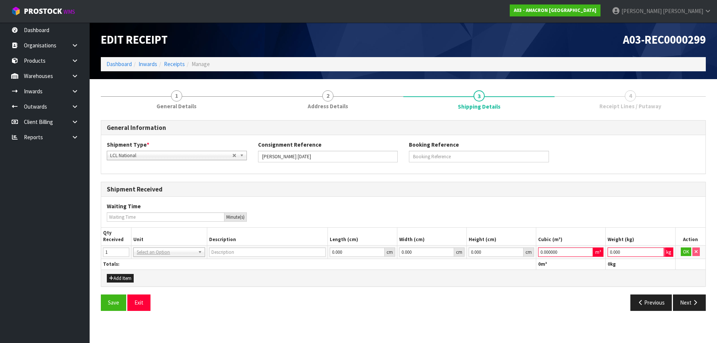
drag, startPoint x: 630, startPoint y: 251, endPoint x: 539, endPoint y: 253, distance: 90.8
click at [556, 253] on tr "1 BAG BAR BSK BIN BTL BOX BDL CAB CGE CTN CSE COI CRA CRT CBE CYL DRM JAR MTR P…" at bounding box center [403, 251] width 605 height 13
type input "1"
drag, startPoint x: 577, startPoint y: 251, endPoint x: 505, endPoint y: 254, distance: 71.4
click at [505, 254] on tr "1 BAG BAR BSK BIN BTL BOX BDL CAB CGE CTN CSE COI CRA CRT CBE CYL DRM JAR MTR P…" at bounding box center [403, 251] width 605 height 13
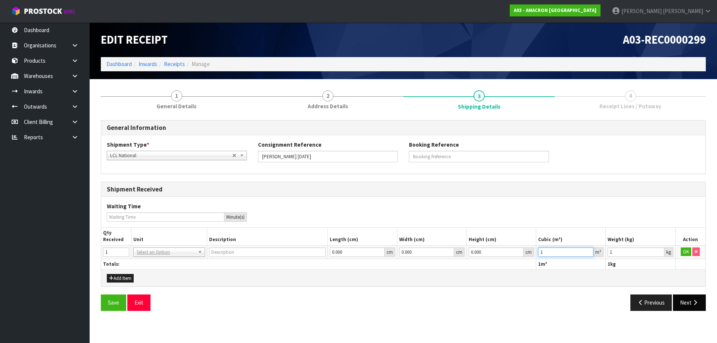
type input "1"
click at [692, 308] on button "Next" at bounding box center [689, 303] width 33 height 16
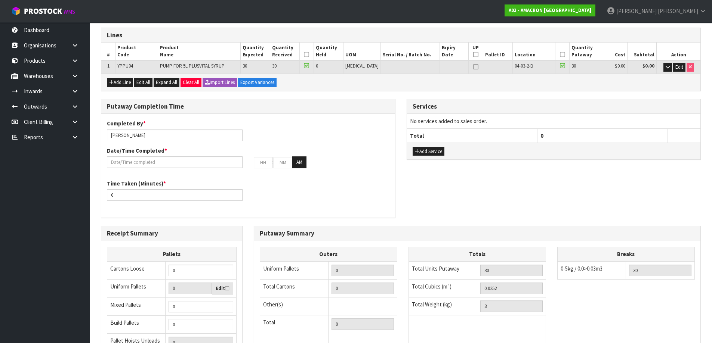
scroll to position [186, 0]
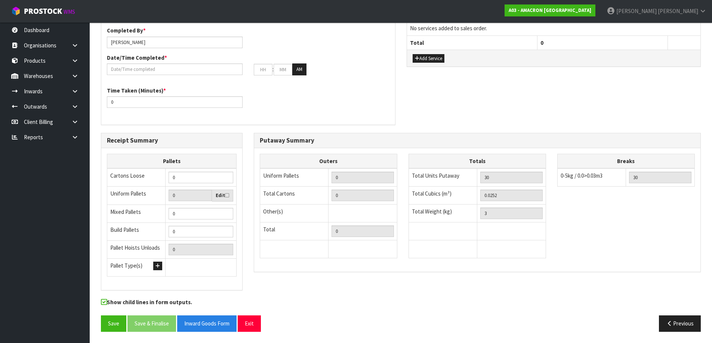
drag, startPoint x: 524, startPoint y: 202, endPoint x: 465, endPoint y: 198, distance: 58.8
click at [465, 198] on tr "Total Cubics (m³) 0.0252" at bounding box center [476, 196] width 137 height 18
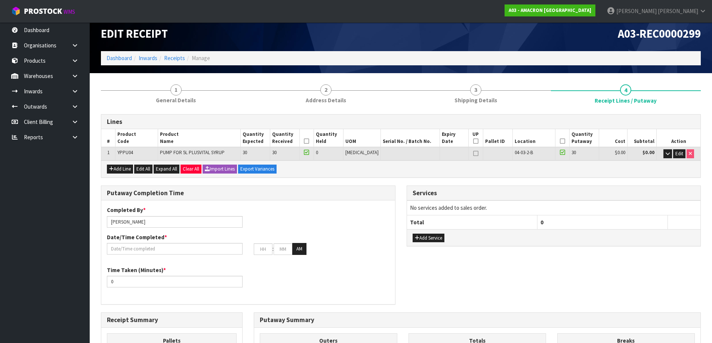
scroll to position [0, 0]
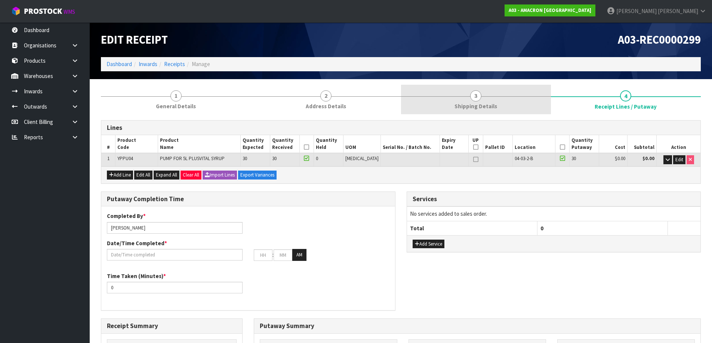
click at [508, 108] on link "3 Shipping Details" at bounding box center [476, 100] width 150 height 30
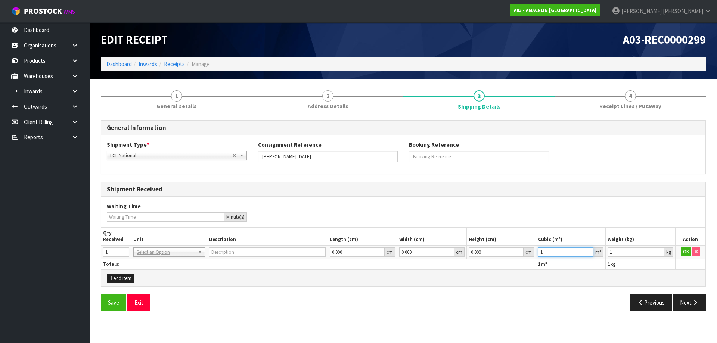
drag, startPoint x: 579, startPoint y: 252, endPoint x: 464, endPoint y: 253, distance: 115.5
click at [463, 254] on tr "1 BAG BAR BSK BIN BTL BOX BDL CAB CGE CTN CSE COI CRA CRT CBE CYL DRM JAR MTR P…" at bounding box center [403, 251] width 605 height 13
paste input "0.0252"
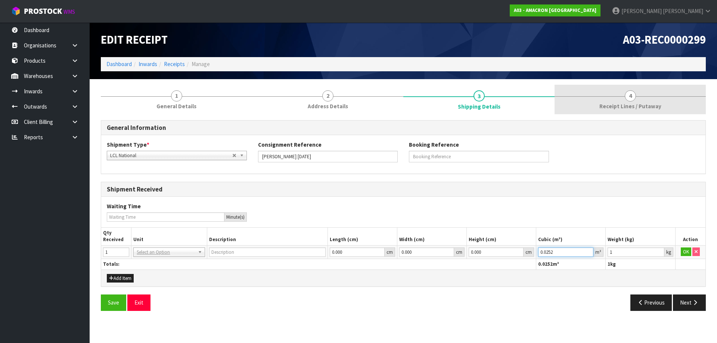
type input "0.0252"
click at [635, 105] on span "Receipt Lines / Putaway" at bounding box center [631, 106] width 62 height 8
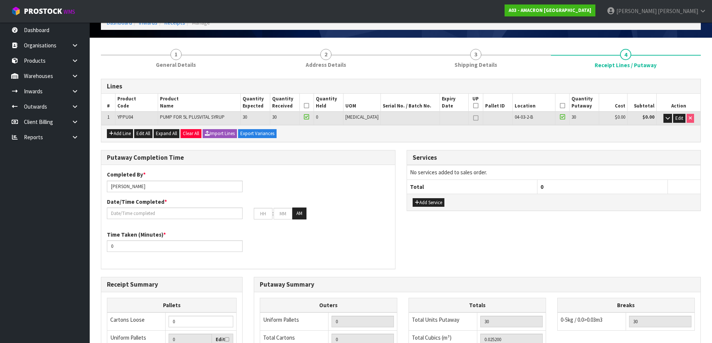
scroll to position [186, 0]
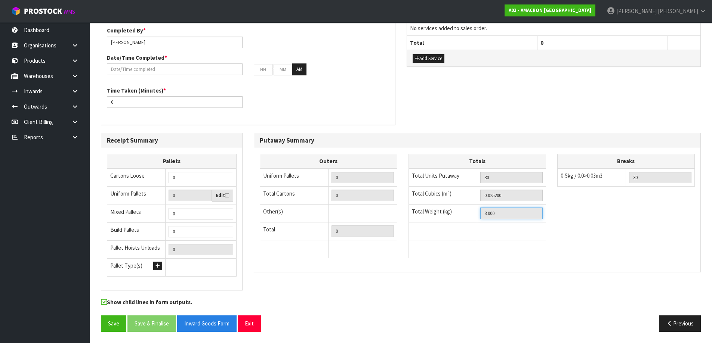
drag, startPoint x: 469, startPoint y: 217, endPoint x: 353, endPoint y: 211, distance: 115.6
click at [359, 212] on div "Outers Uniform Pallets 0 Total Cartons 0 Other(s) Bag x 0 Bar x 0 Basket x 0 Bi…" at bounding box center [477, 210] width 446 height 112
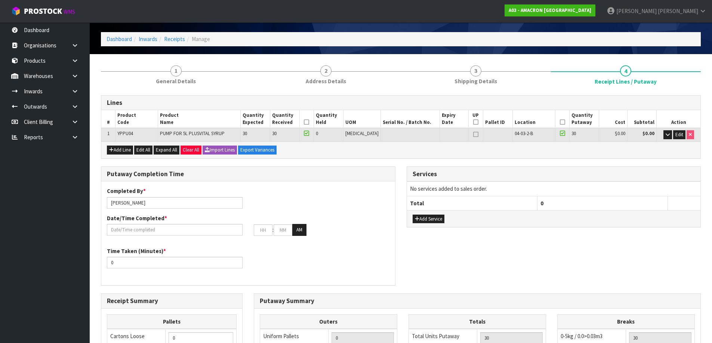
scroll to position [0, 0]
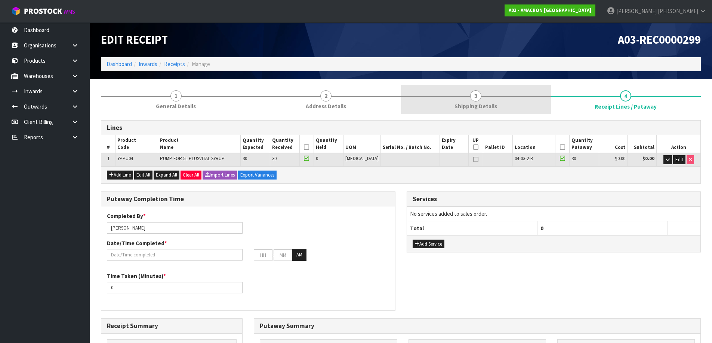
click at [473, 108] on span "Shipping Details" at bounding box center [475, 106] width 43 height 8
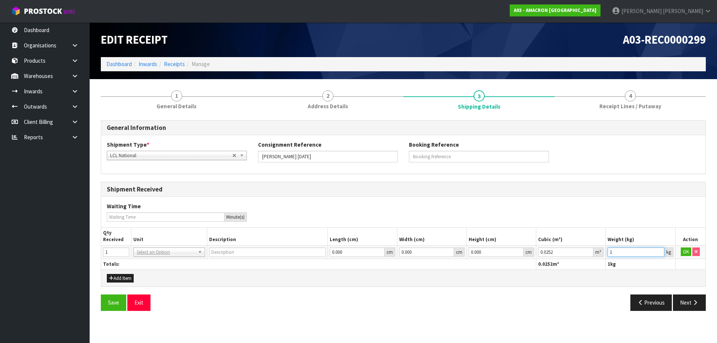
drag, startPoint x: 632, startPoint y: 256, endPoint x: 571, endPoint y: 254, distance: 60.9
click at [571, 256] on tr "1 BAG BAR BSK BIN BTL BOX BDL CAB CGE CTN CSE COI CRA CRT CBE CYL DRM JAR MTR P…" at bounding box center [403, 251] width 605 height 13
paste input "3"
type input "3"
click at [686, 253] on button "OK" at bounding box center [686, 252] width 10 height 9
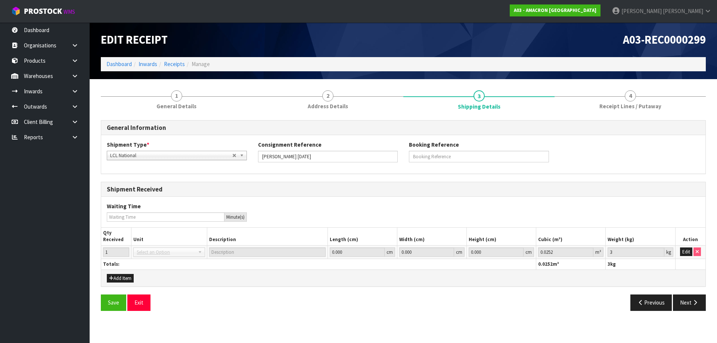
click at [163, 253] on span "Select an Option" at bounding box center [166, 252] width 58 height 9
click at [158, 256] on span "Select an Option" at bounding box center [166, 252] width 58 height 9
click at [684, 255] on button "Edit" at bounding box center [686, 252] width 12 height 9
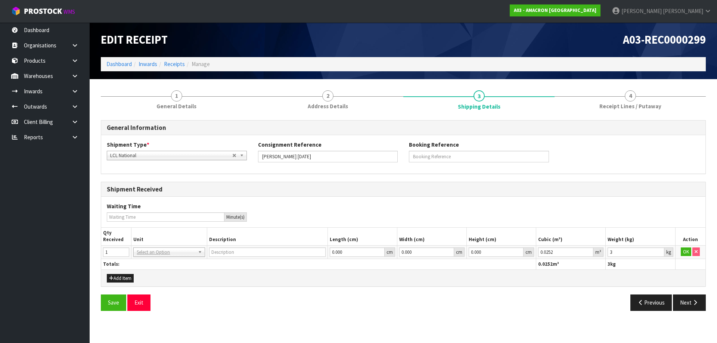
click at [148, 257] on td "BAG BAR BSK BIN BTL BOX BDL CAB CGE CTN CSE COI CRA CRT CBE CYL DRM JAR MTR PKG…" at bounding box center [169, 251] width 75 height 13
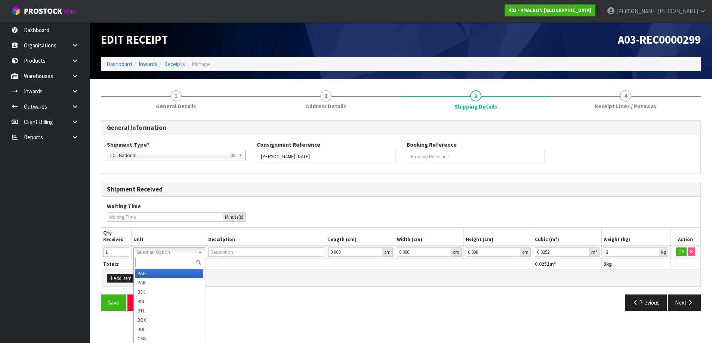
click at [147, 260] on input "text" at bounding box center [169, 262] width 68 height 9
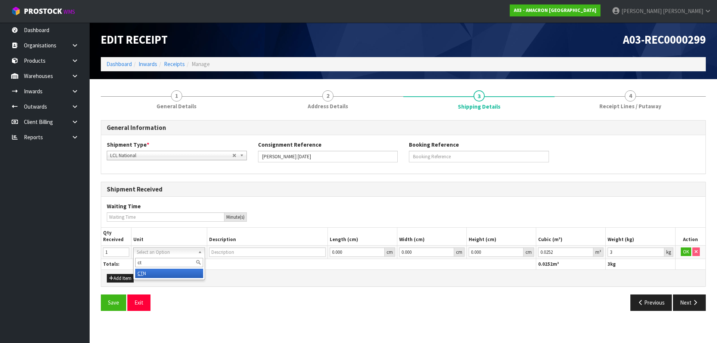
type input "ct"
type input "CARTON"
click at [684, 251] on button "OK" at bounding box center [686, 252] width 10 height 9
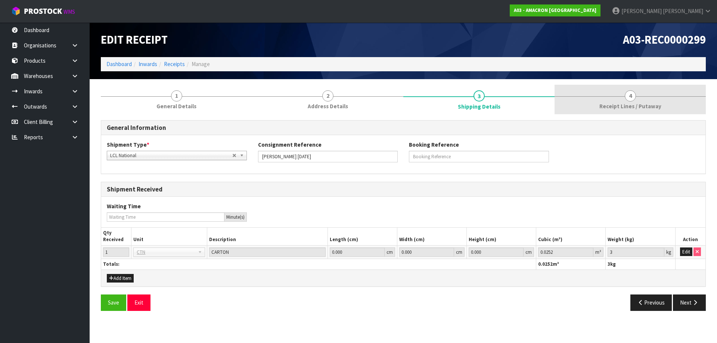
click at [645, 111] on link "4 Receipt Lines / Putaway" at bounding box center [630, 100] width 151 height 30
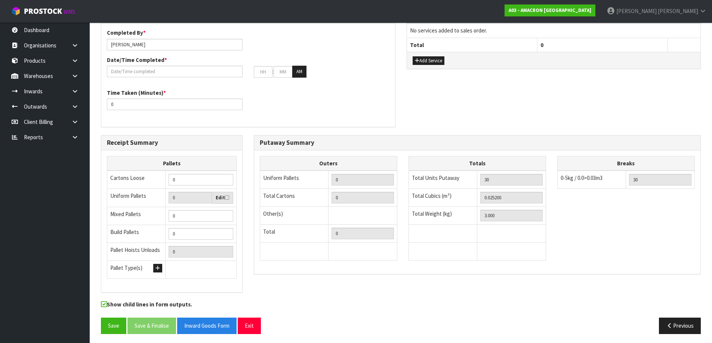
scroll to position [186, 0]
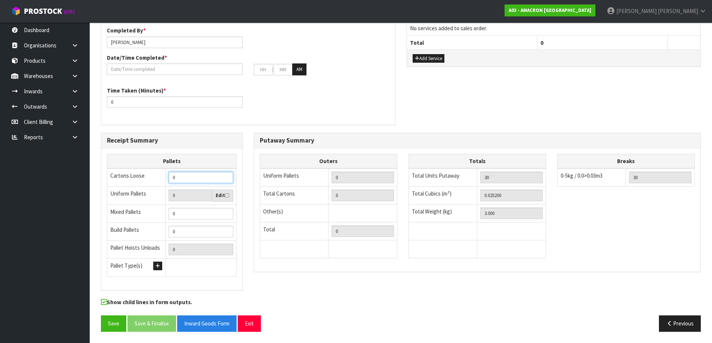
drag, startPoint x: 161, startPoint y: 183, endPoint x: 131, endPoint y: 182, distance: 29.9
click at [131, 182] on tr "Cartons Loose 0" at bounding box center [171, 178] width 129 height 18
type input "1"
click at [259, 114] on div "Time Taken (Minutes) * 0" at bounding box center [248, 100] width 294 height 27
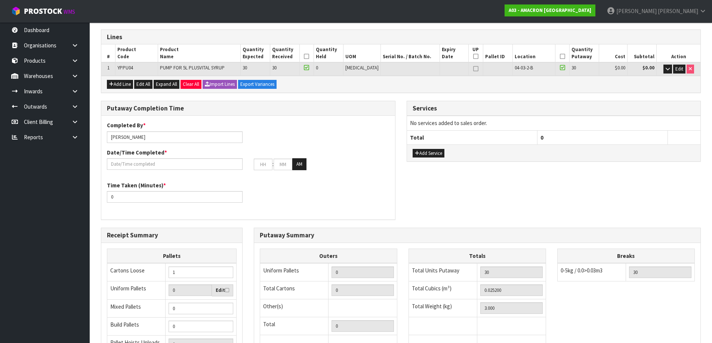
scroll to position [74, 0]
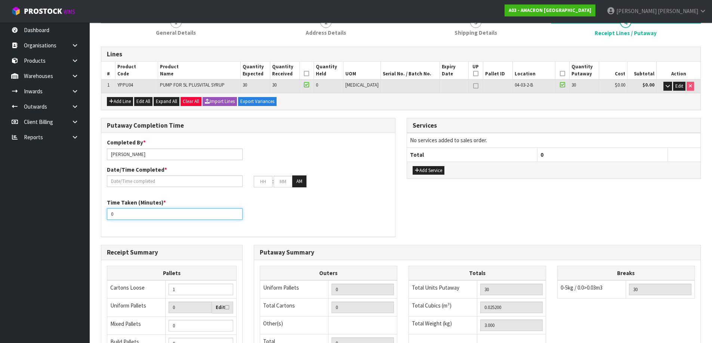
drag, startPoint x: 210, startPoint y: 216, endPoint x: 57, endPoint y: 202, distance: 153.8
click at [57, 202] on body "Toggle navigation ProStock WMS A03 - AMACRON [GEOGRAPHIC_DATA] [PERSON_NAME] Lo…" at bounding box center [356, 97] width 712 height 343
click at [435, 170] on button "Add Service" at bounding box center [428, 170] width 32 height 9
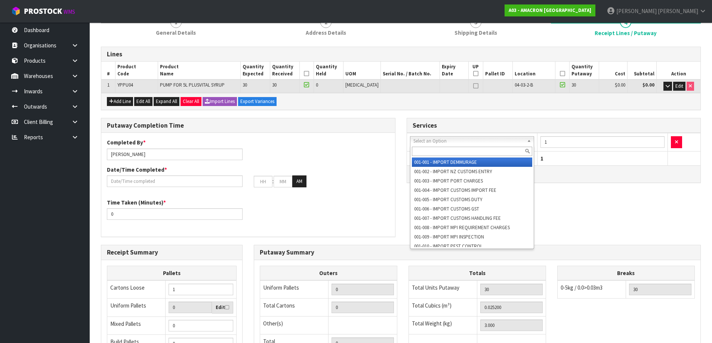
click at [442, 149] on input "text" at bounding box center [472, 151] width 121 height 9
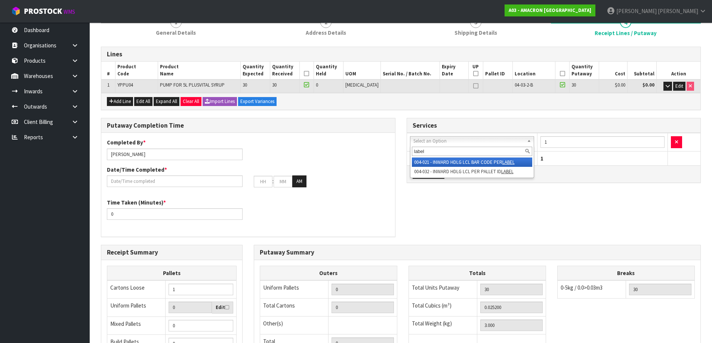
type input "label"
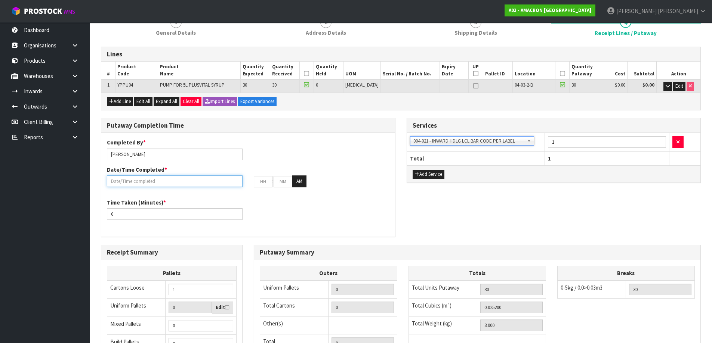
click at [210, 186] on input "text" at bounding box center [175, 182] width 136 height 12
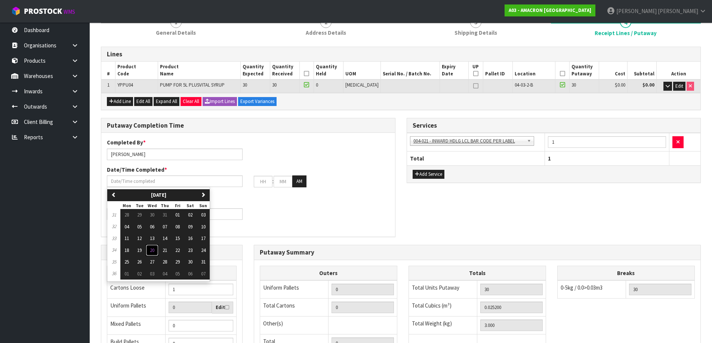
click at [154, 247] on button "20" at bounding box center [152, 251] width 13 height 12
type input "[DATE]"
type input "12"
type input "00"
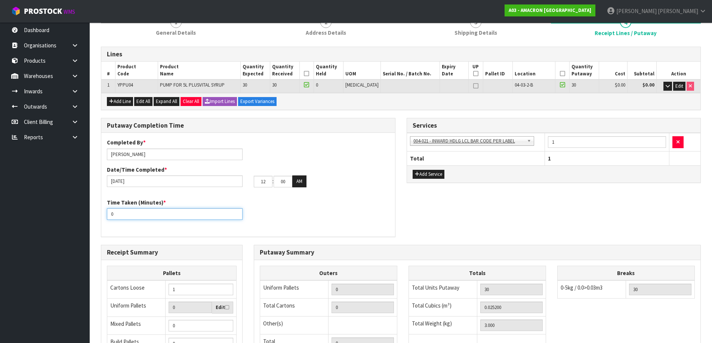
drag, startPoint x: 148, startPoint y: 215, endPoint x: 86, endPoint y: 217, distance: 62.1
click at [86, 217] on body "Toggle navigation ProStock WMS A03 - AMACRON [GEOGRAPHIC_DATA] [PERSON_NAME] Lo…" at bounding box center [356, 97] width 712 height 343
click at [300, 185] on button "AM" at bounding box center [299, 182] width 14 height 12
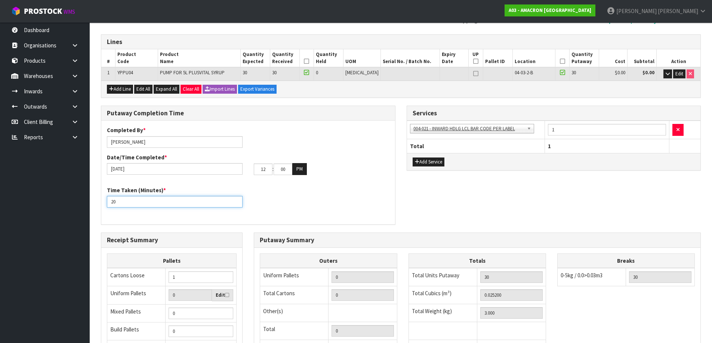
scroll to position [186, 0]
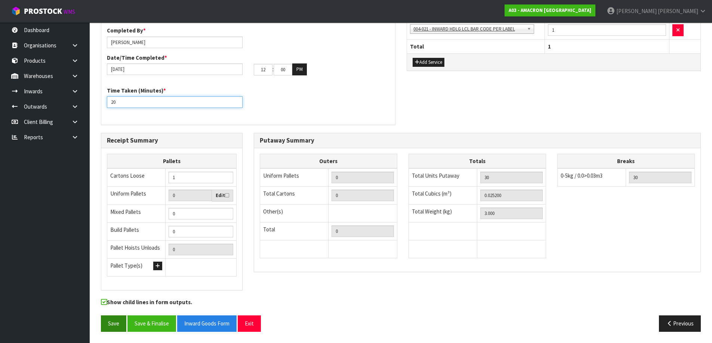
type input "20"
click at [115, 321] on button "Save" at bounding box center [113, 324] width 25 height 16
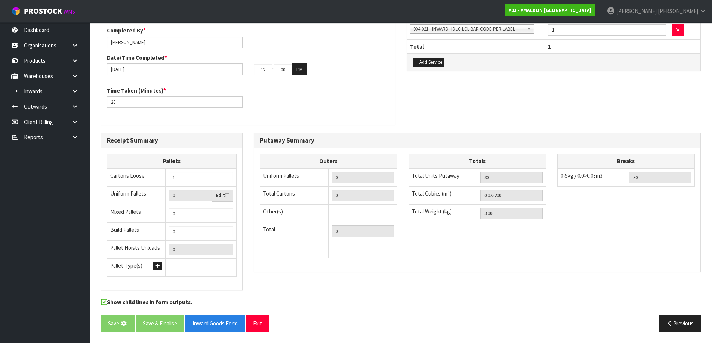
scroll to position [0, 0]
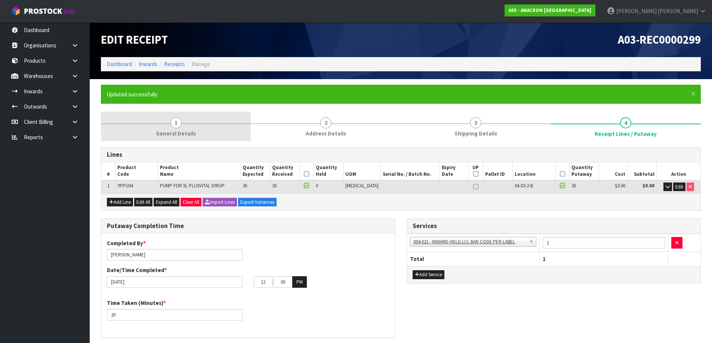
click at [196, 133] on link "1 General Details" at bounding box center [176, 127] width 150 height 30
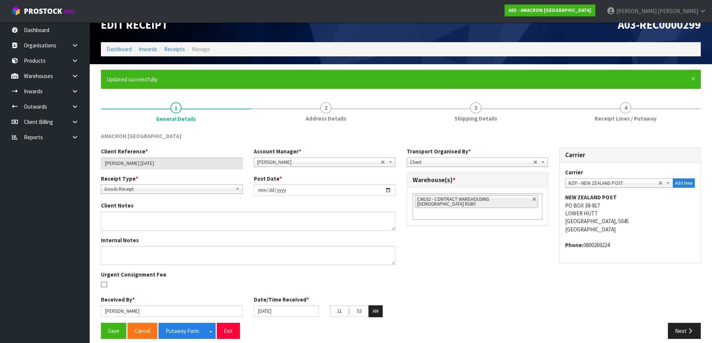
scroll to position [22, 0]
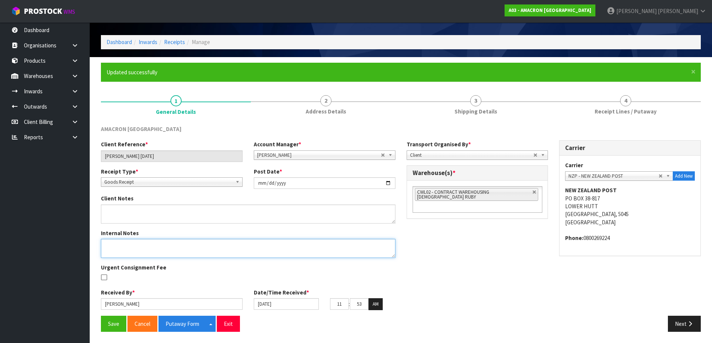
click at [320, 248] on textarea at bounding box center [248, 248] width 294 height 19
type textarea "N"
paste textarea "3.000"
click at [388, 241] on textarea at bounding box center [248, 248] width 294 height 19
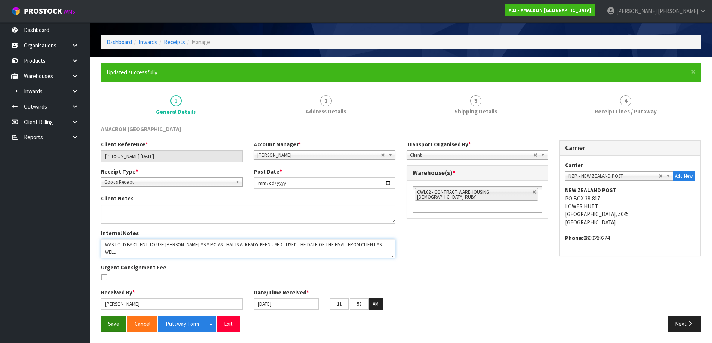
type textarea "WAS TOLD BY CLIENT TO USE NATASHA AS A PO AS THAT IS ALREADY BEEN USED I USED T…"
click at [107, 325] on button "Save" at bounding box center [113, 324] width 25 height 16
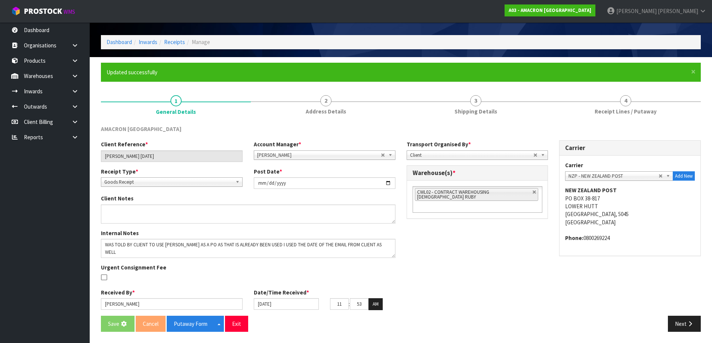
scroll to position [0, 0]
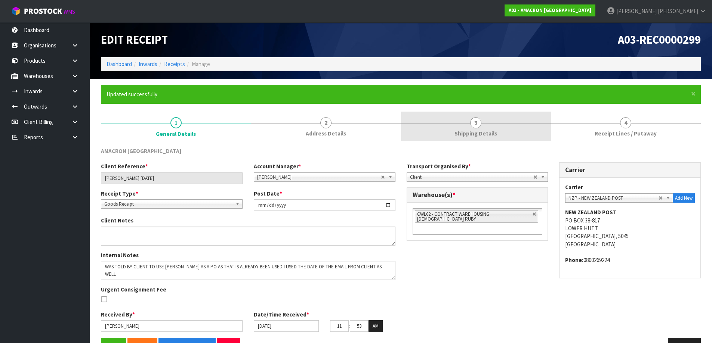
click at [494, 139] on link "3 Shipping Details" at bounding box center [476, 127] width 150 height 30
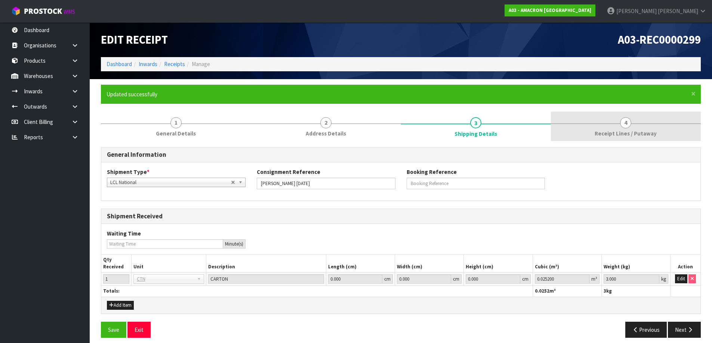
click at [584, 126] on link "4 Receipt Lines / Putaway" at bounding box center [626, 127] width 150 height 30
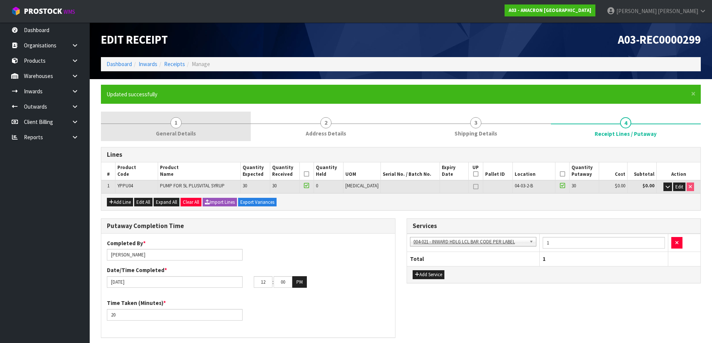
click at [229, 129] on link "1 General Details" at bounding box center [176, 127] width 150 height 30
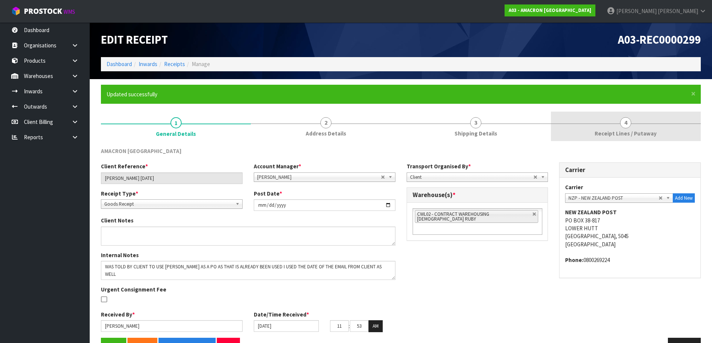
click at [605, 124] on div at bounding box center [626, 124] width 150 height 0
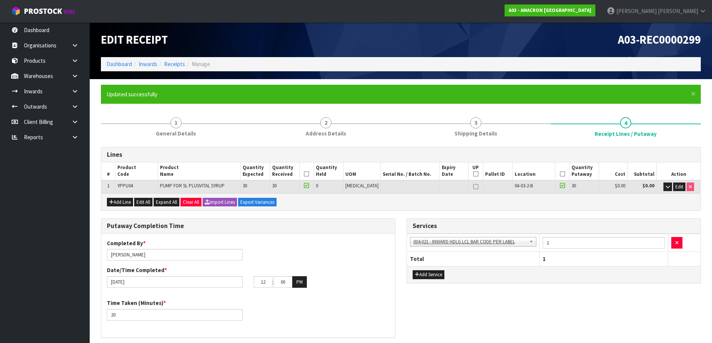
click at [401, 217] on div "Lines # Product Code Product Name Quantity Expected Quantity Received Quantity …" at bounding box center [401, 348] width 600 height 403
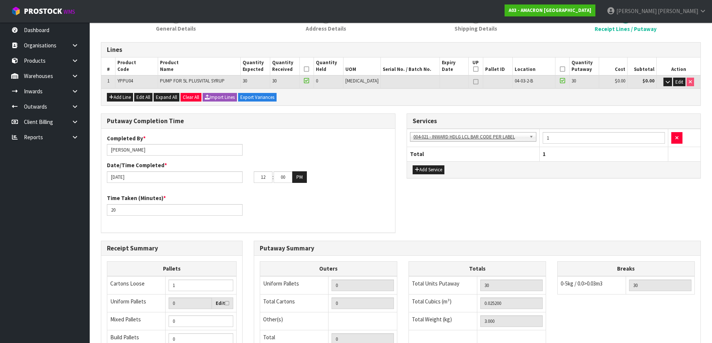
scroll to position [101, 0]
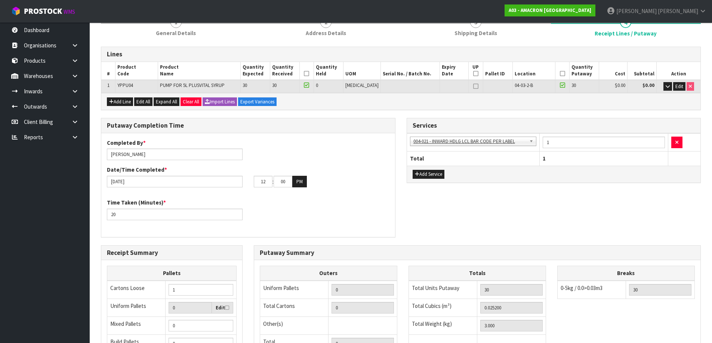
click at [404, 210] on div "Putaway Completion Time Completed By * Michael Drugan Date/Time Completed * 20/…" at bounding box center [400, 181] width 611 height 127
click at [211, 37] on link "1 General Details" at bounding box center [176, 26] width 150 height 30
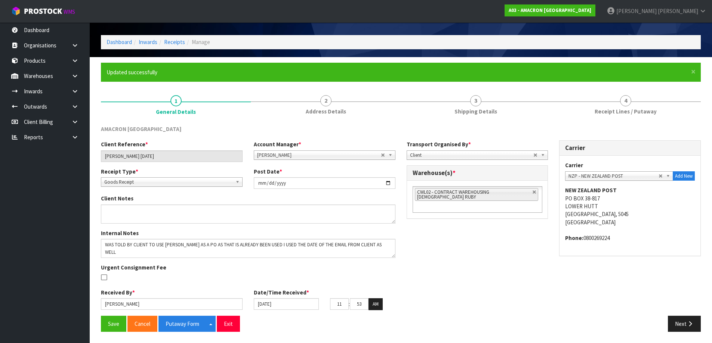
scroll to position [22, 0]
click at [381, 248] on textarea at bounding box center [248, 248] width 294 height 19
type textarea "WAS TOLD BY CLIENT TO USE NATASHA AS A PO AS THAT IS ALREADY BEEN USED I USED T…"
click at [112, 326] on button "Save" at bounding box center [113, 324] width 25 height 16
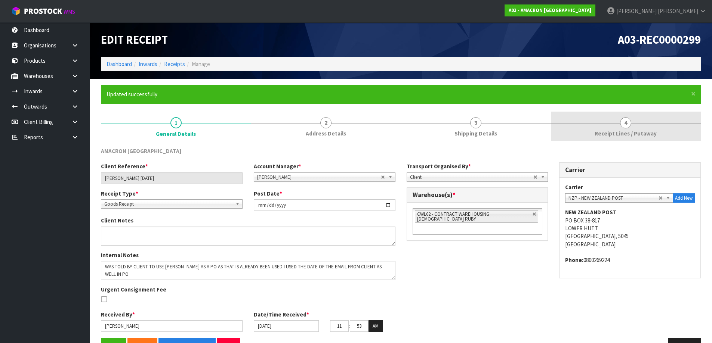
click at [631, 123] on span "4" at bounding box center [625, 122] width 11 height 11
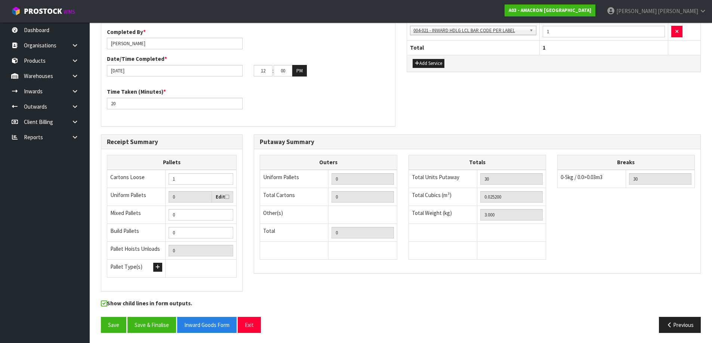
scroll to position [213, 0]
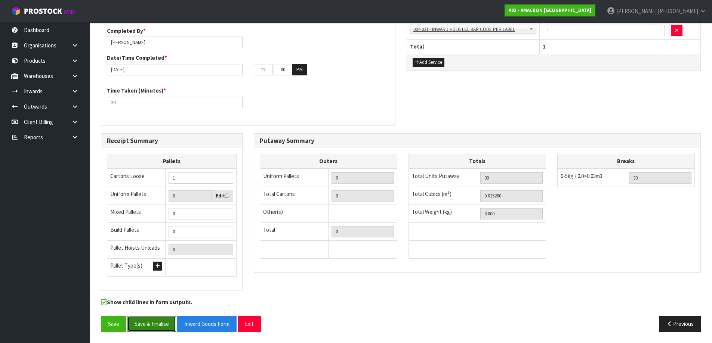
click at [157, 322] on button "Save & Finalise" at bounding box center [151, 324] width 49 height 16
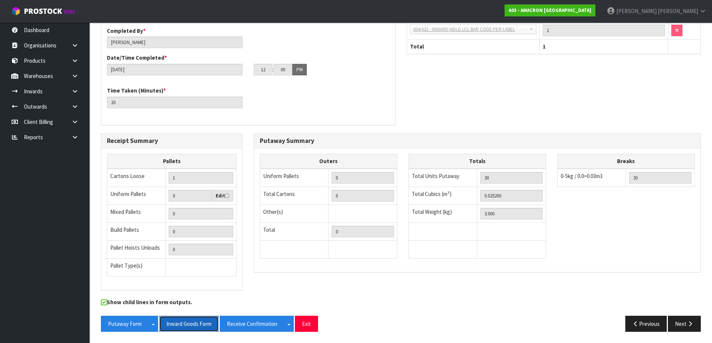
click at [186, 326] on button "Inward Goods Form" at bounding box center [188, 324] width 59 height 16
click at [237, 320] on button "Receive Confirmation" at bounding box center [252, 324] width 65 height 16
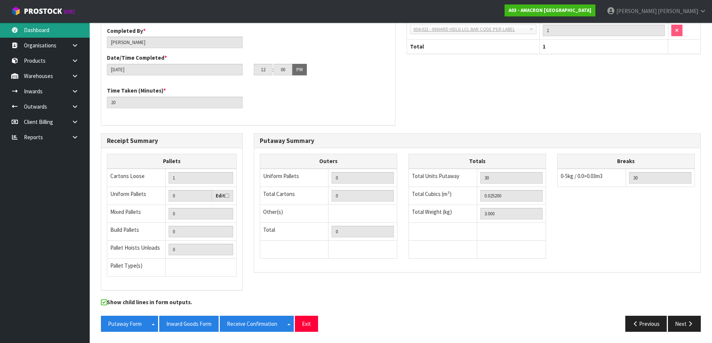
click at [52, 32] on link "Dashboard" at bounding box center [45, 29] width 90 height 15
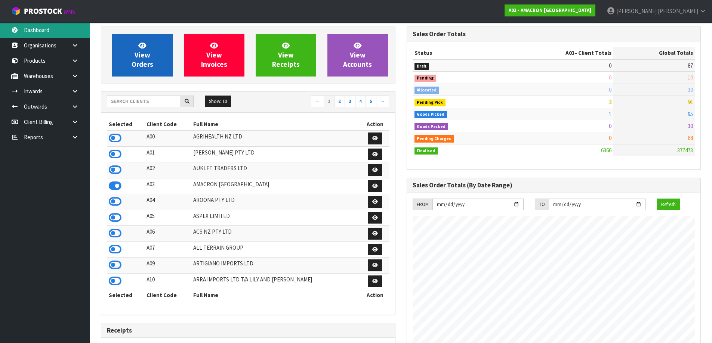
scroll to position [26, 0]
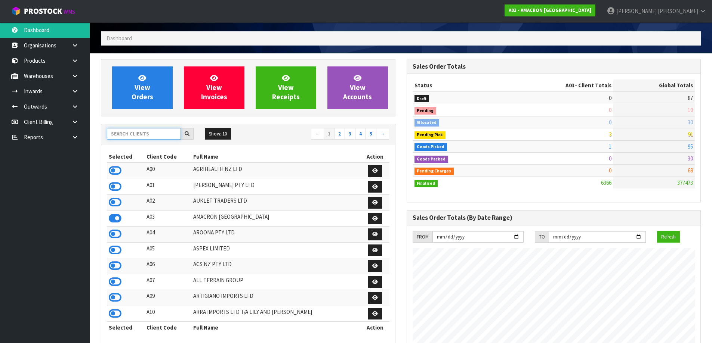
click at [135, 138] on input "text" at bounding box center [144, 134] width 74 height 12
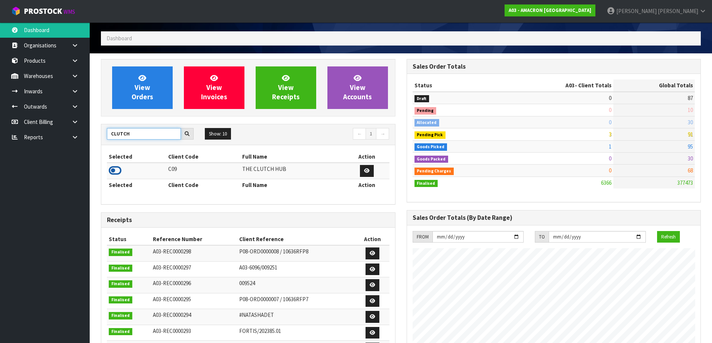
type input "CLUTCH"
click at [120, 167] on icon at bounding box center [115, 170] width 13 height 11
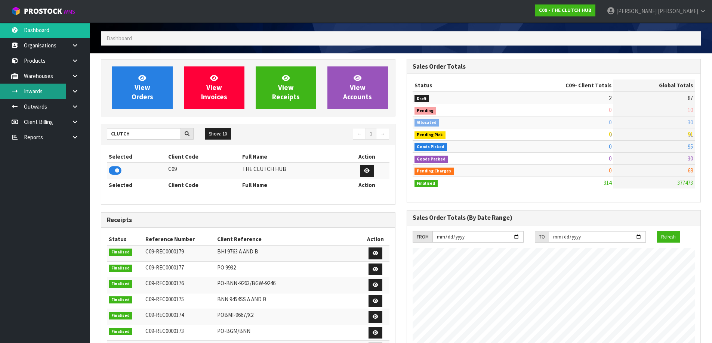
scroll to position [566, 305]
click at [49, 92] on link "Inwards" at bounding box center [45, 91] width 90 height 15
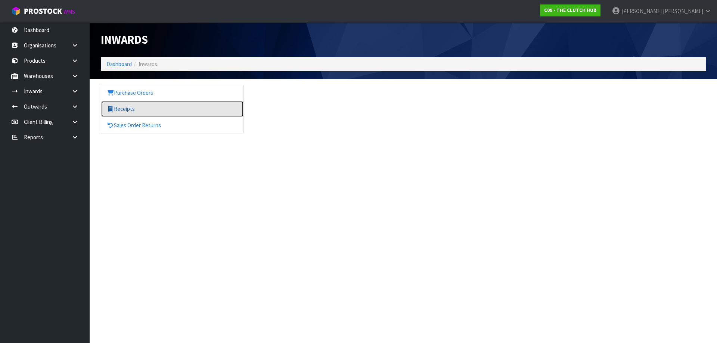
click at [129, 105] on link "Receipts" at bounding box center [172, 108] width 142 height 15
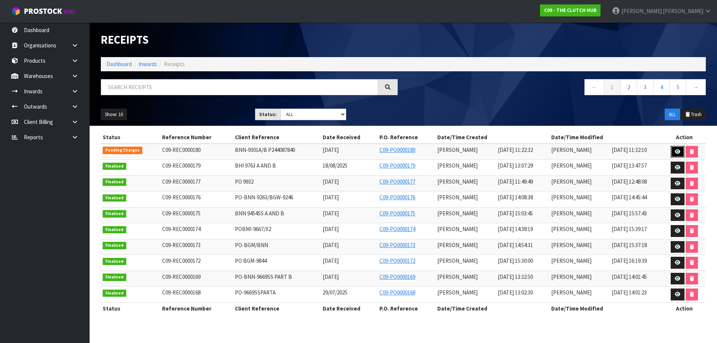
click at [676, 152] on icon at bounding box center [678, 151] width 6 height 5
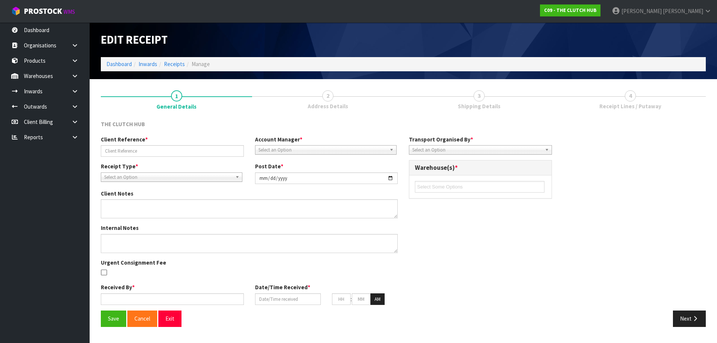
type input "BNN-9301A/B P244087840"
type input "[DATE]"
type input "[PERSON_NAME]"
type input "[DATE]"
type input "11"
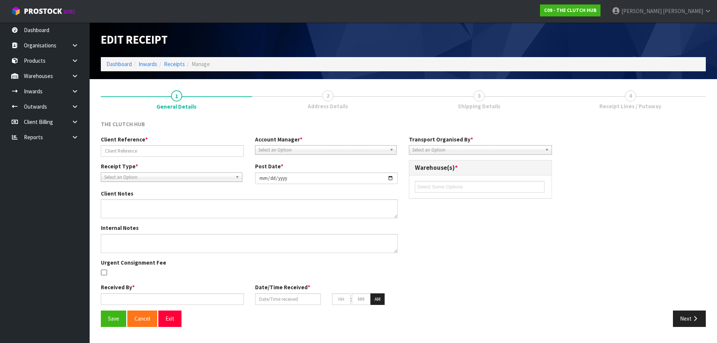
type input "22"
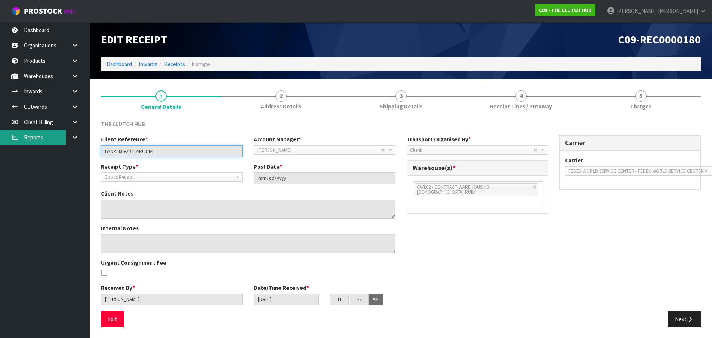
drag, startPoint x: 171, startPoint y: 153, endPoint x: 10, endPoint y: 143, distance: 161.0
click at [10, 144] on body "Toggle navigation ProStock WMS C09 - THE CLUTCH HUB [PERSON_NAME] Logout Dashbo…" at bounding box center [356, 169] width 712 height 338
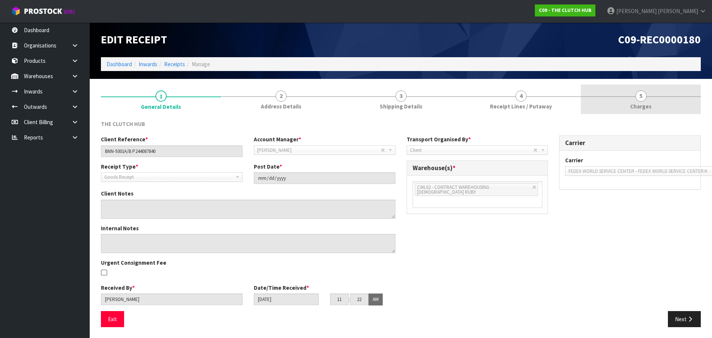
click at [631, 100] on link "5 Charges" at bounding box center [641, 99] width 120 height 30
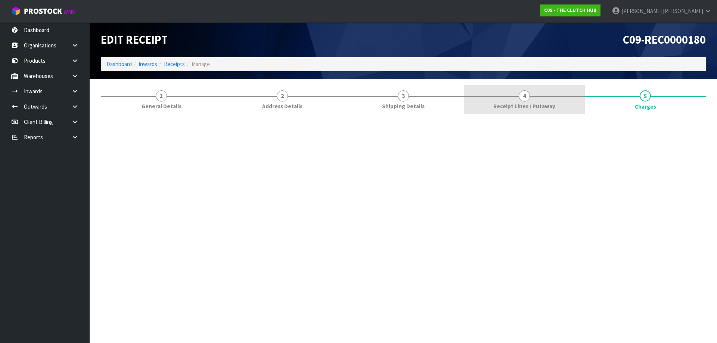
click at [505, 101] on link "4 Receipt Lines / Putaway" at bounding box center [524, 100] width 121 height 30
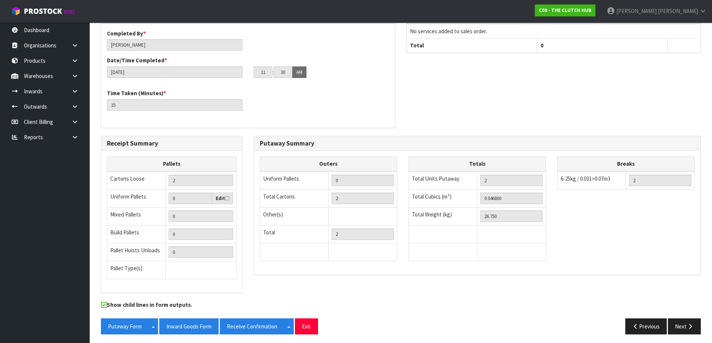
scroll to position [199, 0]
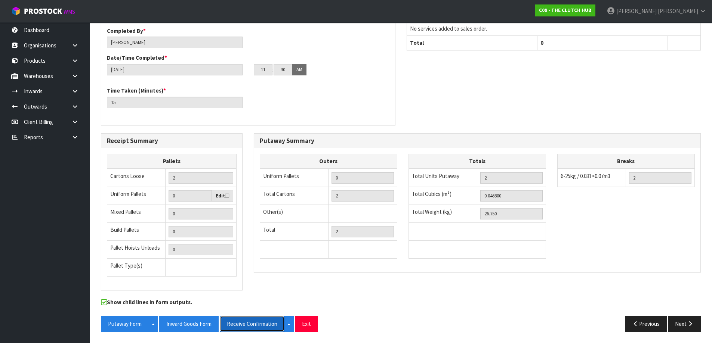
click at [266, 322] on button "Receive Confirmation" at bounding box center [252, 324] width 65 height 16
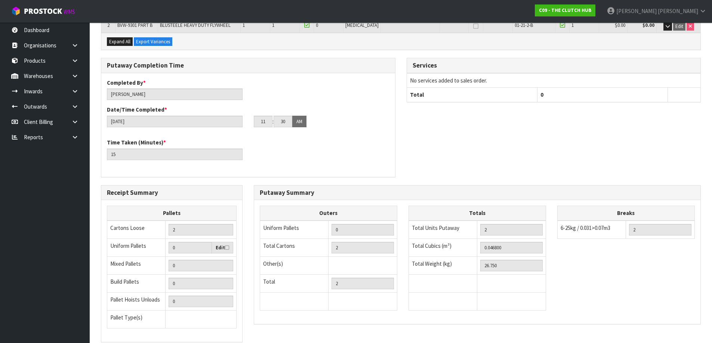
scroll to position [124, 0]
